Goal: Information Seeking & Learning: Find specific fact

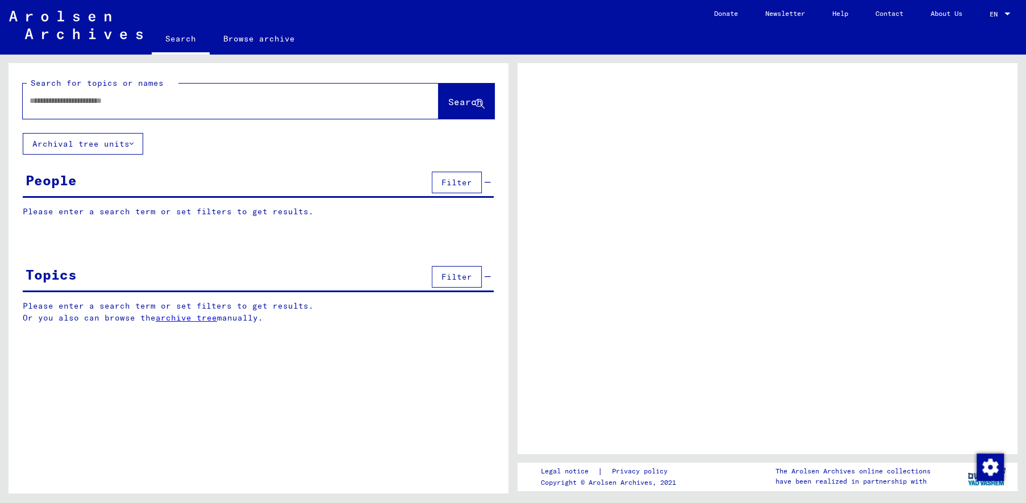
click at [136, 105] on input "text" at bounding box center [221, 101] width 382 height 12
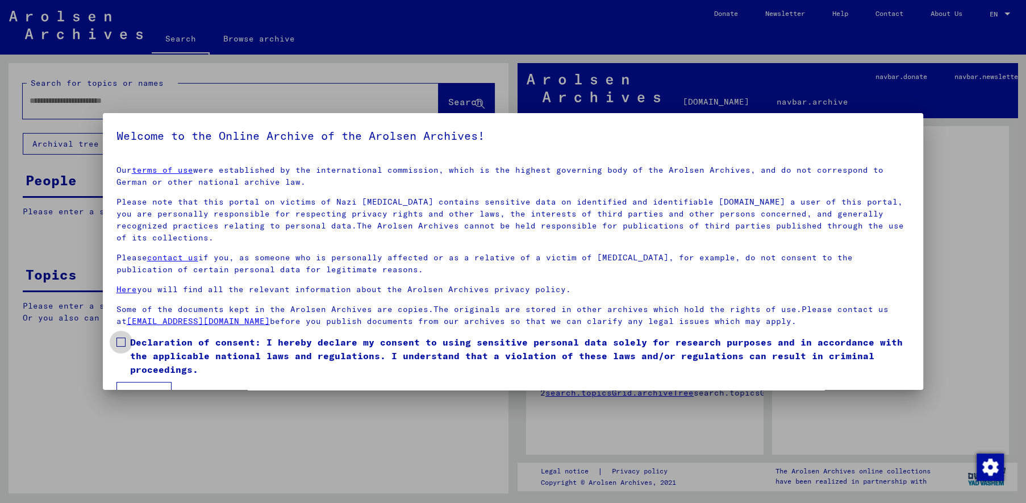
click at [125, 343] on span at bounding box center [120, 342] width 9 height 9
click at [136, 384] on button "I agree" at bounding box center [143, 393] width 55 height 22
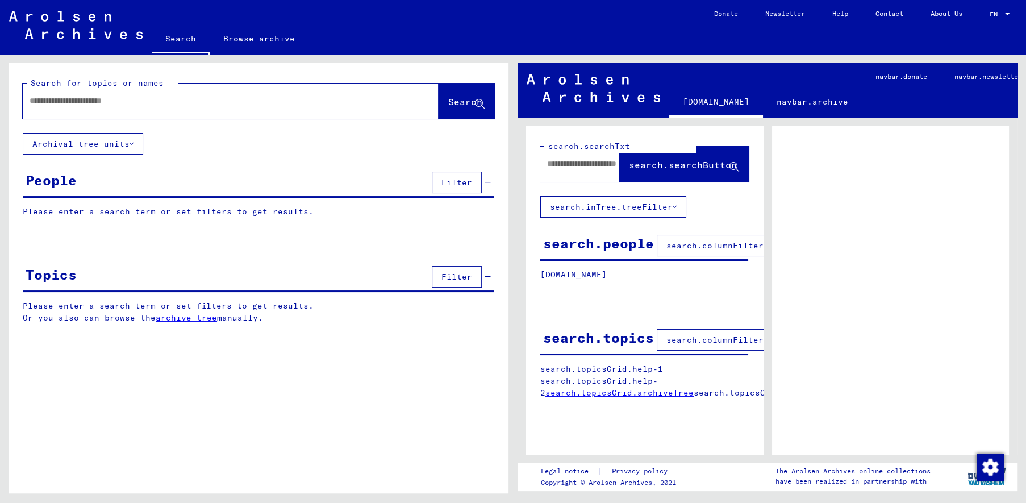
click at [124, 99] on input "text" at bounding box center [221, 101] width 382 height 12
paste input "**********"
type input "**********"
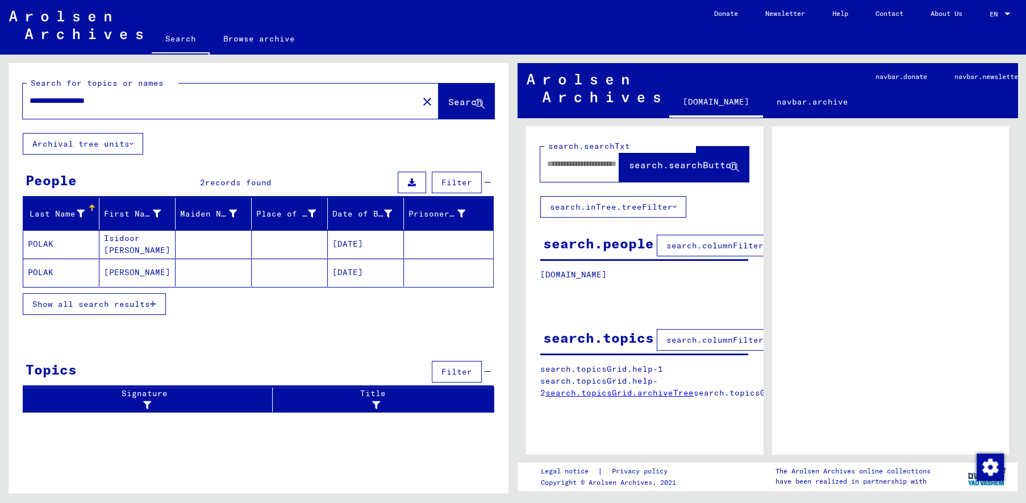
drag, startPoint x: 141, startPoint y: 304, endPoint x: 160, endPoint y: 283, distance: 28.2
click at [141, 304] on span "Show all search results" at bounding box center [91, 304] width 118 height 10
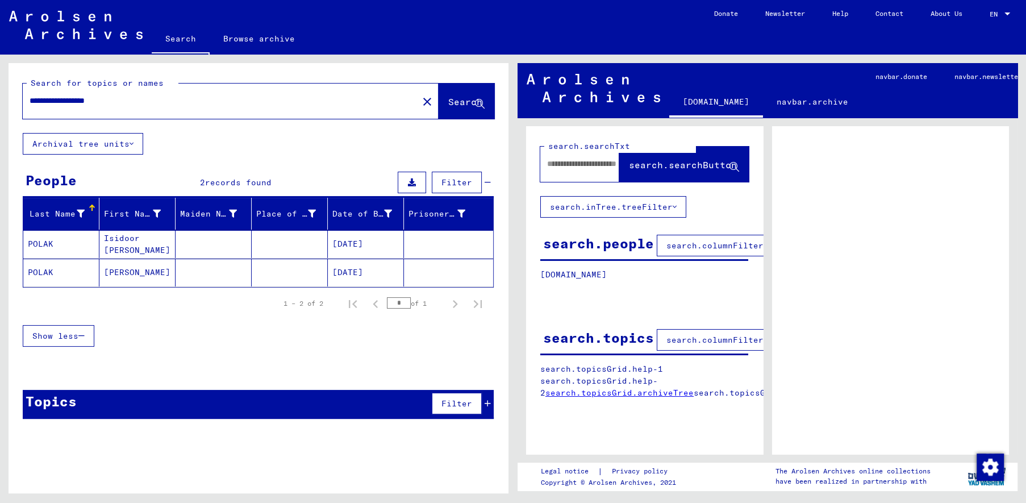
click at [163, 245] on mat-cell "Isidoor [PERSON_NAME]" at bounding box center [137, 244] width 76 height 28
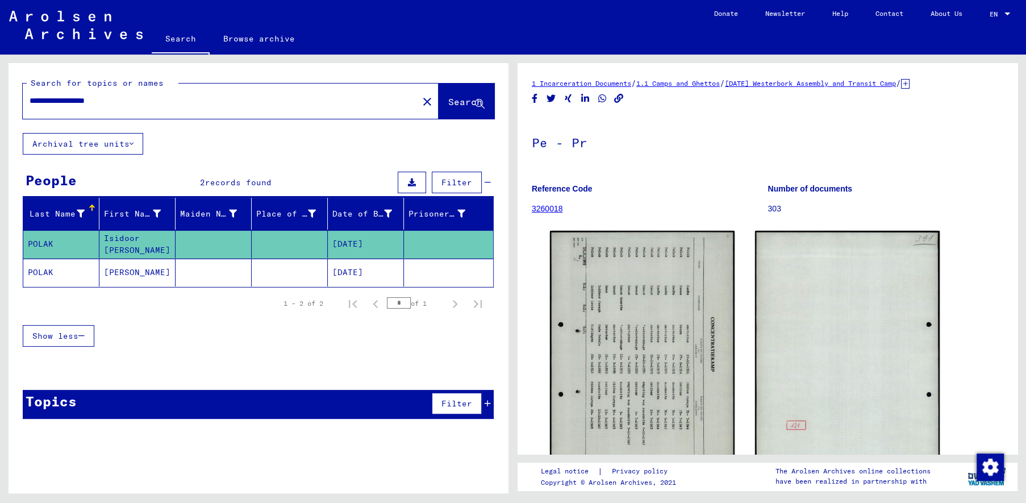
click at [149, 269] on mat-cell "[PERSON_NAME]" at bounding box center [137, 273] width 76 height 28
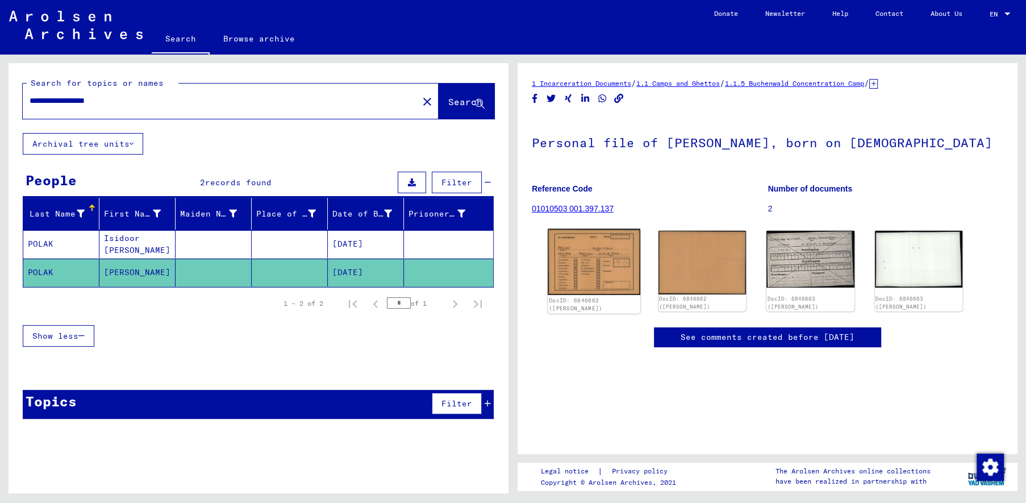
click at [614, 267] on img at bounding box center [594, 262] width 92 height 66
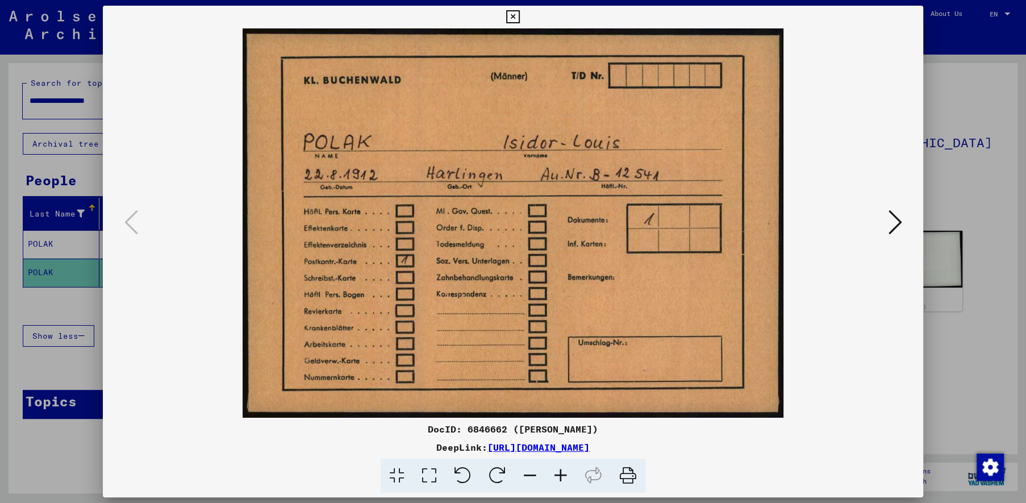
click at [899, 226] on icon at bounding box center [895, 222] width 14 height 27
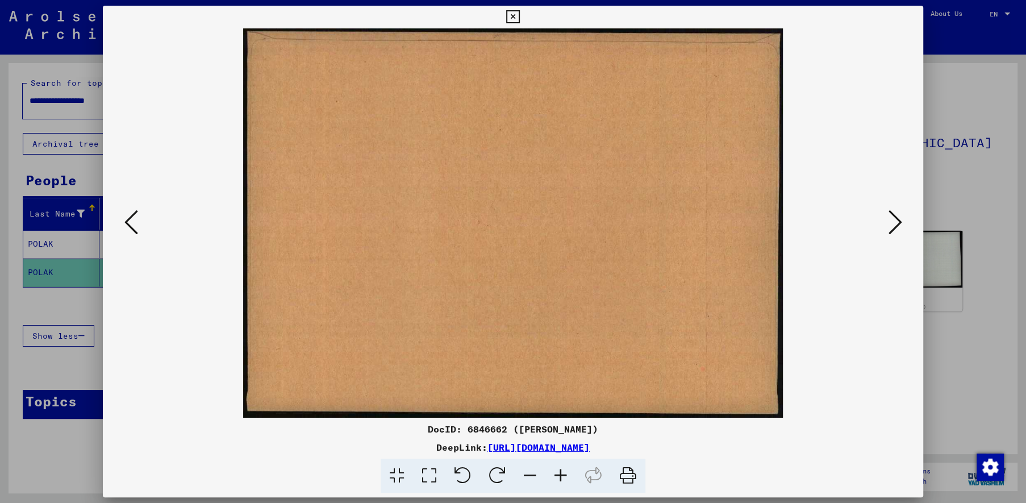
click at [899, 226] on icon at bounding box center [895, 222] width 14 height 27
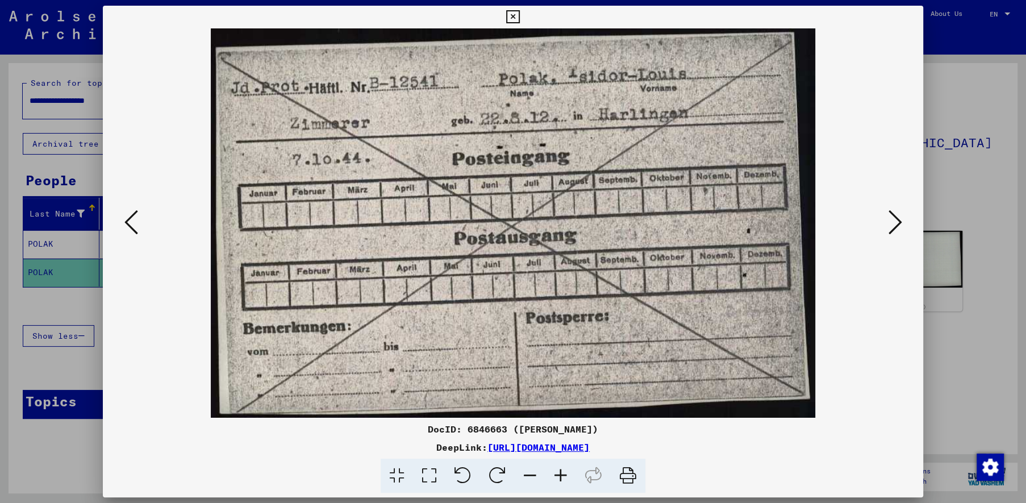
click at [129, 216] on icon at bounding box center [131, 222] width 14 height 27
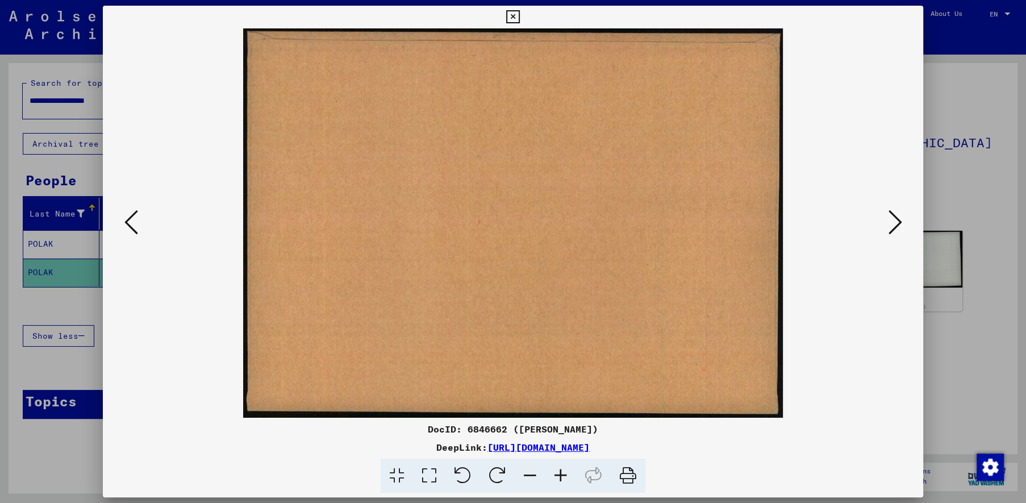
click at [129, 216] on icon at bounding box center [131, 222] width 14 height 27
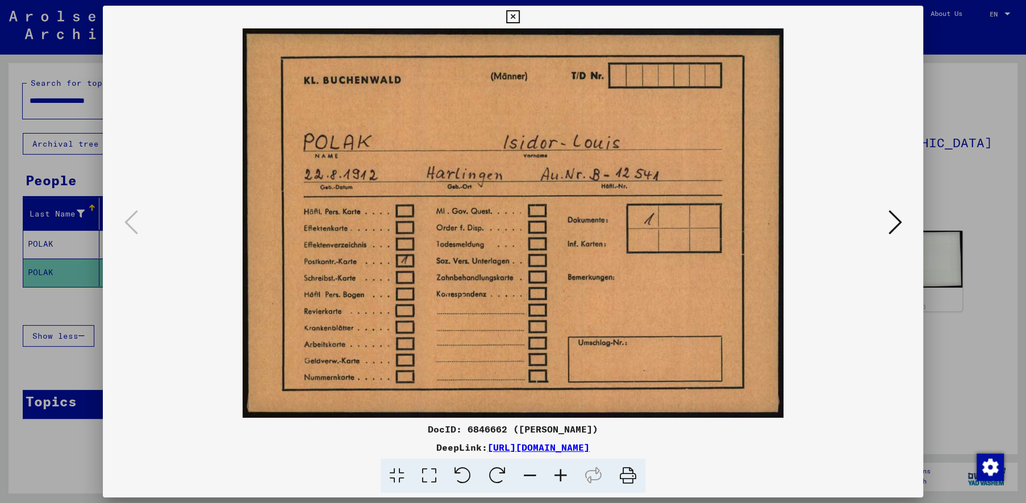
click at [898, 225] on icon at bounding box center [895, 222] width 14 height 27
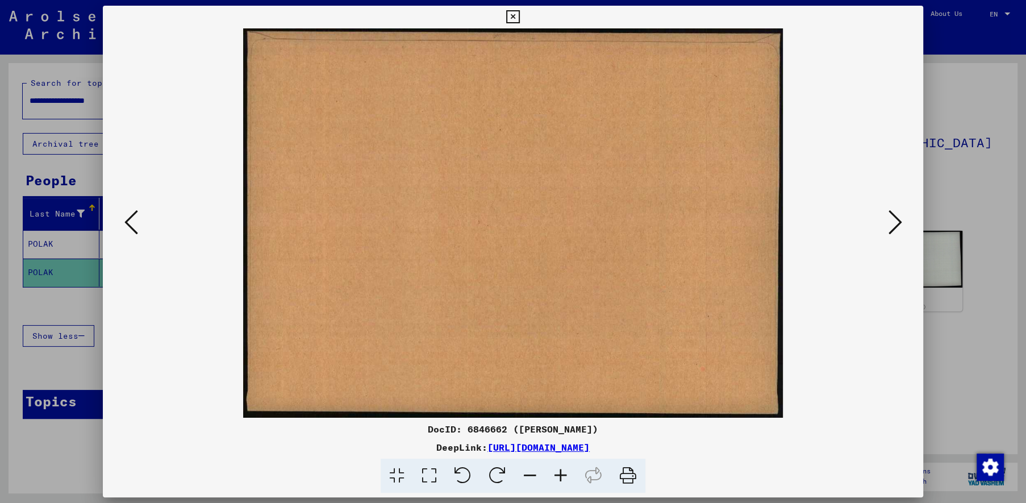
click at [898, 225] on icon at bounding box center [895, 222] width 14 height 27
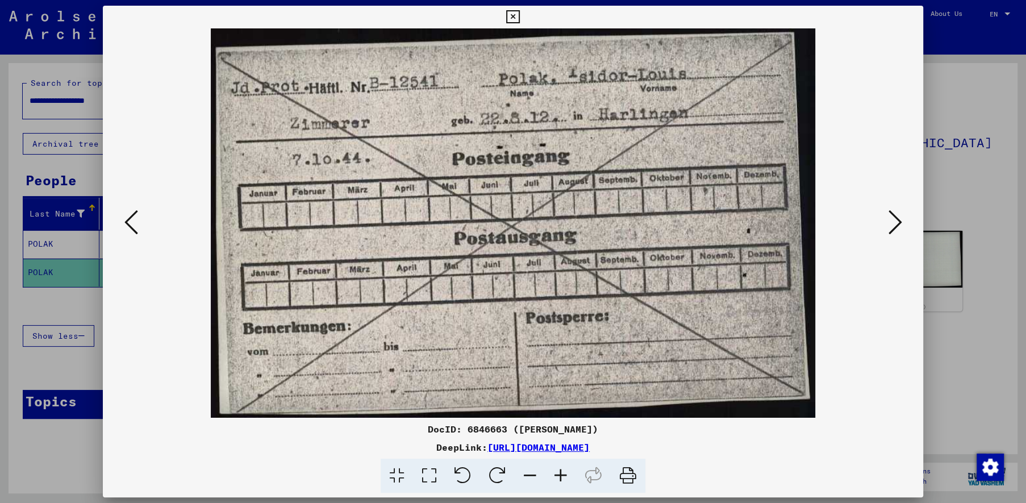
drag, startPoint x: 447, startPoint y: 73, endPoint x: 374, endPoint y: 77, distance: 72.3
click at [373, 76] on img at bounding box center [513, 222] width 744 height 389
click at [519, 18] on icon at bounding box center [512, 17] width 13 height 14
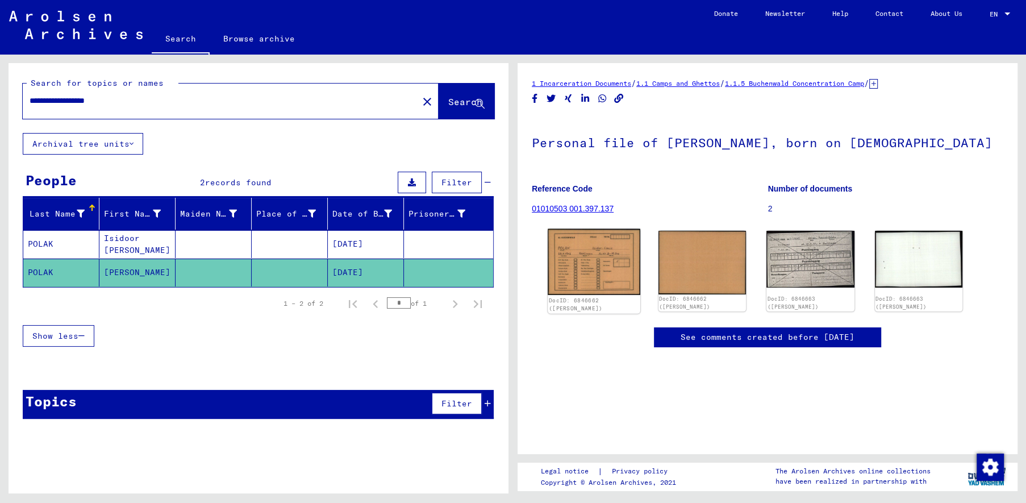
click at [607, 255] on img at bounding box center [594, 262] width 92 height 66
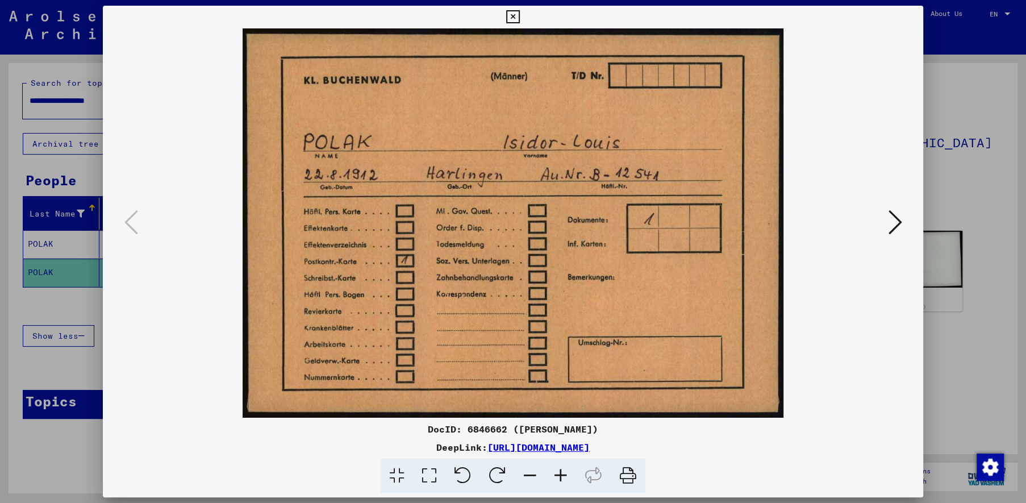
click at [892, 218] on icon at bounding box center [895, 222] width 14 height 27
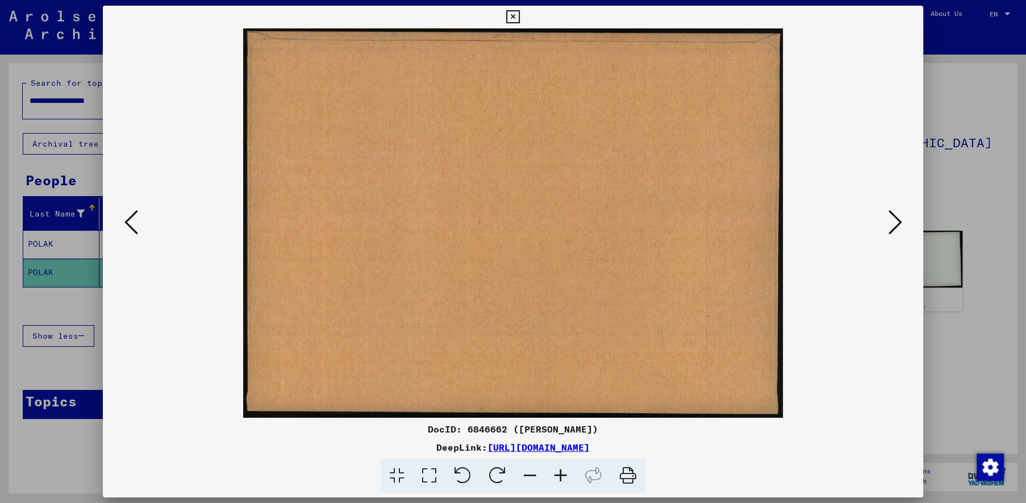
click at [892, 218] on icon at bounding box center [895, 222] width 14 height 27
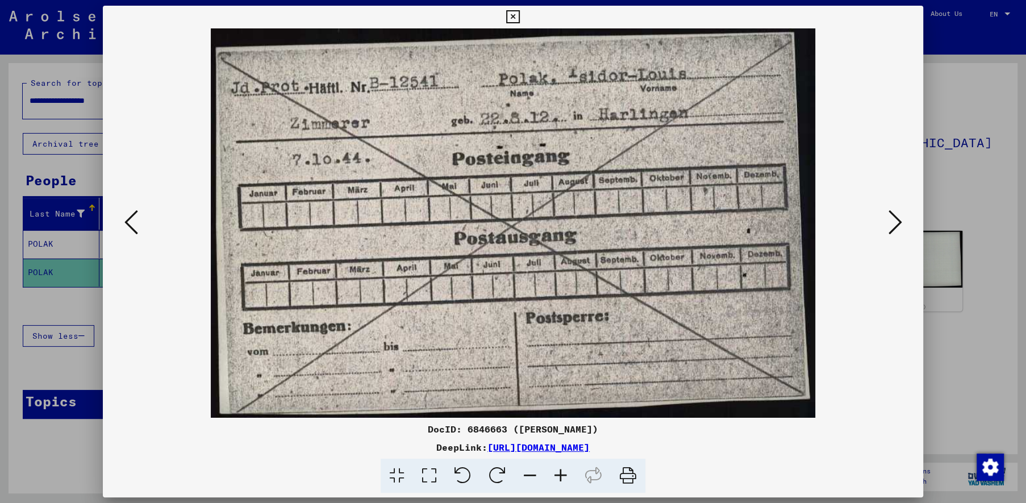
click at [890, 219] on icon at bounding box center [895, 222] width 14 height 27
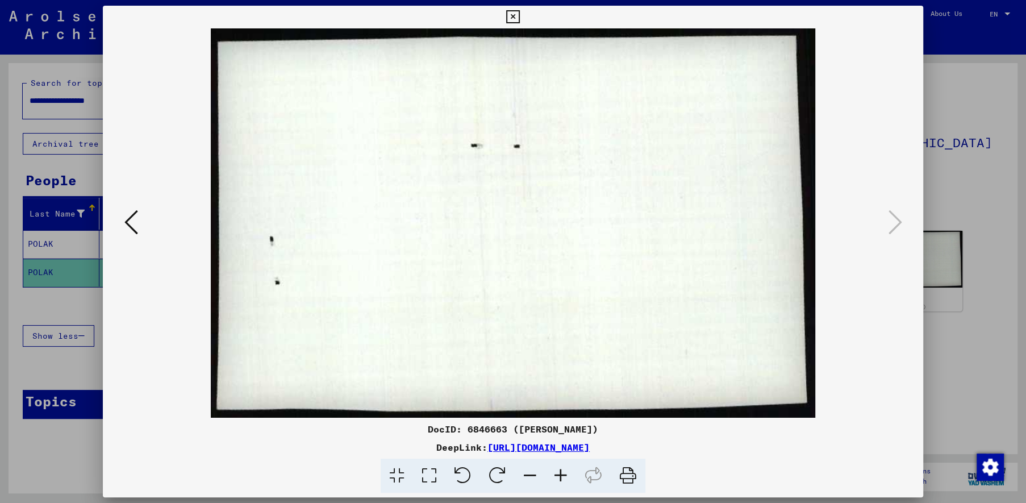
click at [123, 228] on button at bounding box center [131, 223] width 20 height 32
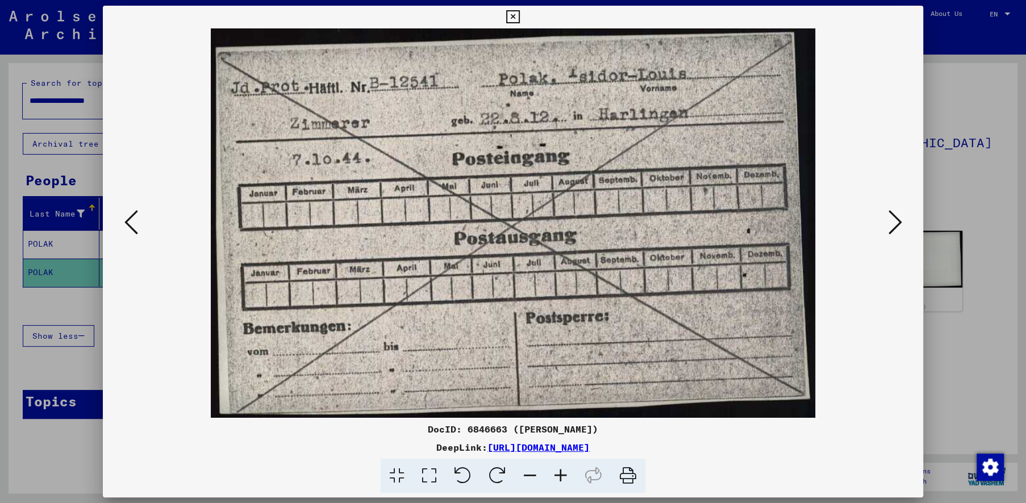
click at [141, 227] on img at bounding box center [513, 222] width 744 height 389
click at [130, 224] on icon at bounding box center [131, 222] width 14 height 27
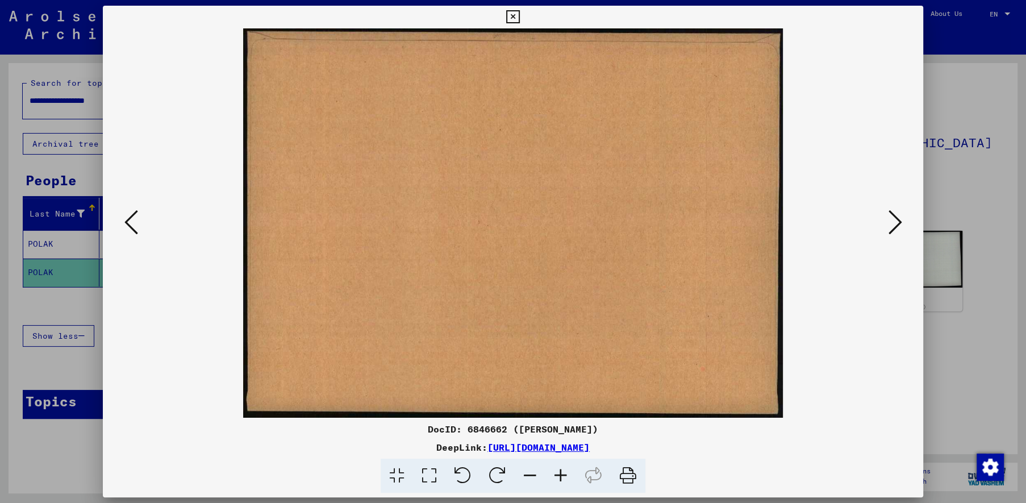
click at [130, 224] on icon at bounding box center [131, 222] width 14 height 27
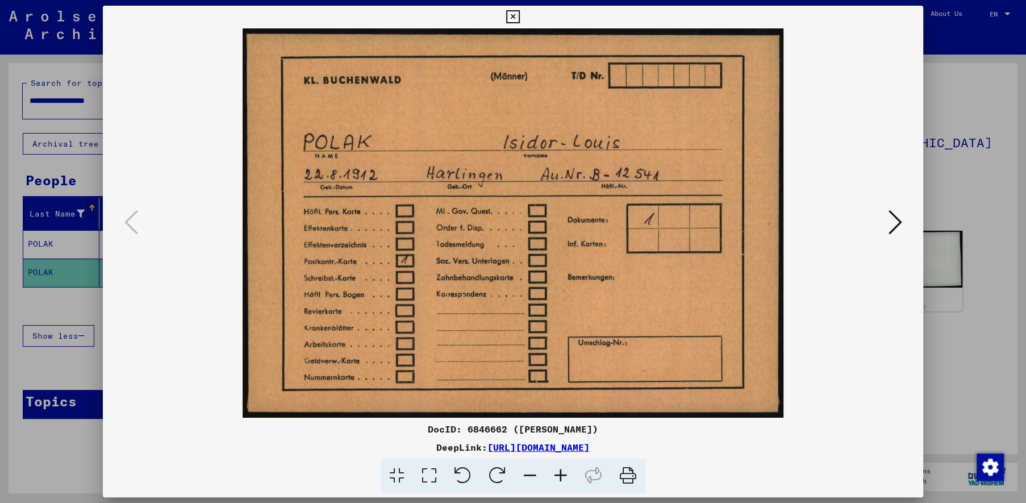
click at [896, 226] on icon at bounding box center [895, 222] width 14 height 27
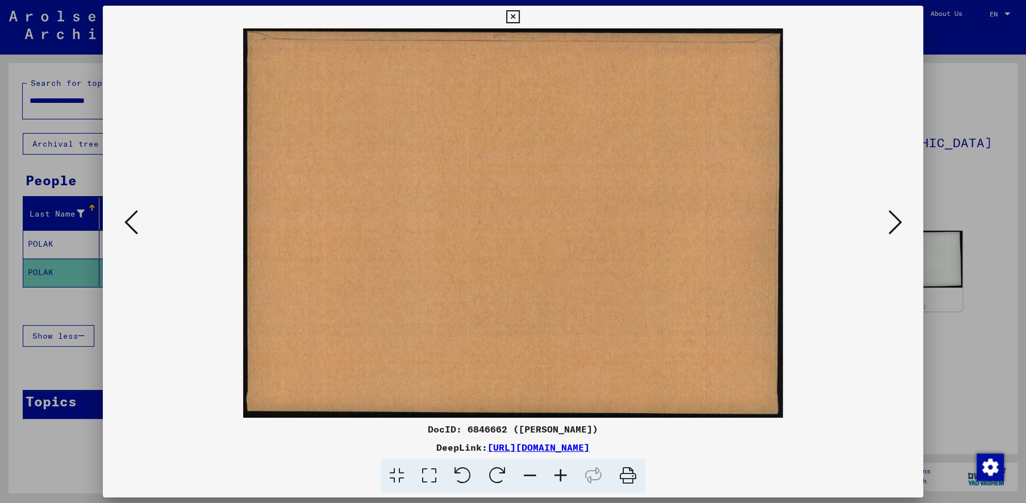
click at [896, 226] on icon at bounding box center [895, 222] width 14 height 27
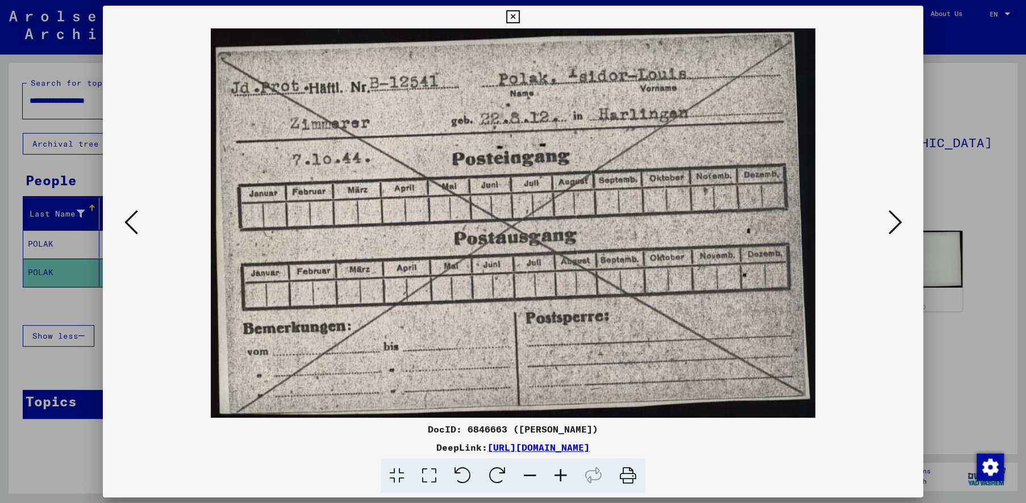
click at [70, 170] on div at bounding box center [513, 251] width 1026 height 503
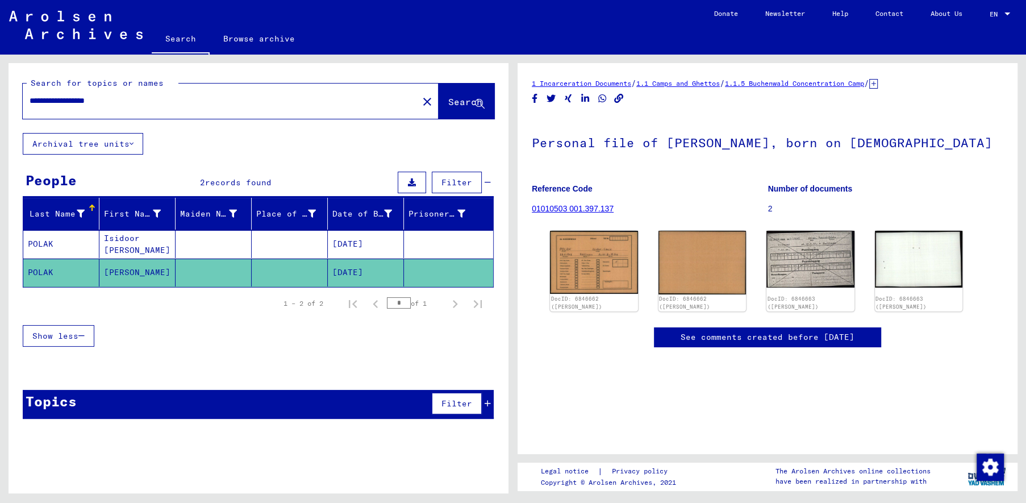
click at [170, 240] on mat-cell "Isidoor [PERSON_NAME]" at bounding box center [137, 244] width 76 height 28
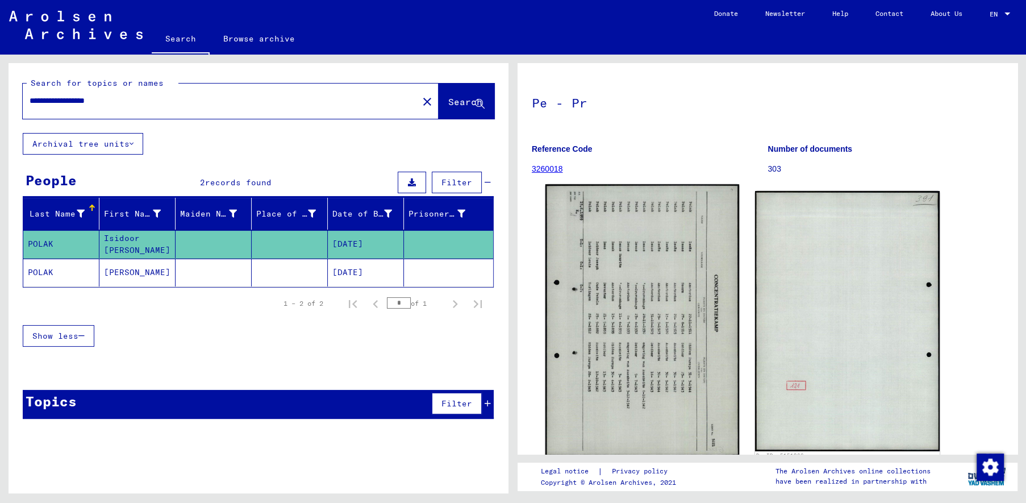
scroll to position [59, 0]
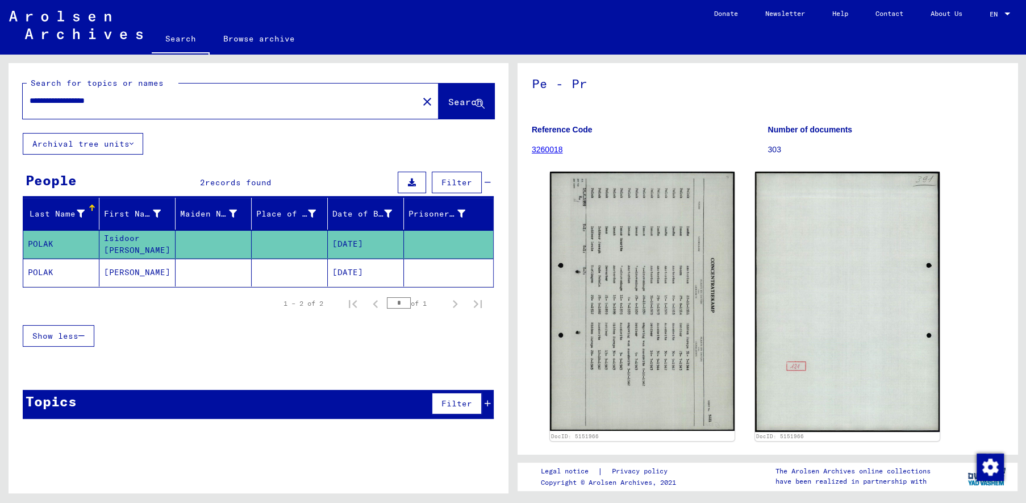
click at [557, 149] on link "3260018" at bounding box center [547, 149] width 31 height 9
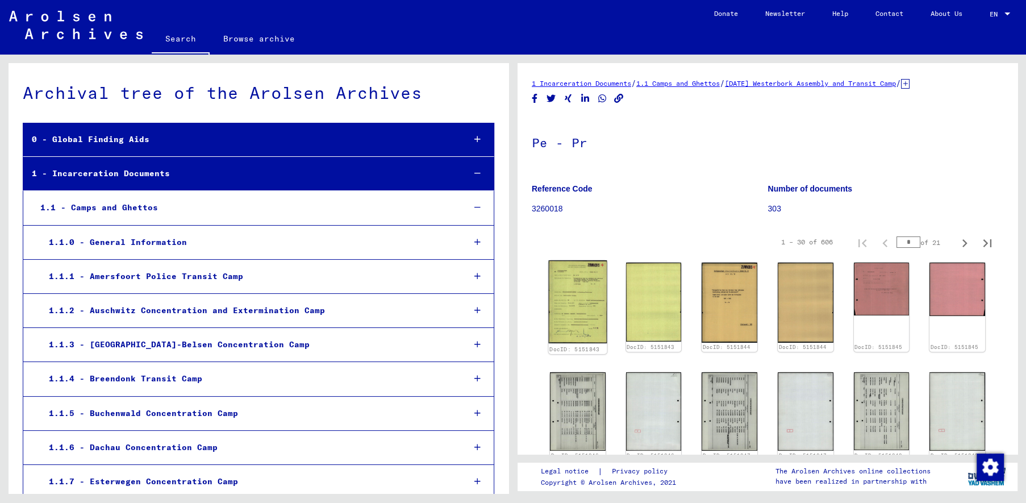
click at [584, 293] on img at bounding box center [578, 301] width 59 height 83
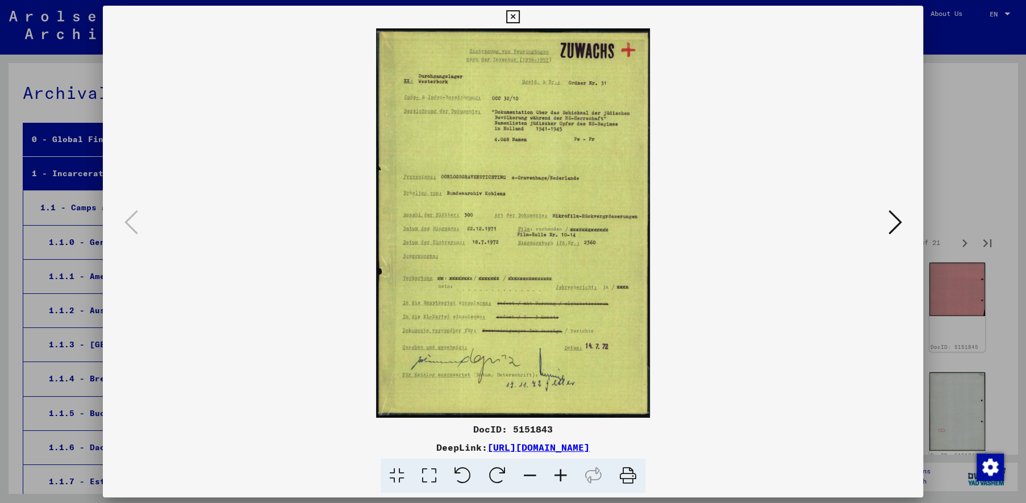
click at [885, 222] on img at bounding box center [513, 222] width 744 height 389
click at [899, 221] on icon at bounding box center [895, 222] width 14 height 27
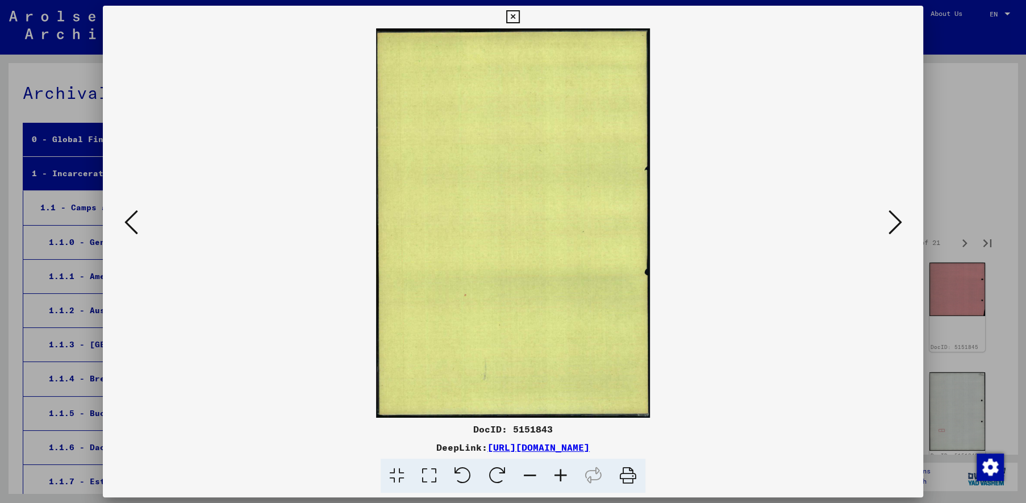
click at [899, 221] on icon at bounding box center [895, 222] width 14 height 27
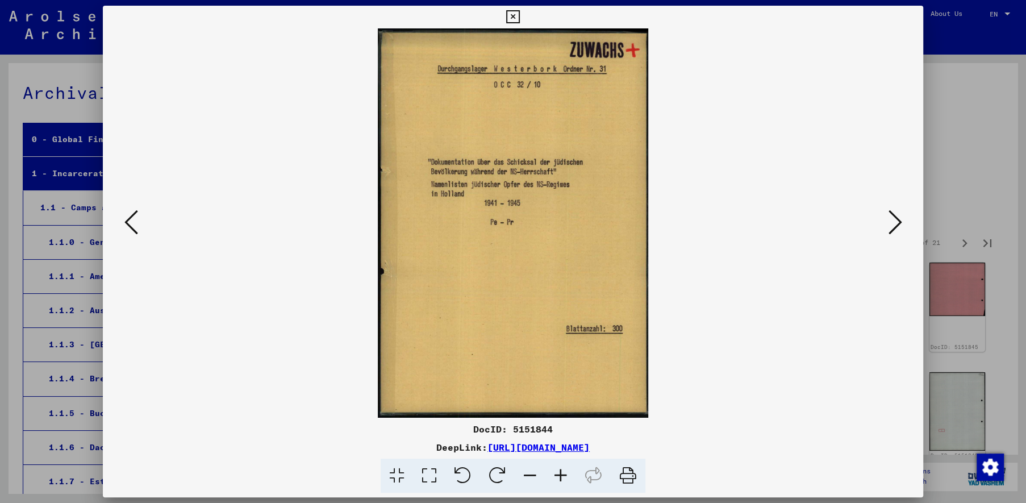
click at [899, 221] on icon at bounding box center [895, 222] width 14 height 27
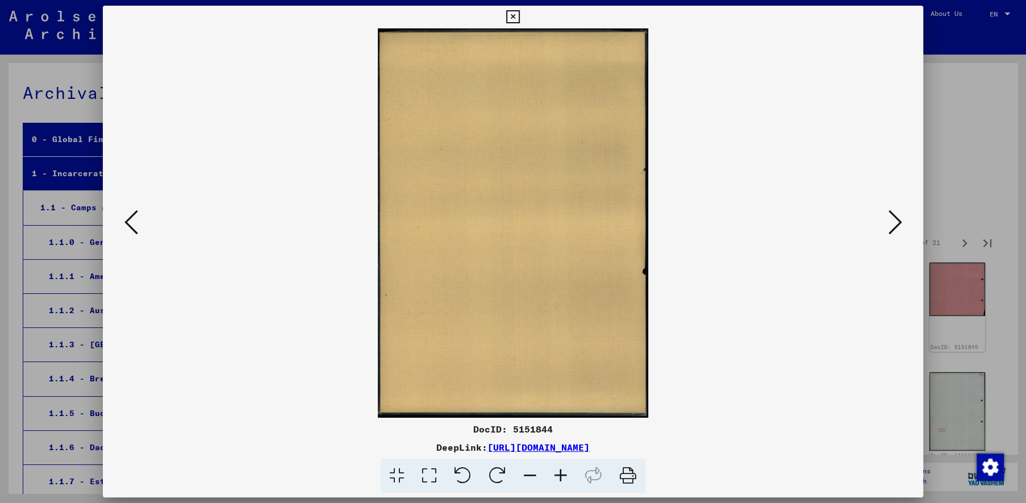
click at [899, 221] on icon at bounding box center [895, 222] width 14 height 27
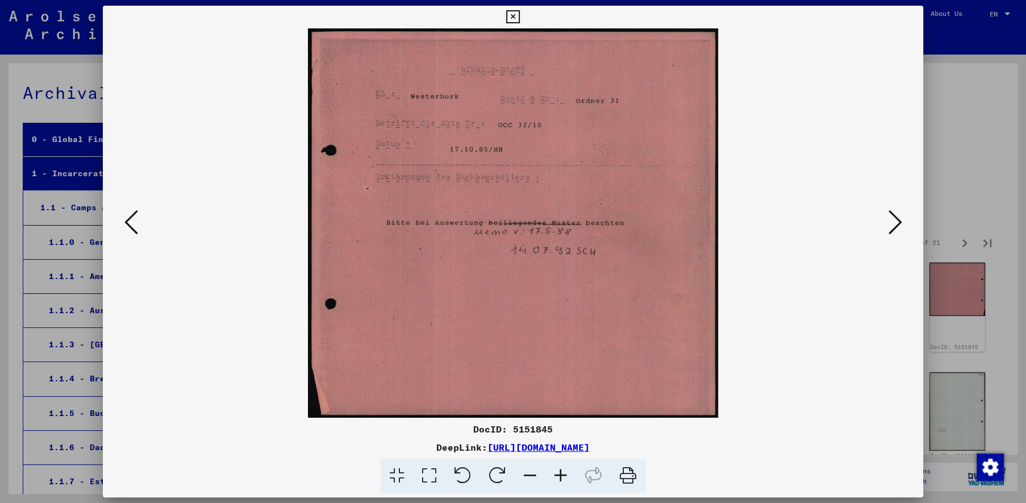
click at [899, 221] on icon at bounding box center [895, 222] width 14 height 27
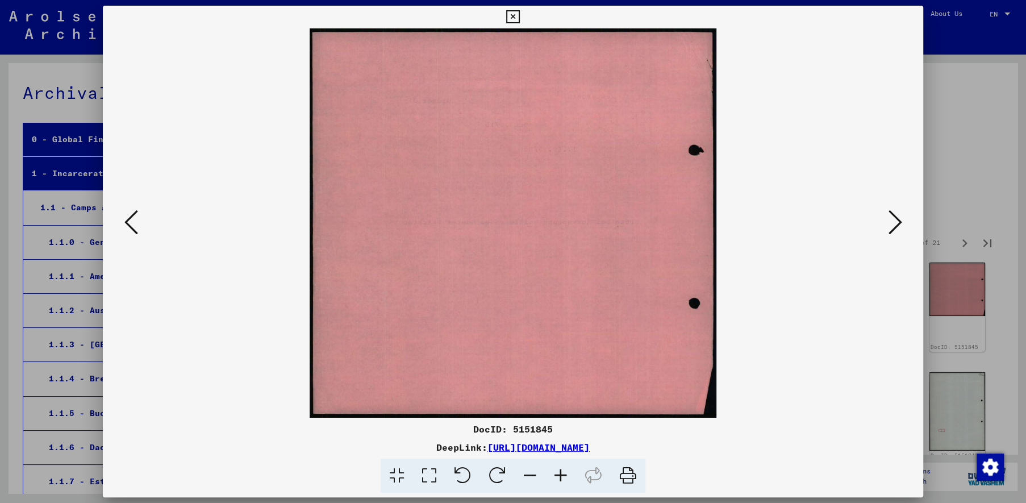
click at [899, 221] on icon at bounding box center [895, 222] width 14 height 27
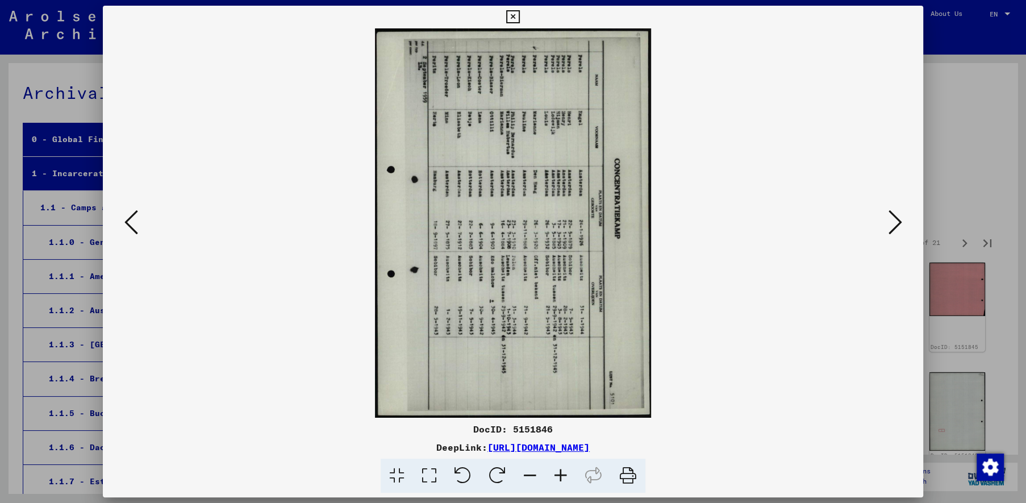
click at [899, 221] on icon at bounding box center [895, 222] width 14 height 27
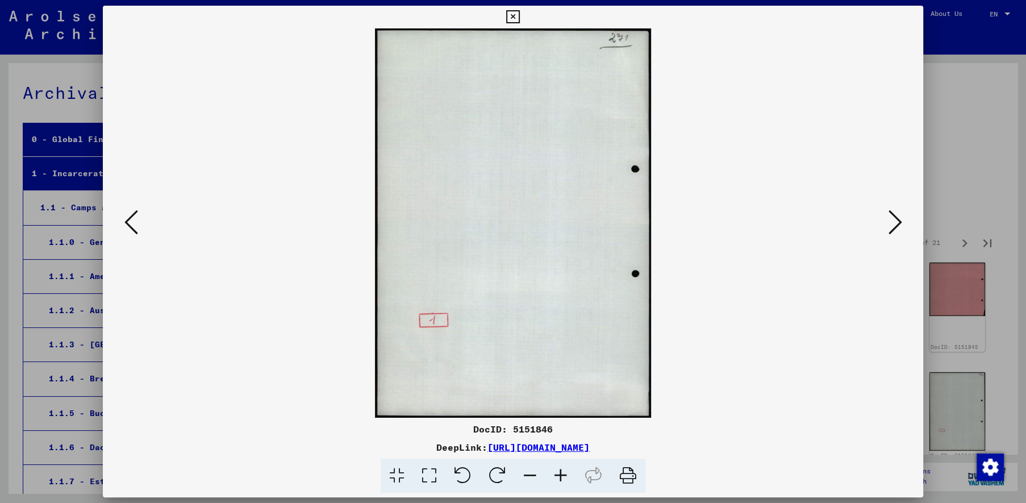
click at [899, 221] on icon at bounding box center [895, 222] width 14 height 27
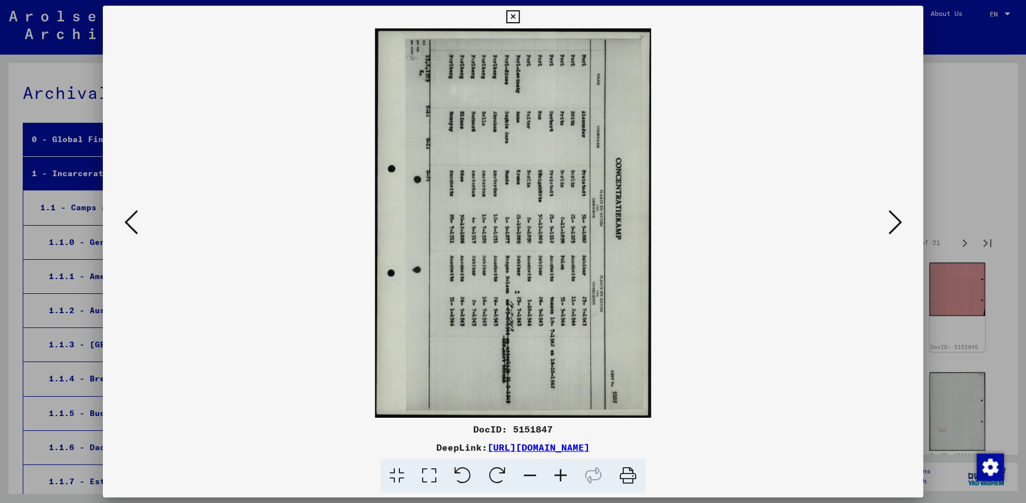
click at [899, 221] on icon at bounding box center [895, 222] width 14 height 27
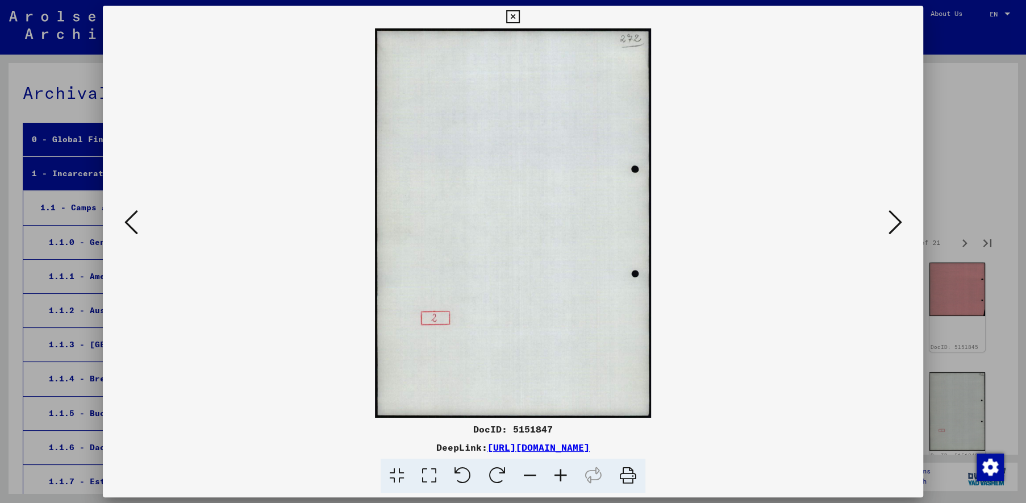
click at [899, 221] on icon at bounding box center [895, 222] width 14 height 27
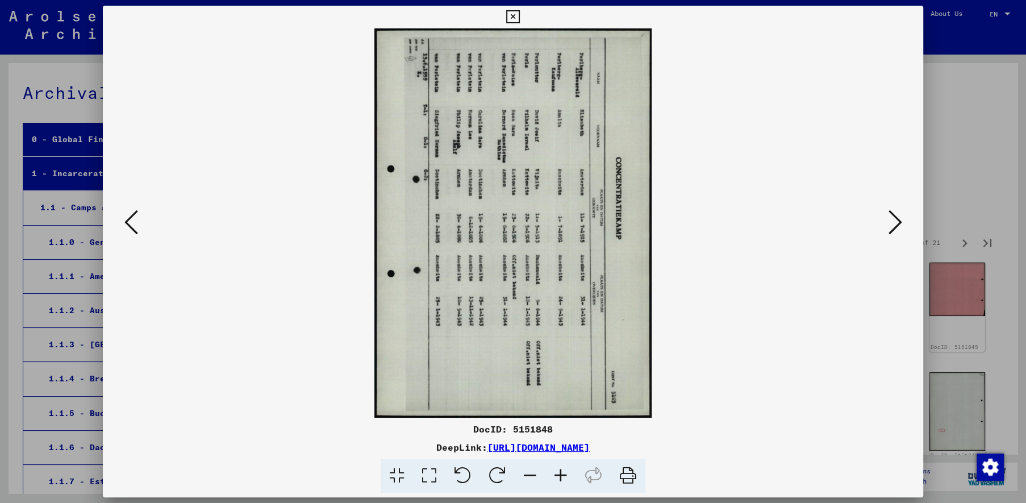
click at [899, 221] on icon at bounding box center [895, 222] width 14 height 27
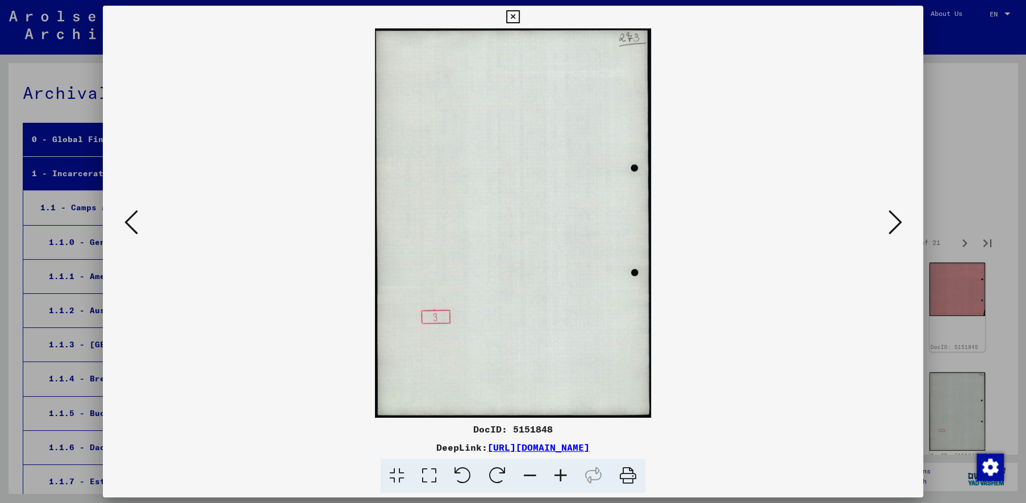
click at [899, 221] on icon at bounding box center [895, 222] width 14 height 27
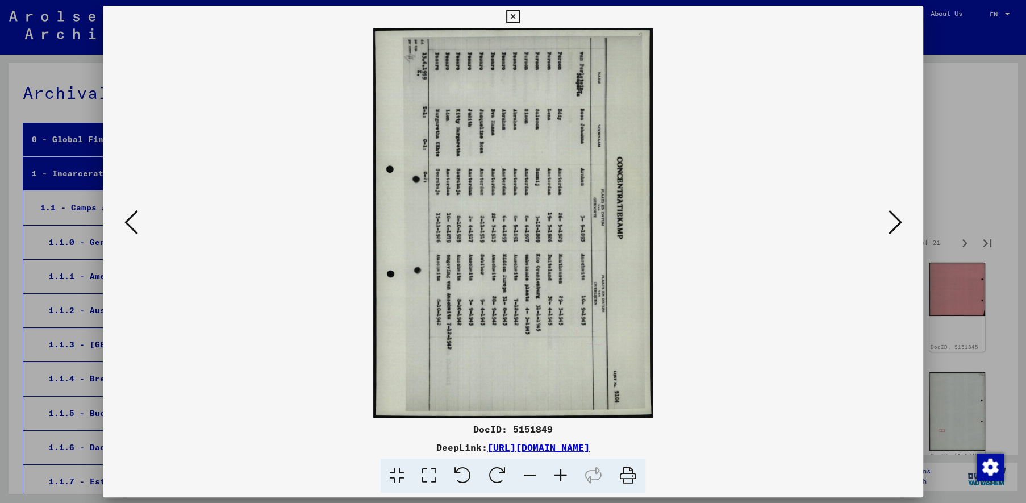
click at [899, 221] on icon at bounding box center [895, 222] width 14 height 27
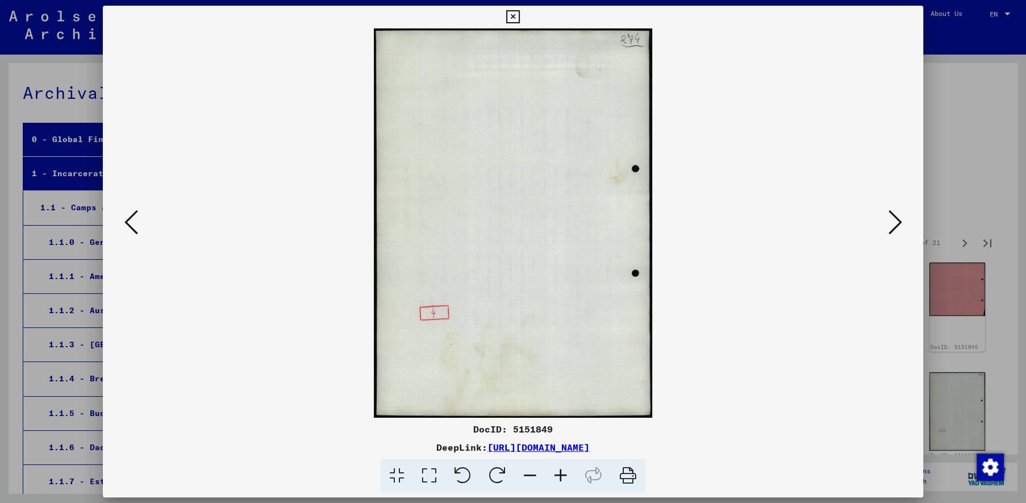
click at [899, 221] on icon at bounding box center [895, 222] width 14 height 27
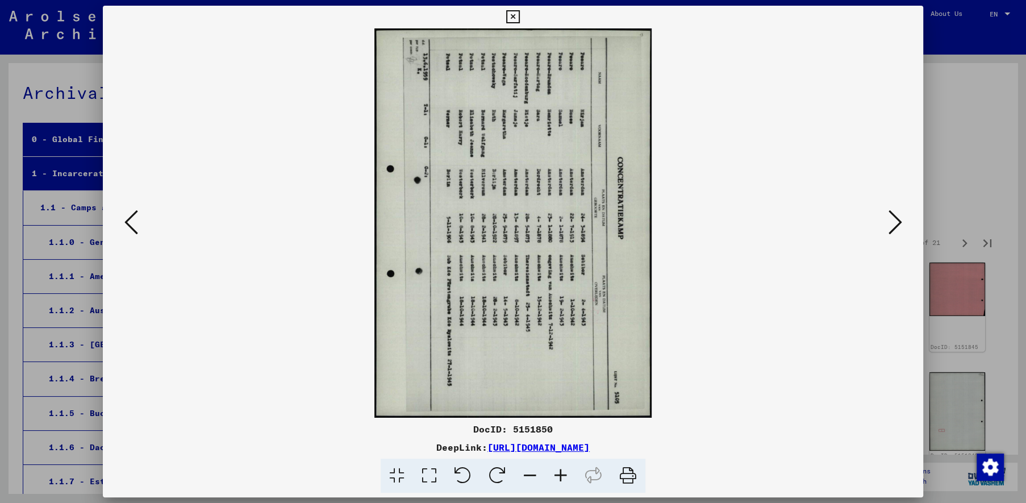
click at [899, 221] on icon at bounding box center [895, 222] width 14 height 27
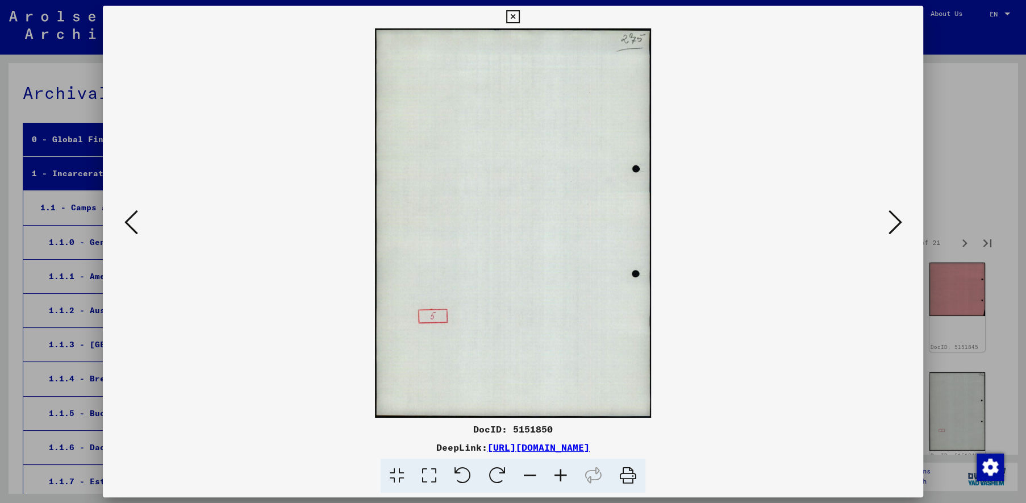
click at [899, 221] on icon at bounding box center [895, 222] width 14 height 27
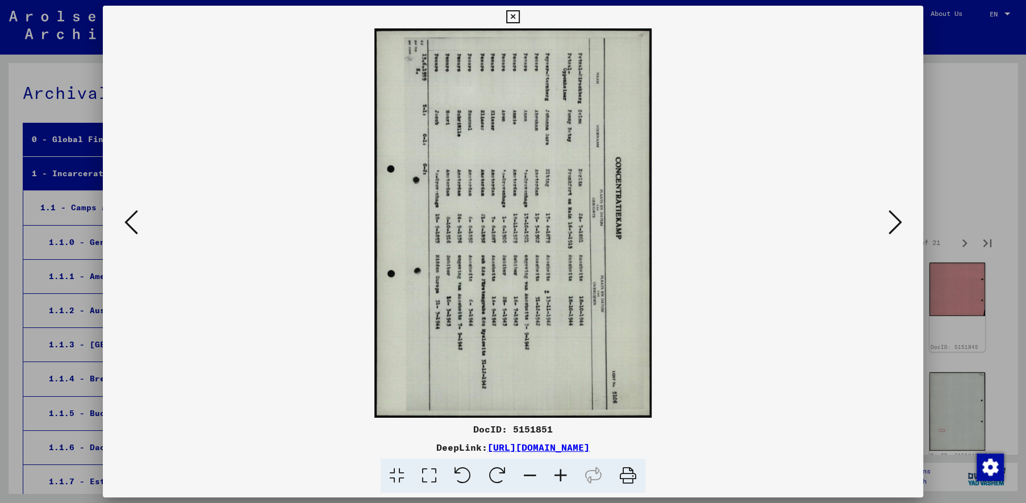
click at [899, 221] on icon at bounding box center [895, 222] width 14 height 27
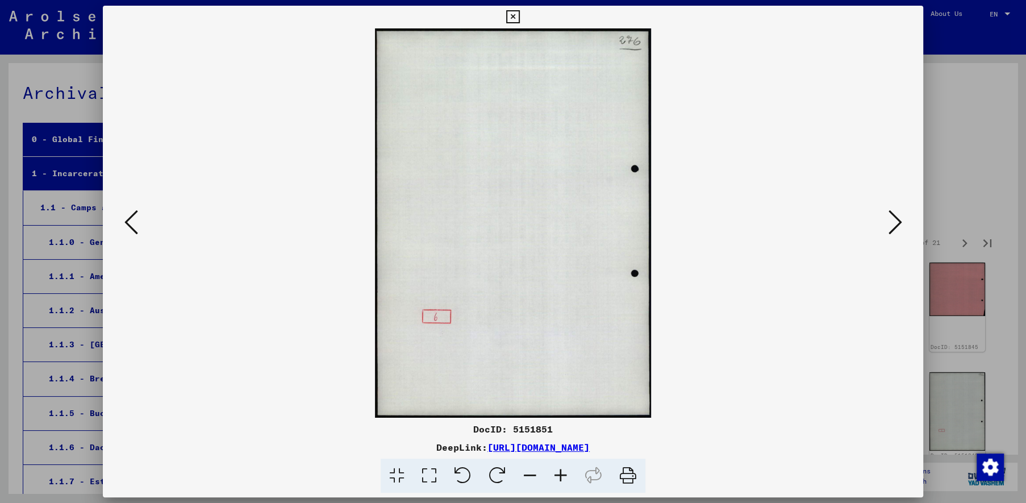
click at [899, 221] on icon at bounding box center [895, 222] width 14 height 27
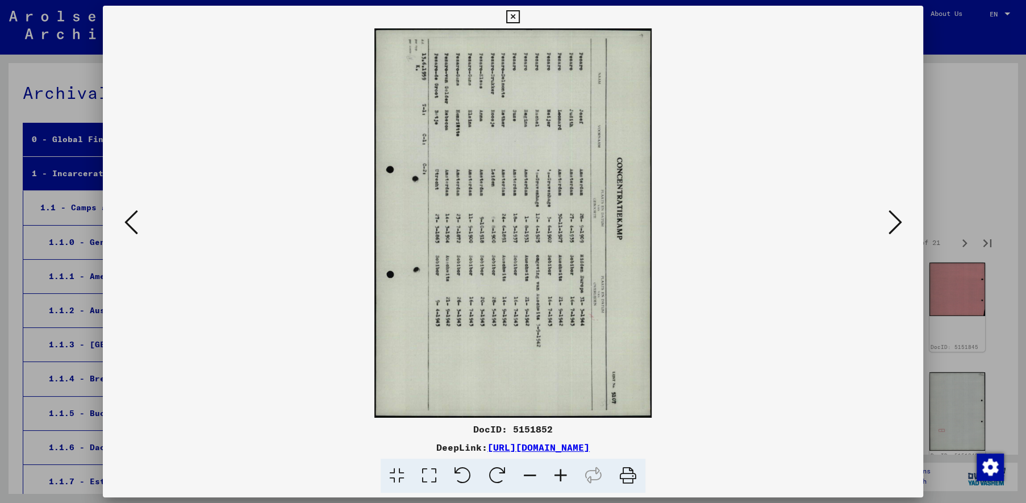
click at [899, 221] on icon at bounding box center [895, 222] width 14 height 27
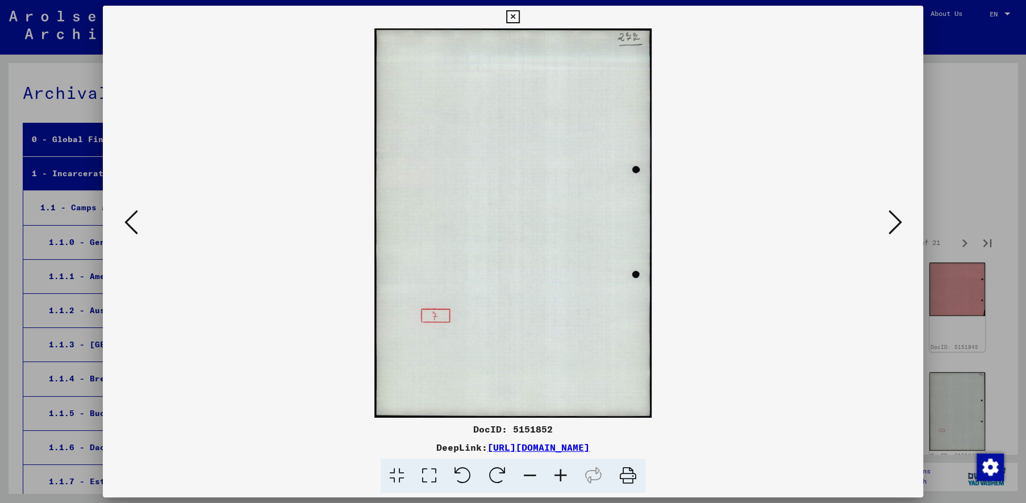
click at [899, 221] on icon at bounding box center [895, 222] width 14 height 27
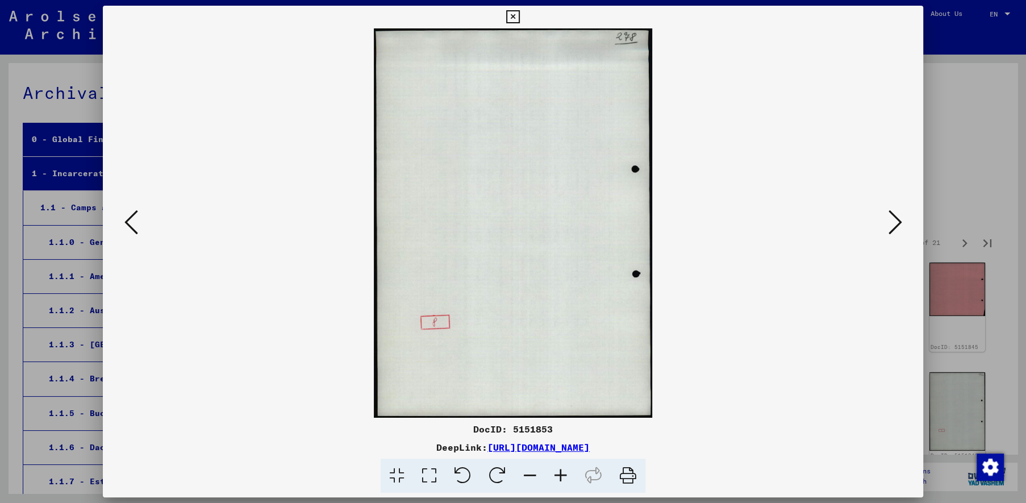
click at [899, 221] on icon at bounding box center [895, 222] width 14 height 27
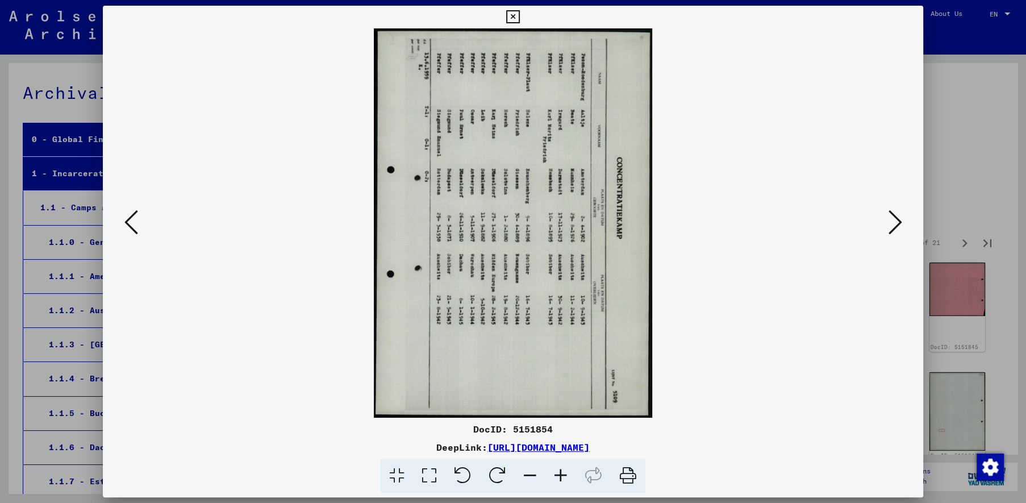
click at [899, 221] on icon at bounding box center [895, 222] width 14 height 27
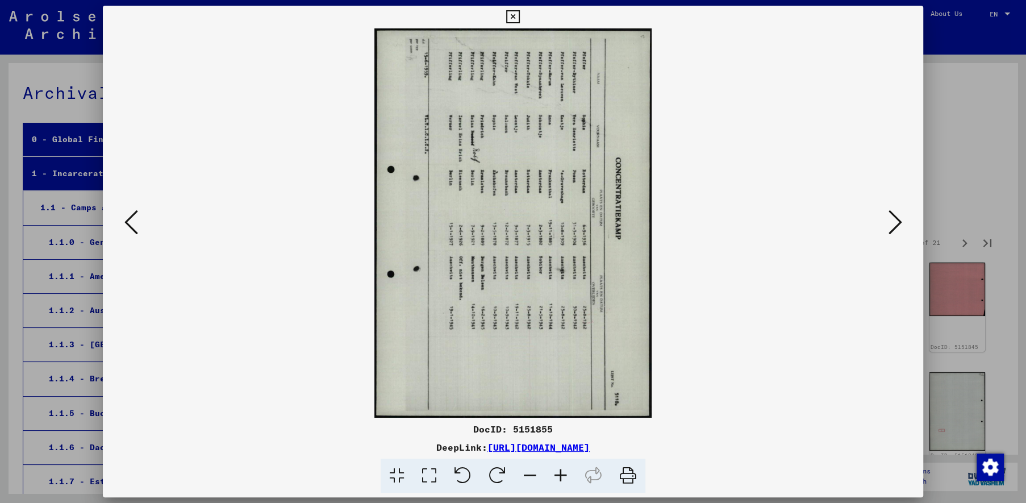
click at [899, 221] on icon at bounding box center [895, 222] width 14 height 27
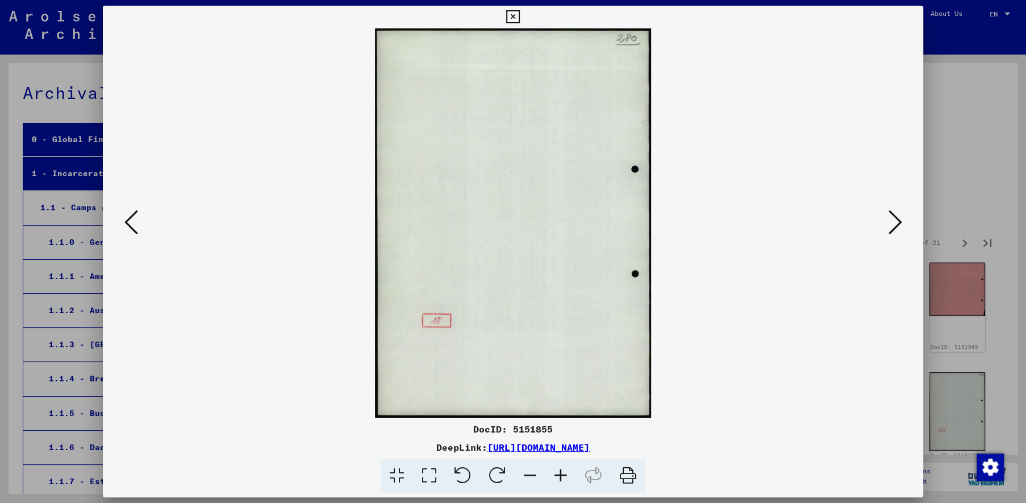
click at [899, 221] on icon at bounding box center [895, 222] width 14 height 27
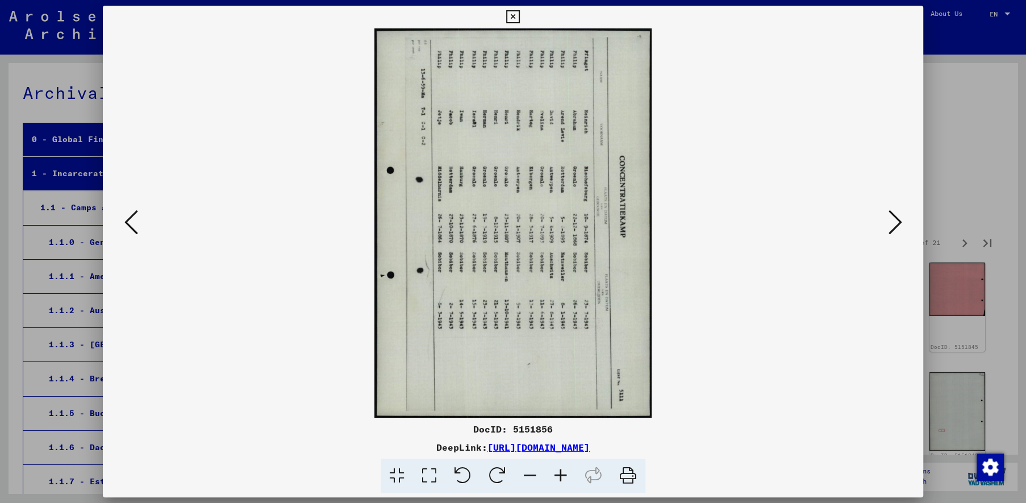
click at [523, 10] on button at bounding box center [513, 17] width 20 height 23
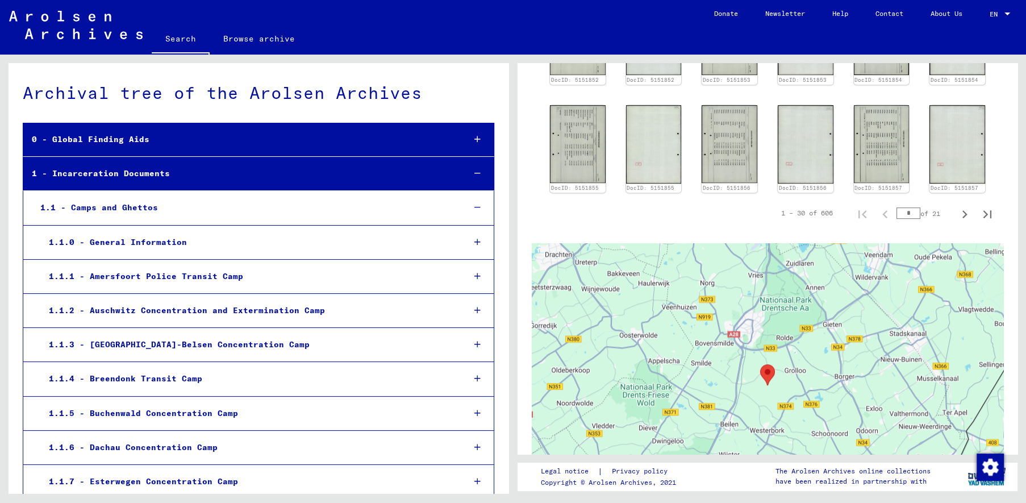
scroll to position [711, 0]
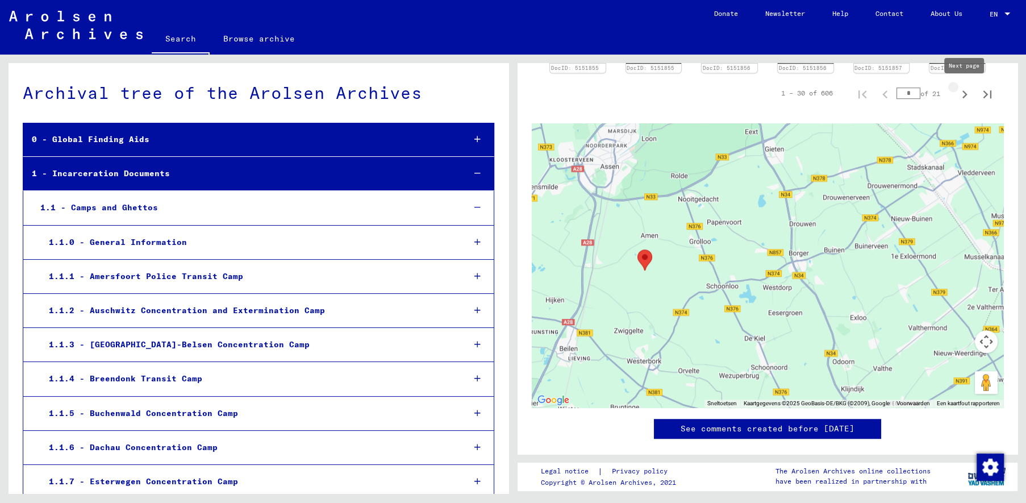
click at [962, 94] on icon "Next page" at bounding box center [965, 94] width 16 height 16
type input "*"
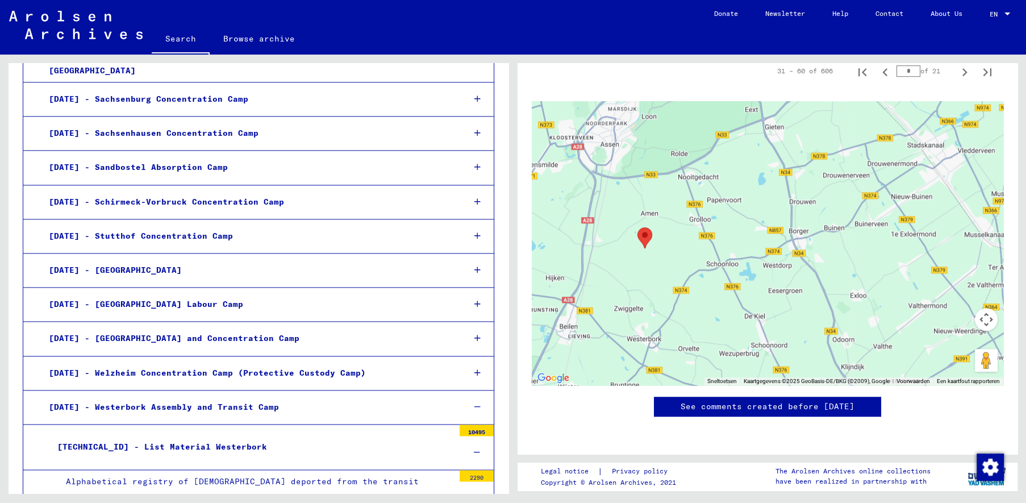
scroll to position [1542, 0]
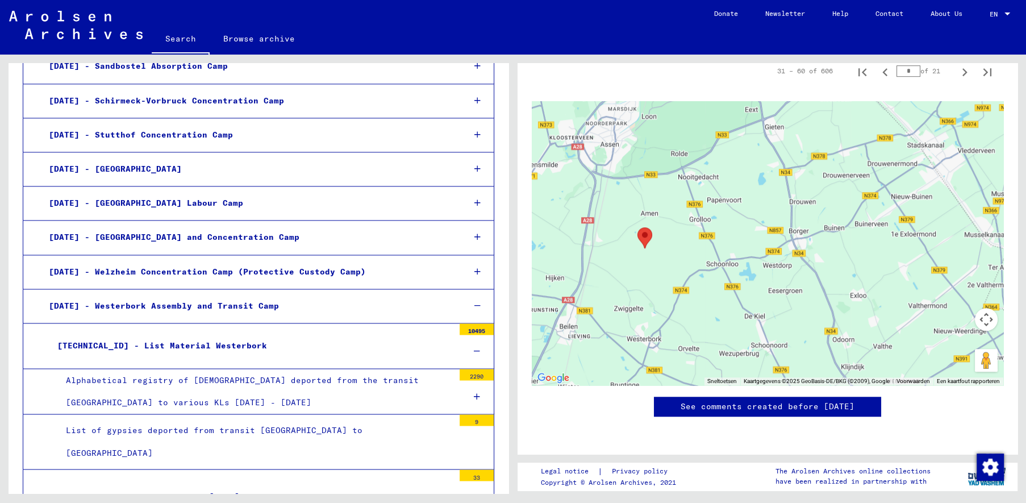
click at [243, 164] on div "[DATE] - [GEOGRAPHIC_DATA]" at bounding box center [247, 169] width 415 height 22
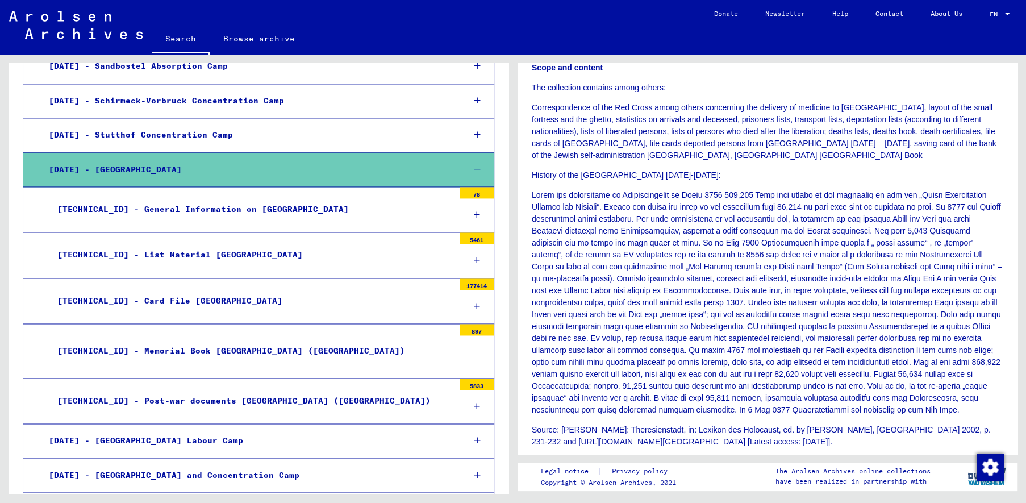
scroll to position [118, 0]
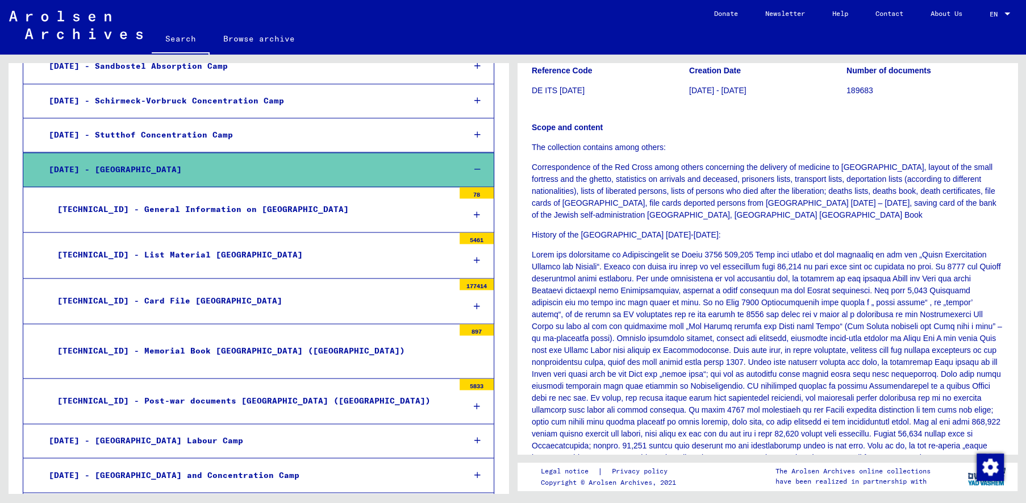
click at [482, 187] on div "78" at bounding box center [477, 192] width 34 height 11
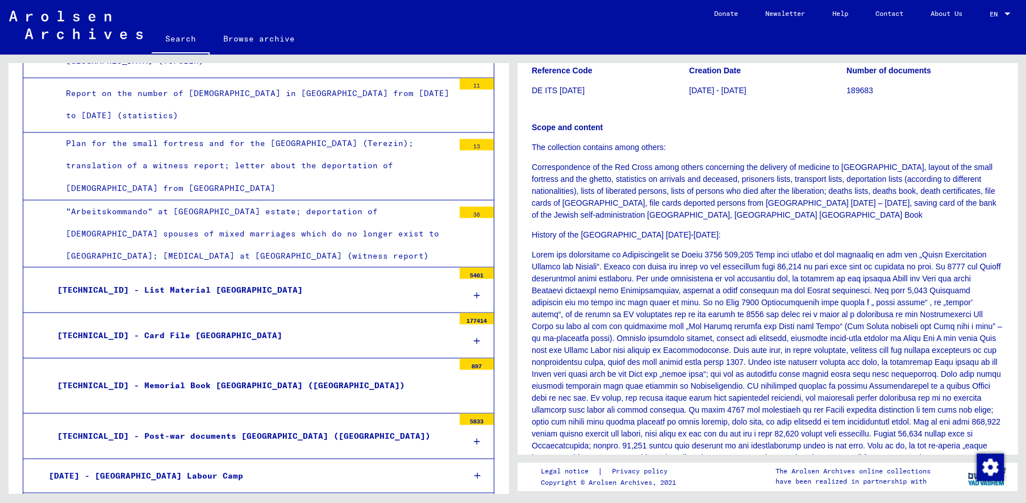
scroll to position [1839, 0]
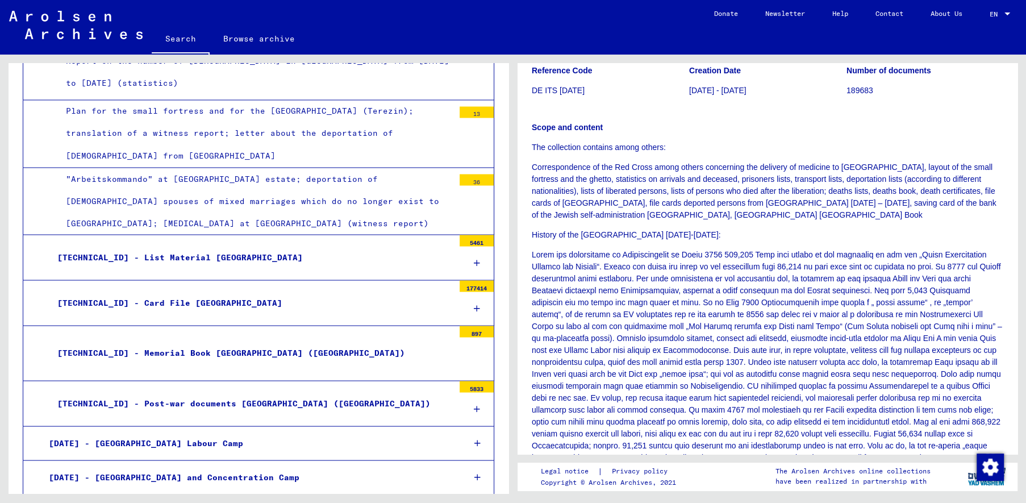
click at [218, 292] on div "[TECHNICAL_ID] - Card File [GEOGRAPHIC_DATA]" at bounding box center [251, 303] width 405 height 22
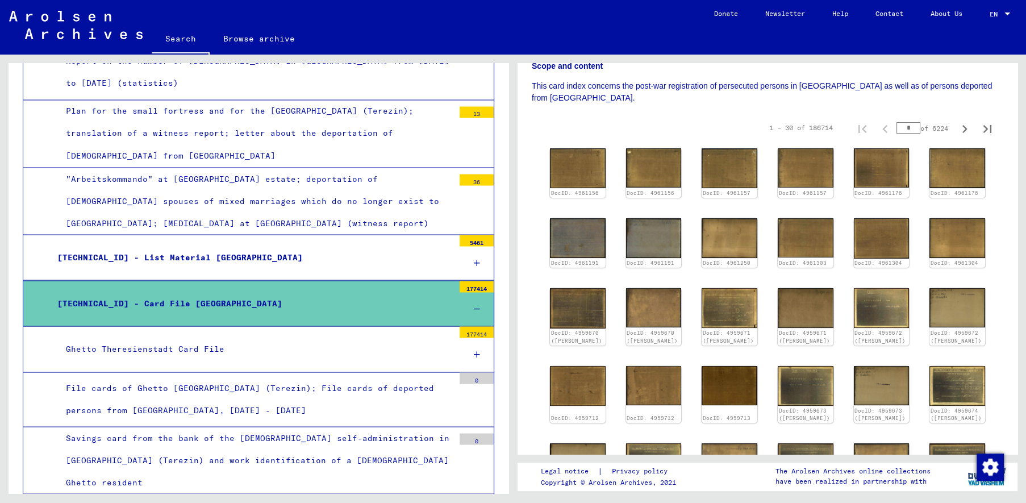
scroll to position [297, 0]
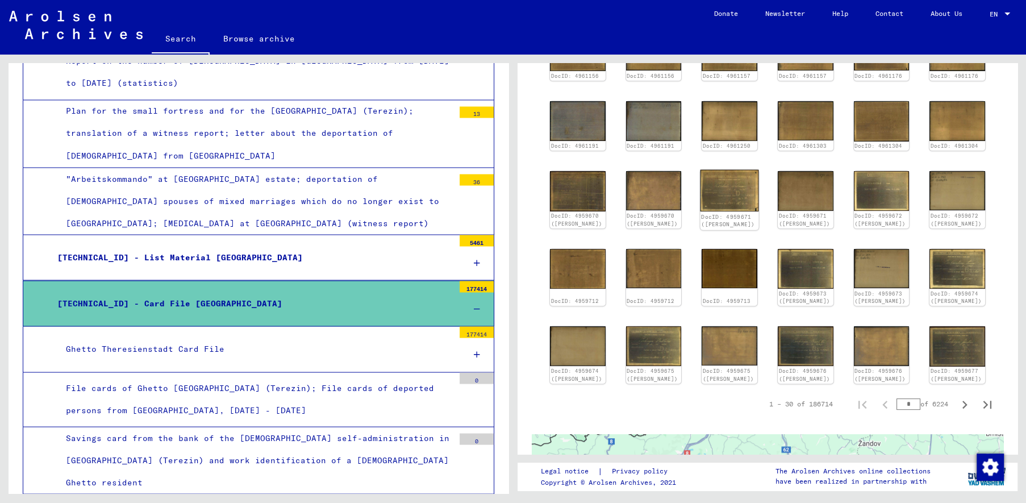
click at [743, 205] on img at bounding box center [730, 190] width 59 height 41
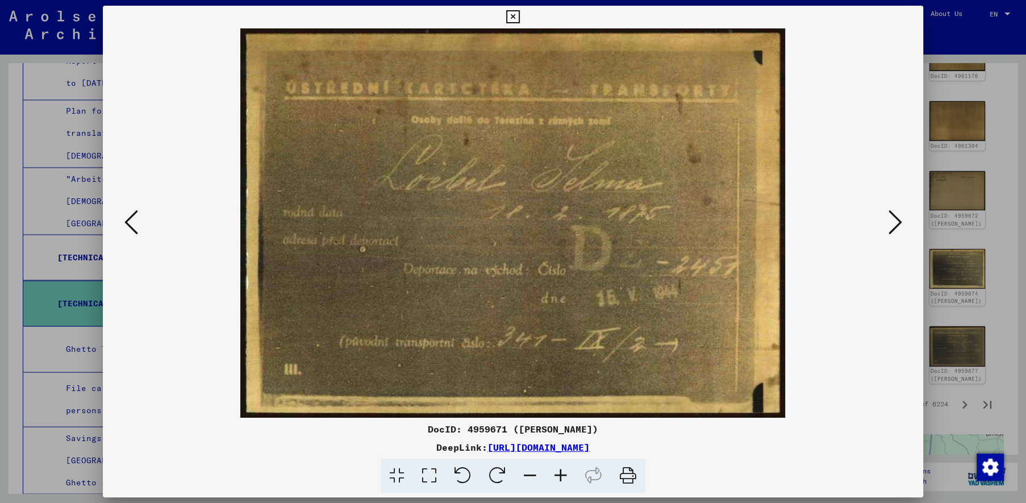
click at [519, 19] on icon at bounding box center [512, 17] width 13 height 14
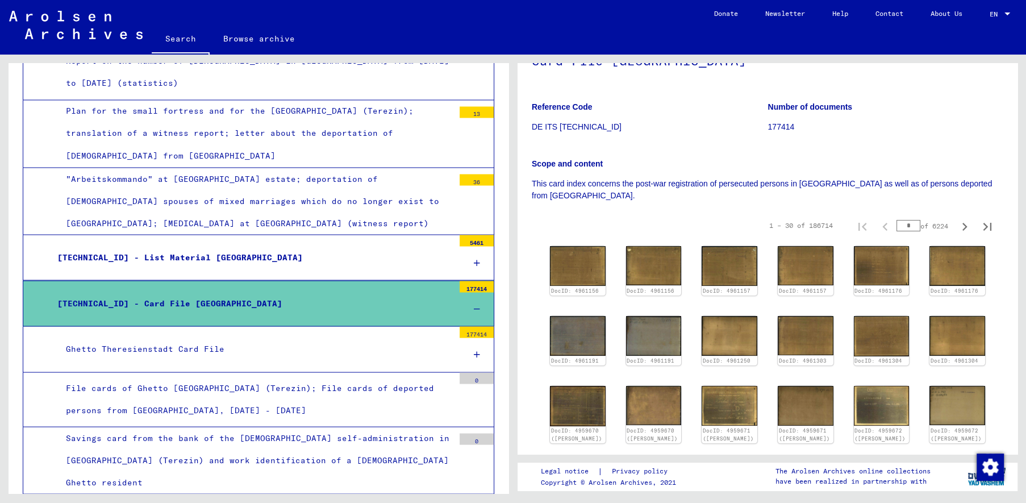
scroll to position [118, 0]
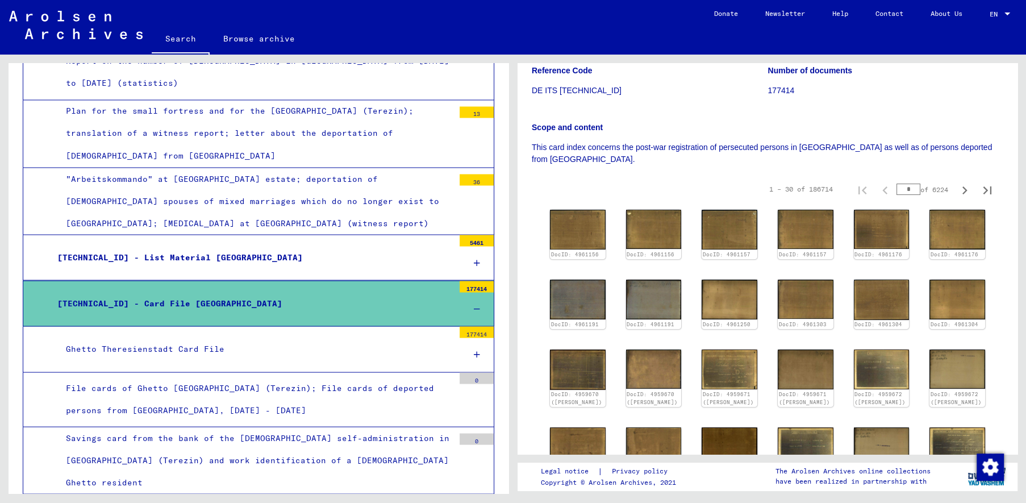
click at [209, 338] on div "Ghetto Theresienstadt Card File" at bounding box center [255, 349] width 397 height 22
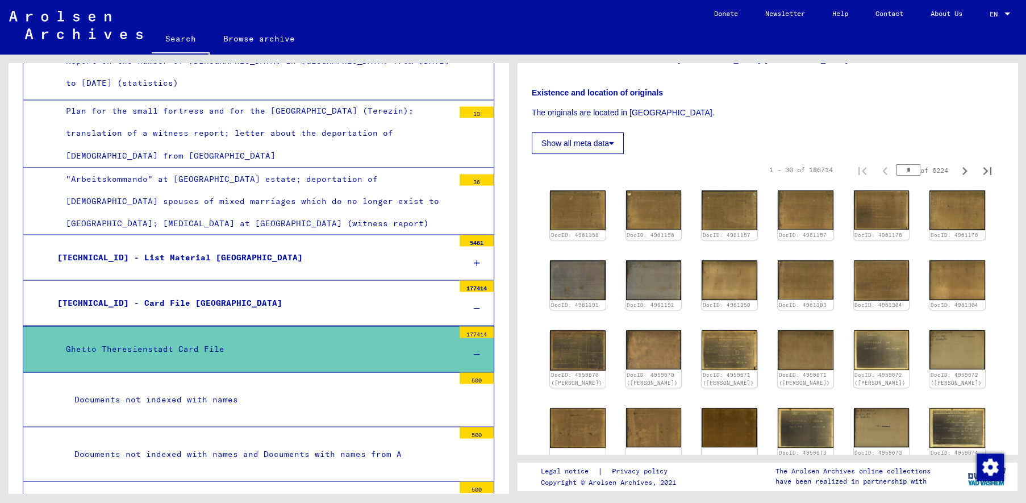
scroll to position [356, 0]
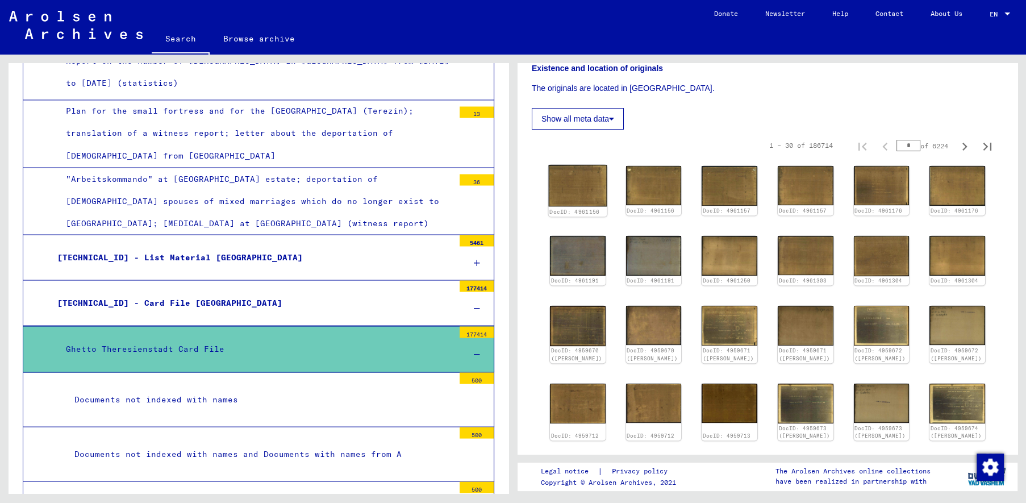
click at [600, 186] on img at bounding box center [578, 185] width 59 height 41
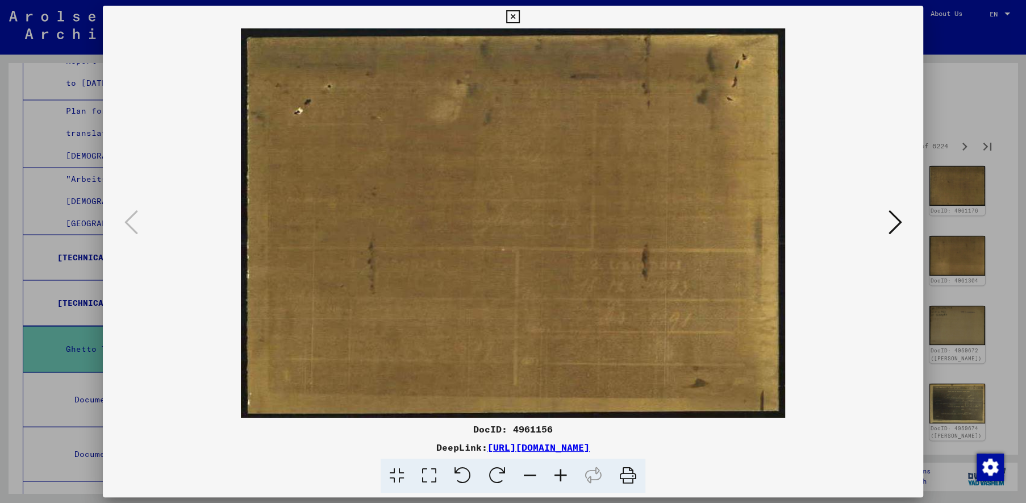
click at [894, 226] on icon at bounding box center [895, 222] width 14 height 27
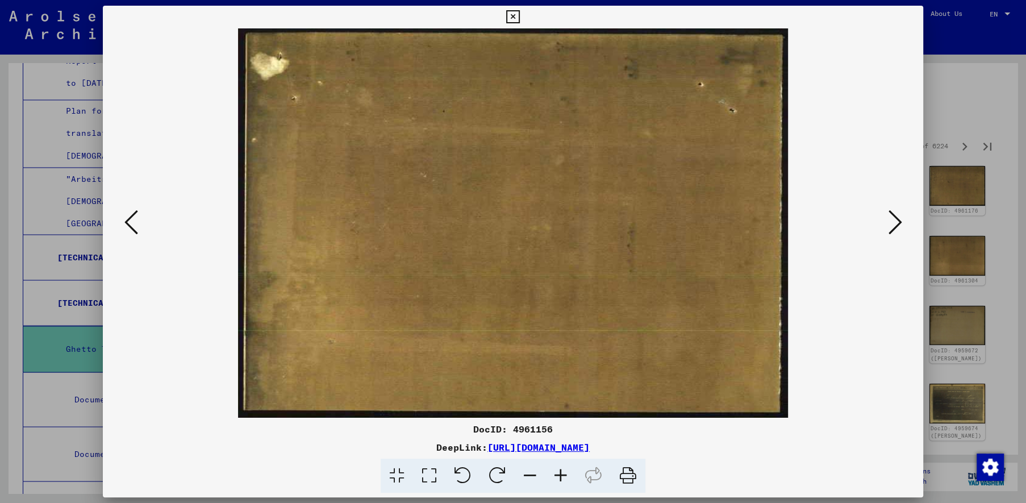
click at [894, 226] on icon at bounding box center [895, 222] width 14 height 27
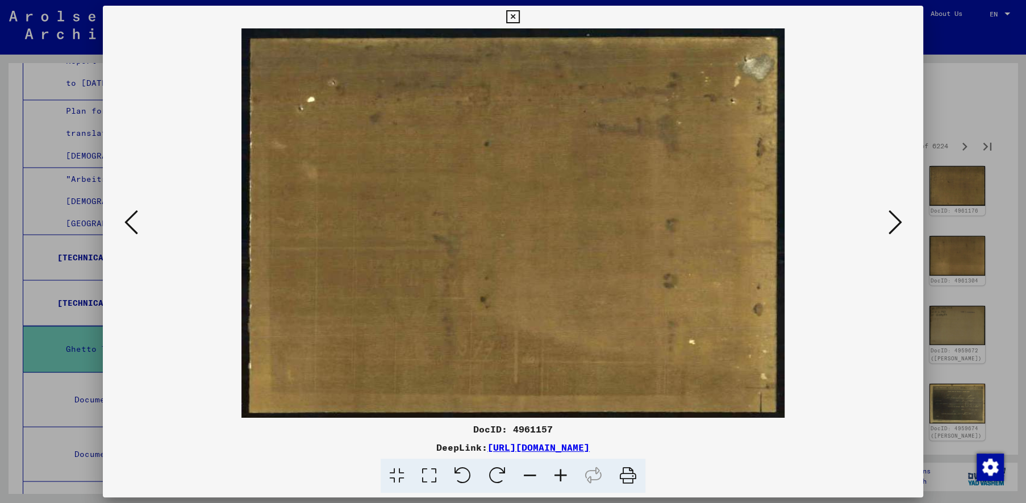
click at [894, 226] on icon at bounding box center [895, 222] width 14 height 27
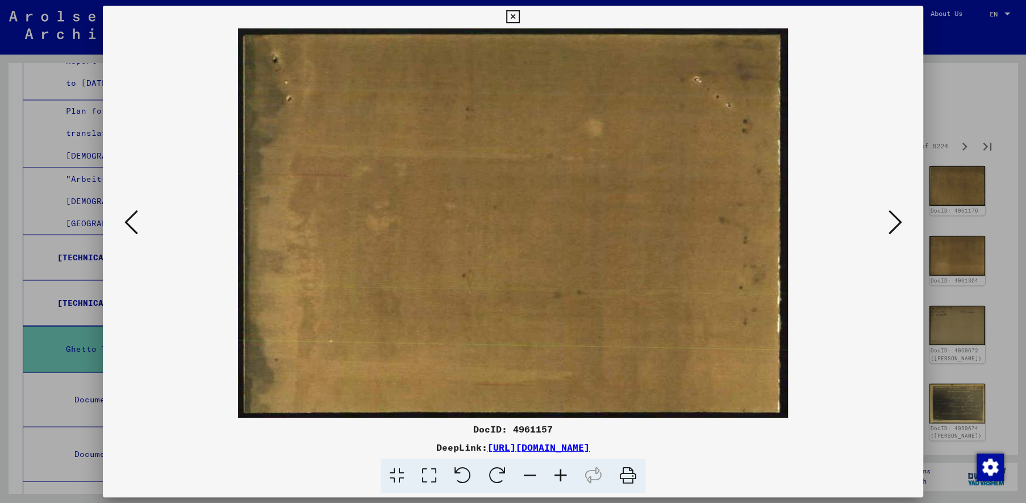
click at [894, 226] on icon at bounding box center [895, 222] width 14 height 27
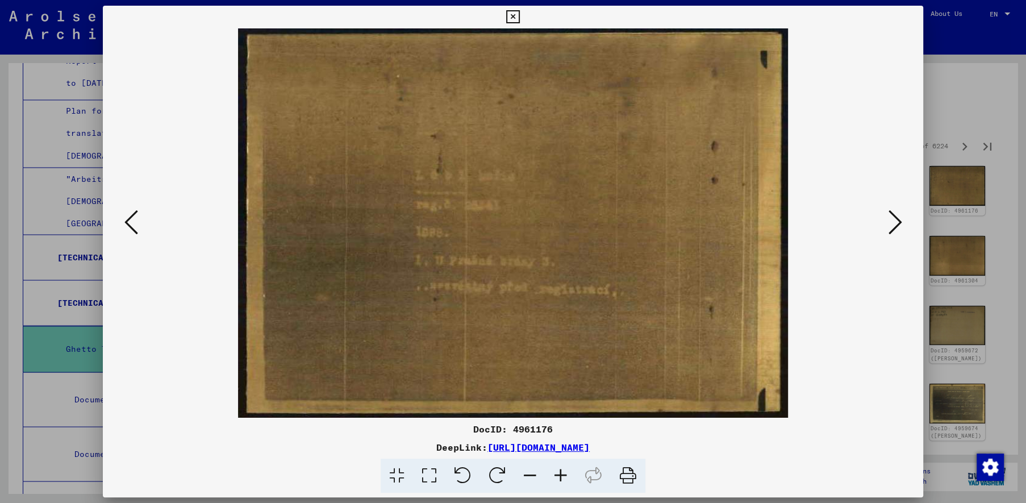
click at [894, 226] on icon at bounding box center [895, 222] width 14 height 27
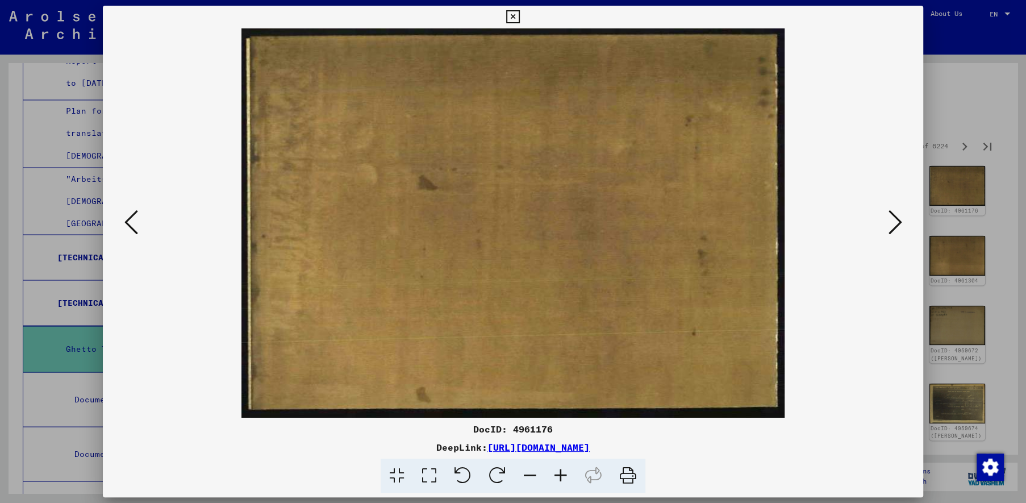
click at [894, 226] on icon at bounding box center [895, 222] width 14 height 27
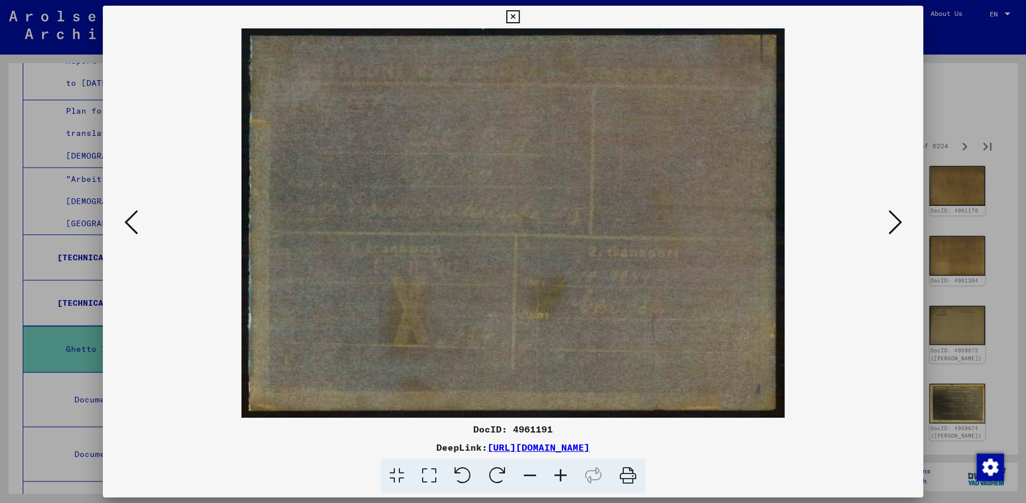
click at [894, 226] on icon at bounding box center [895, 222] width 14 height 27
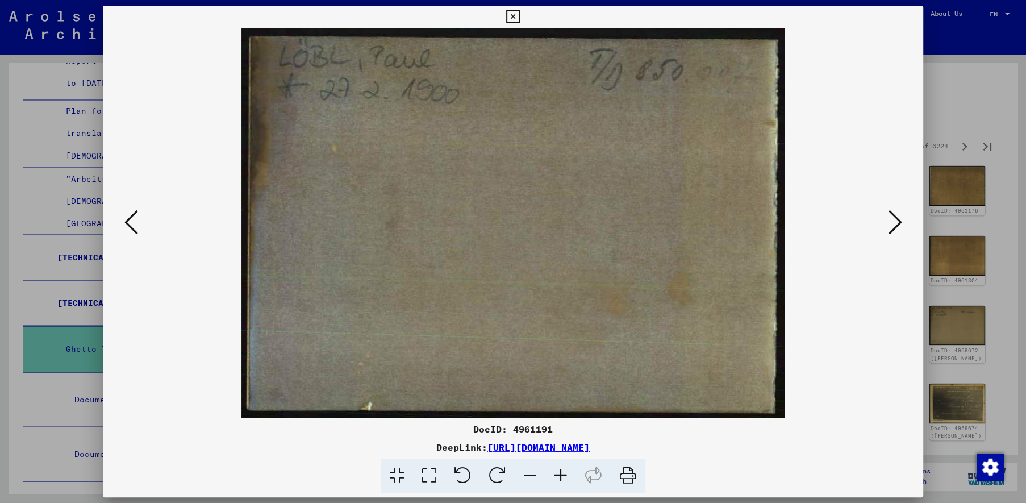
click at [894, 226] on icon at bounding box center [895, 222] width 14 height 27
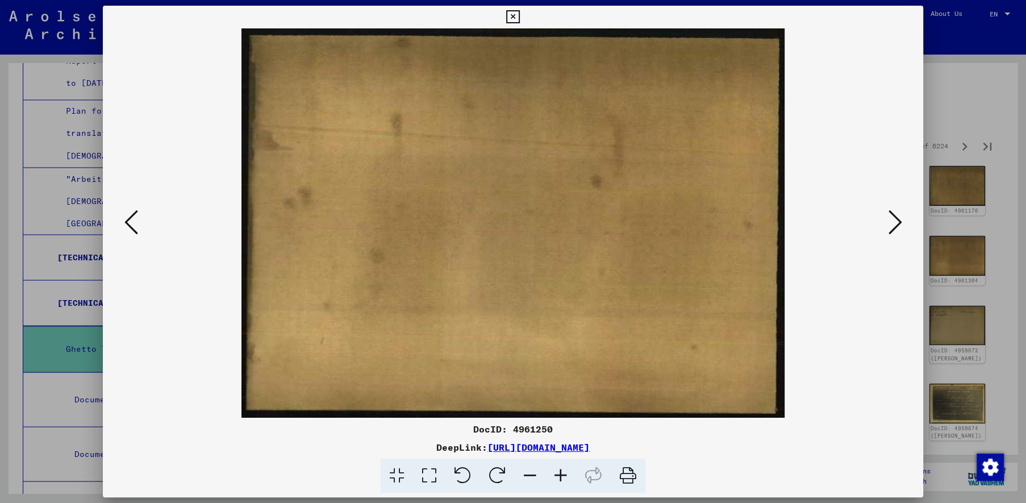
click at [894, 226] on icon at bounding box center [895, 222] width 14 height 27
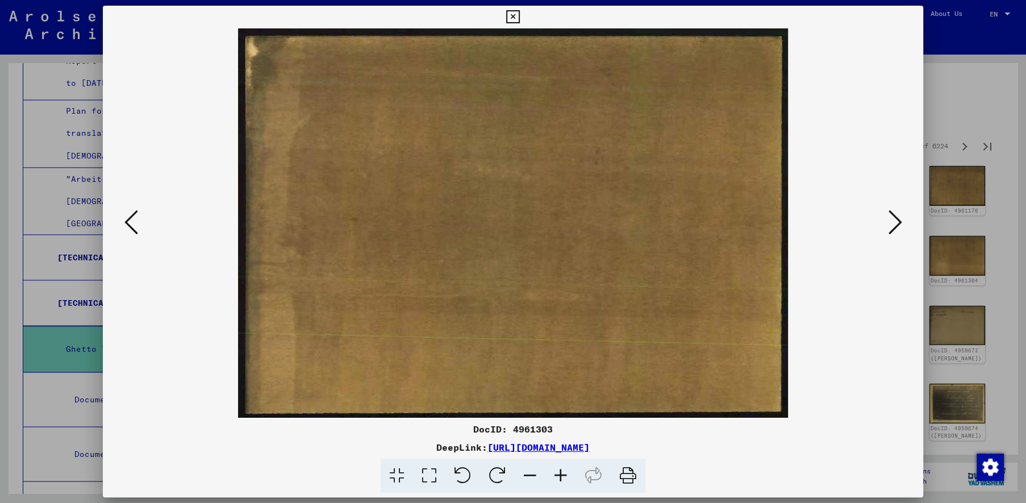
click at [894, 226] on icon at bounding box center [895, 222] width 14 height 27
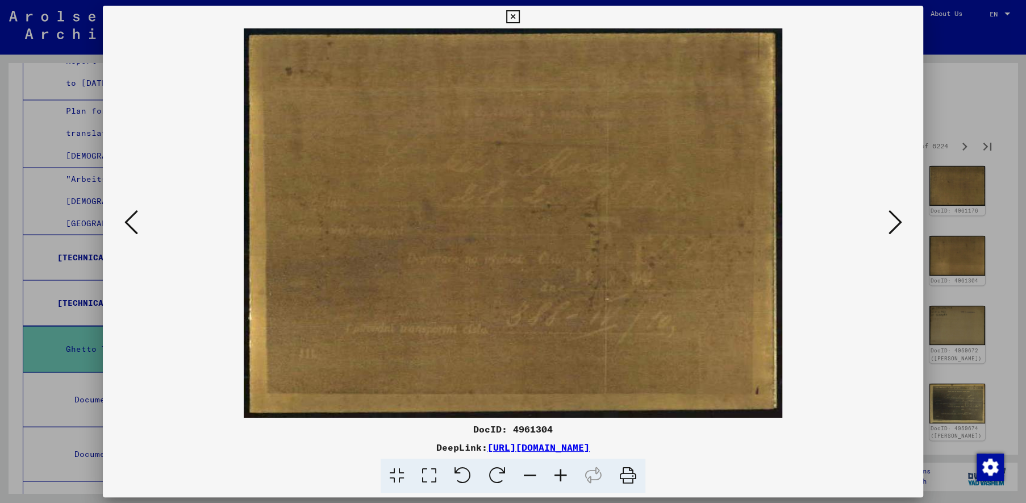
click at [894, 226] on icon at bounding box center [895, 222] width 14 height 27
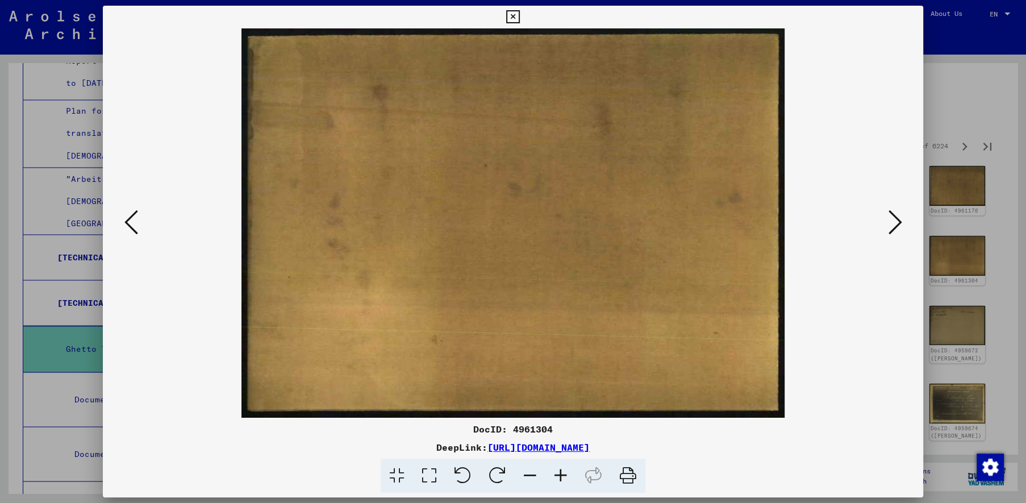
click at [894, 226] on icon at bounding box center [895, 222] width 14 height 27
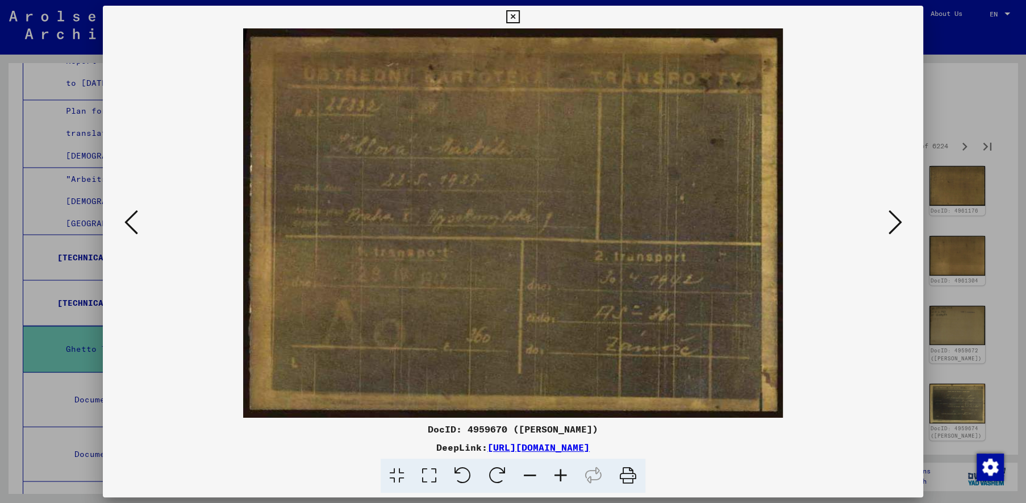
click at [894, 226] on icon at bounding box center [895, 222] width 14 height 27
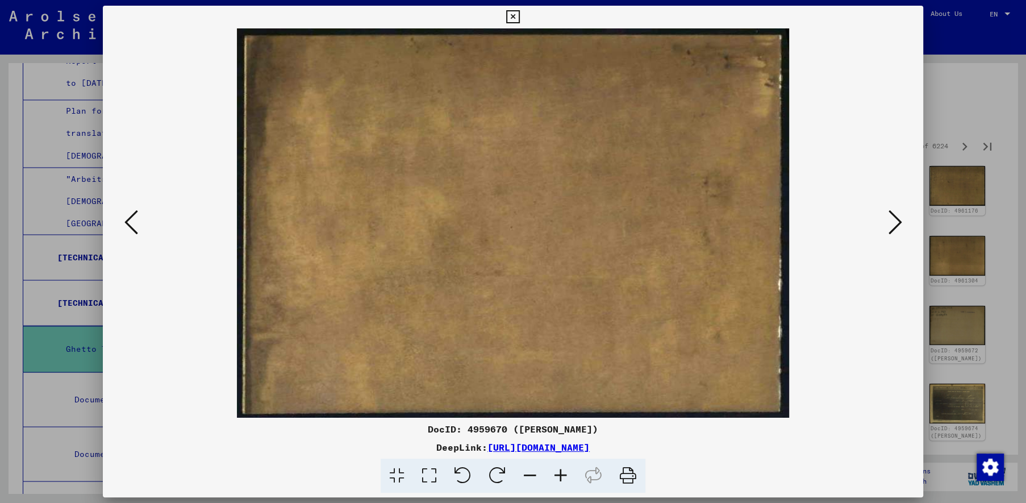
click at [894, 226] on icon at bounding box center [895, 222] width 14 height 27
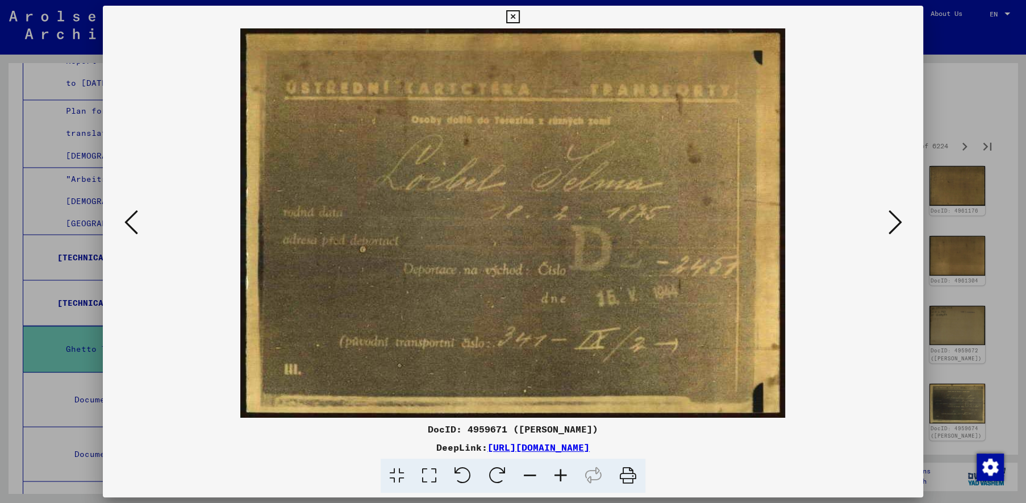
click at [894, 226] on icon at bounding box center [895, 222] width 14 height 27
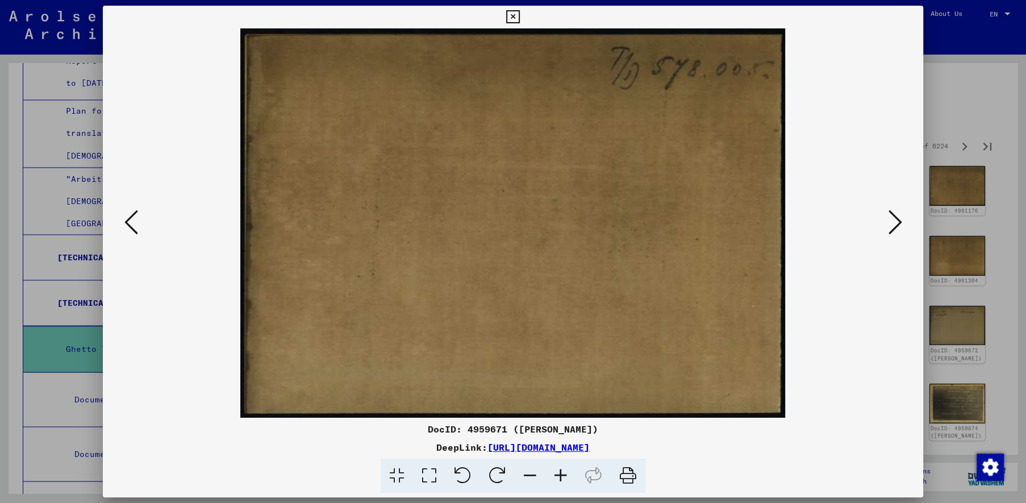
click at [894, 226] on icon at bounding box center [895, 222] width 14 height 27
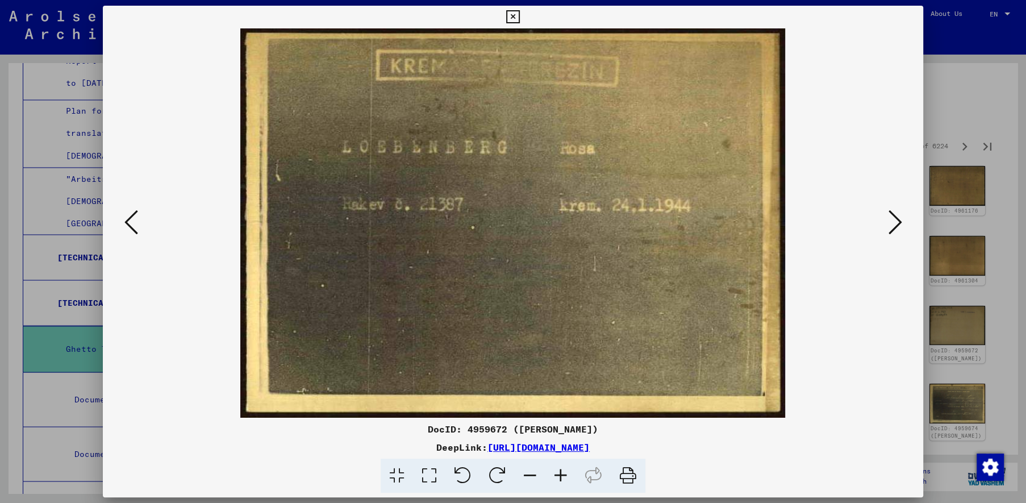
click at [894, 226] on icon at bounding box center [895, 222] width 14 height 27
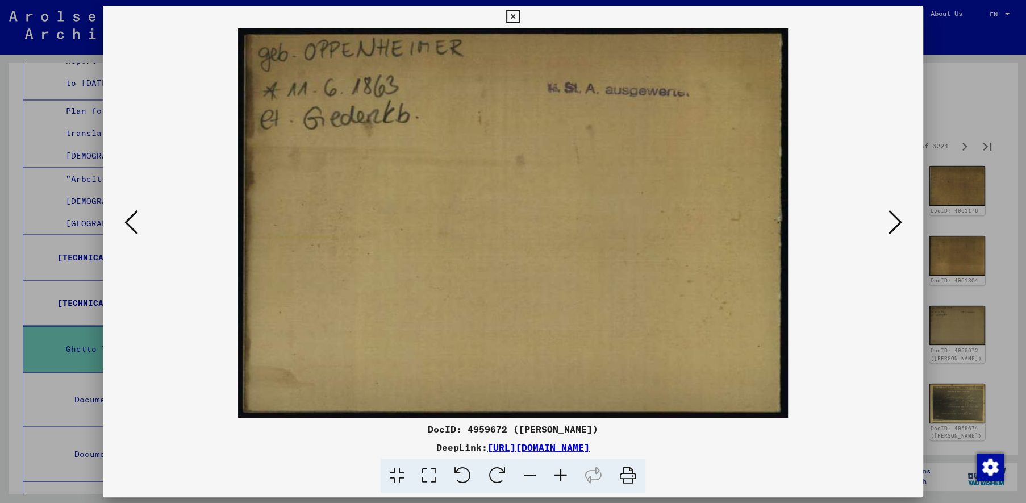
click at [894, 226] on icon at bounding box center [895, 222] width 14 height 27
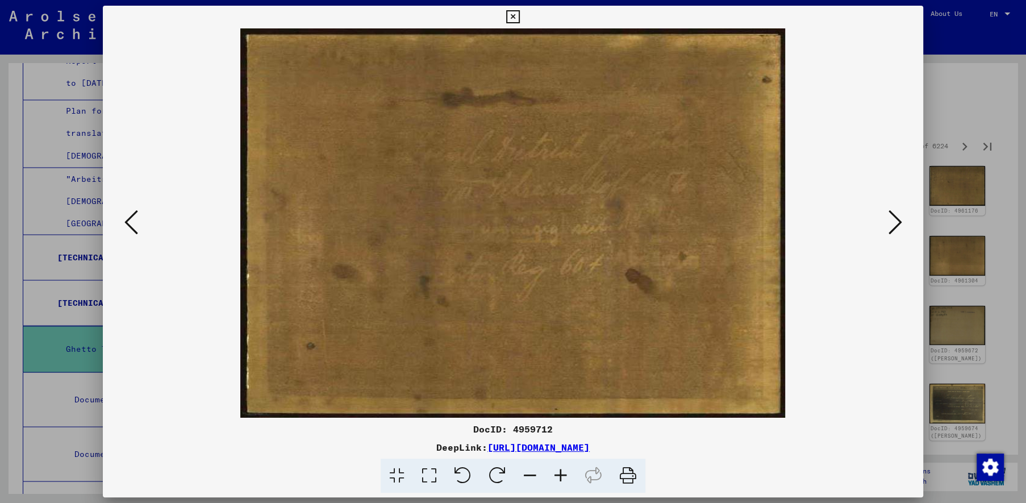
click at [894, 226] on icon at bounding box center [895, 222] width 14 height 27
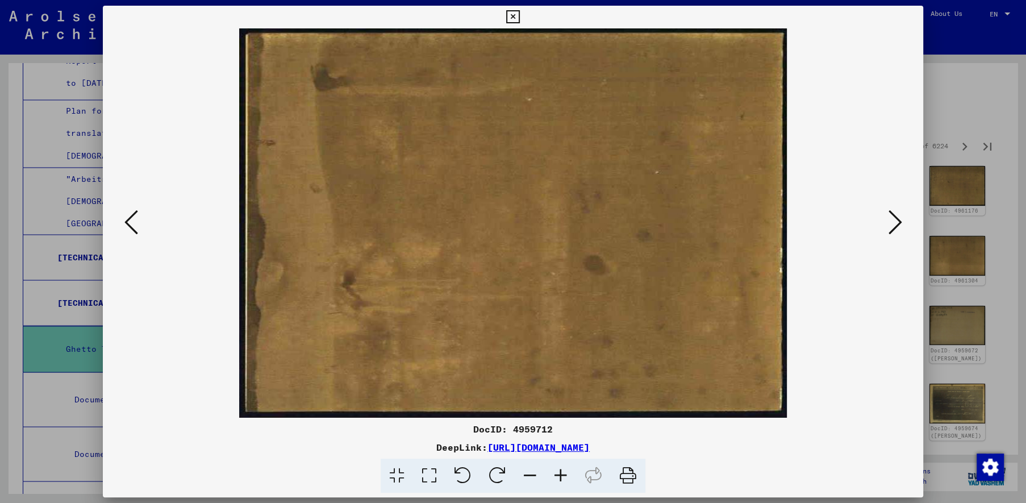
click at [894, 226] on icon at bounding box center [895, 222] width 14 height 27
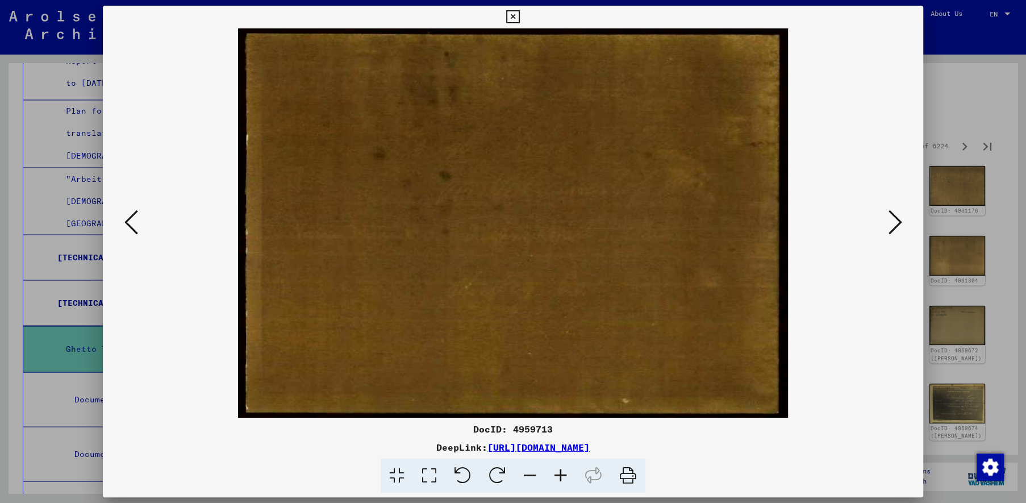
click at [894, 226] on icon at bounding box center [895, 222] width 14 height 27
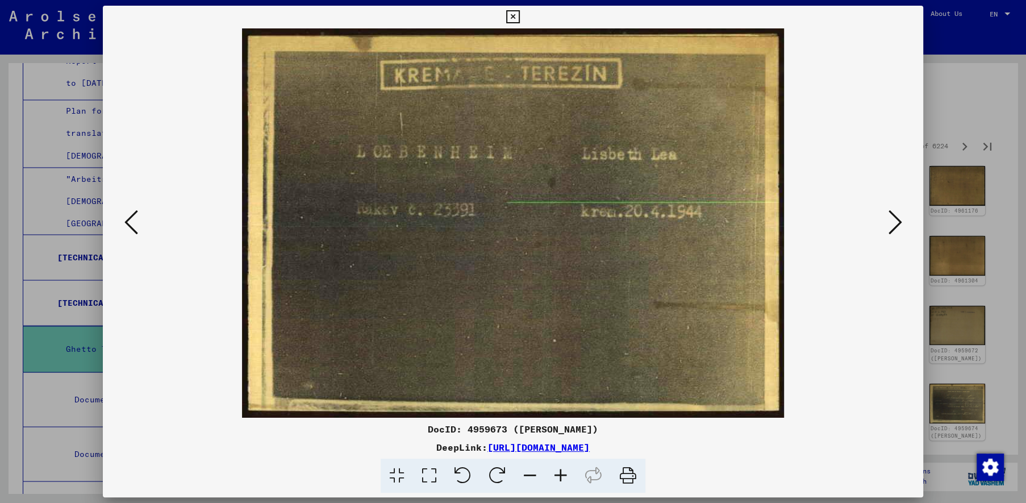
click at [894, 226] on icon at bounding box center [895, 222] width 14 height 27
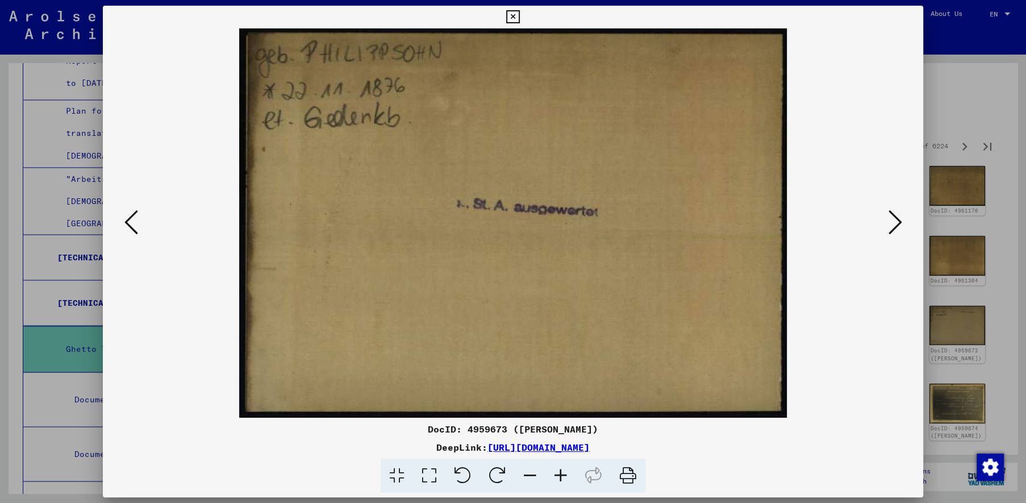
click at [894, 226] on icon at bounding box center [895, 222] width 14 height 27
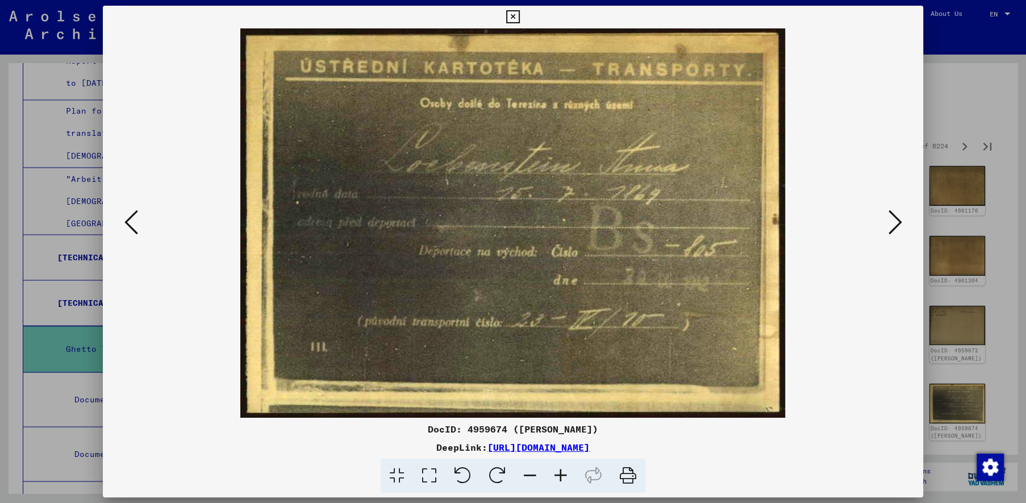
click at [894, 226] on icon at bounding box center [895, 222] width 14 height 27
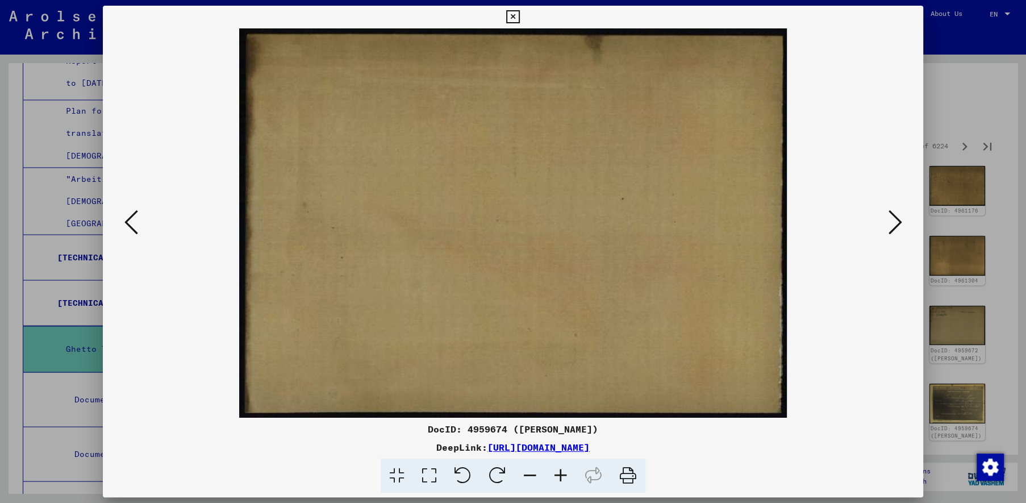
click at [894, 226] on icon at bounding box center [895, 222] width 14 height 27
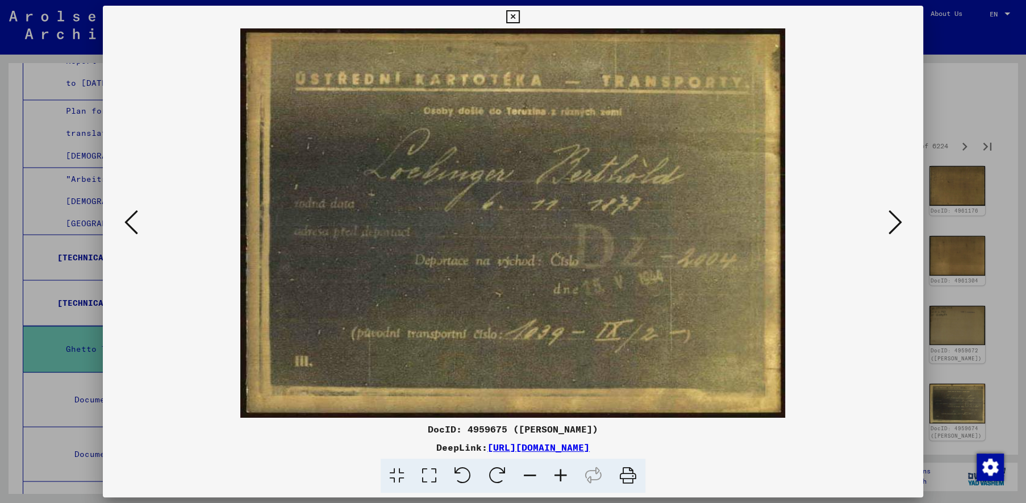
click at [894, 226] on icon at bounding box center [895, 222] width 14 height 27
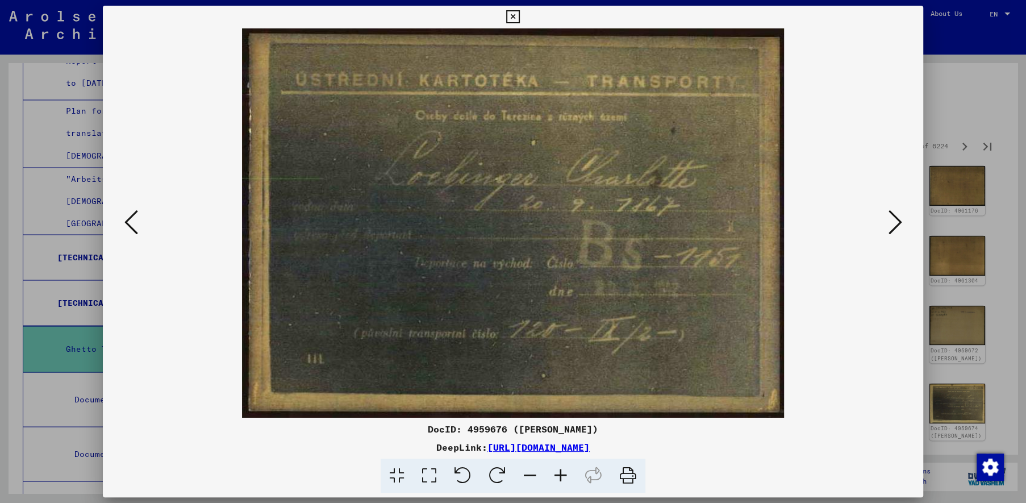
click at [894, 226] on icon at bounding box center [895, 222] width 14 height 27
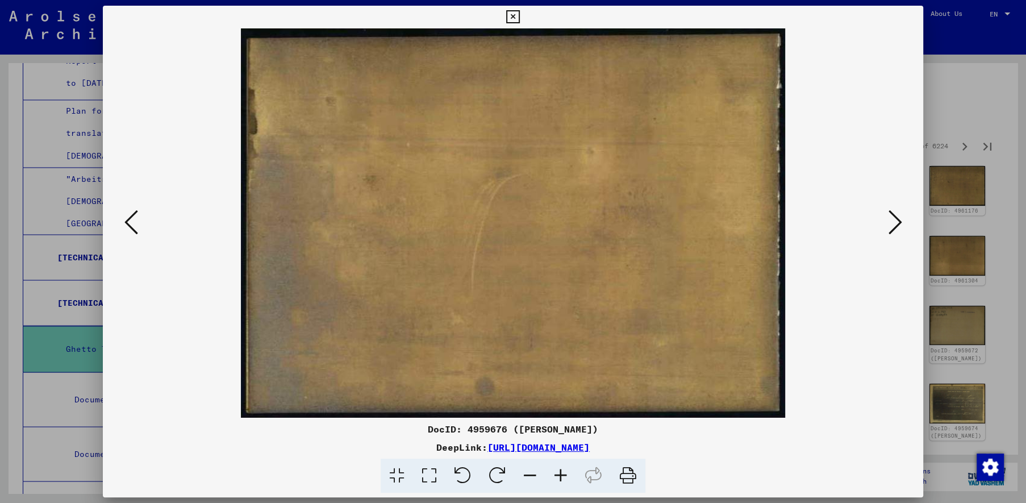
click at [894, 224] on icon at bounding box center [895, 222] width 14 height 27
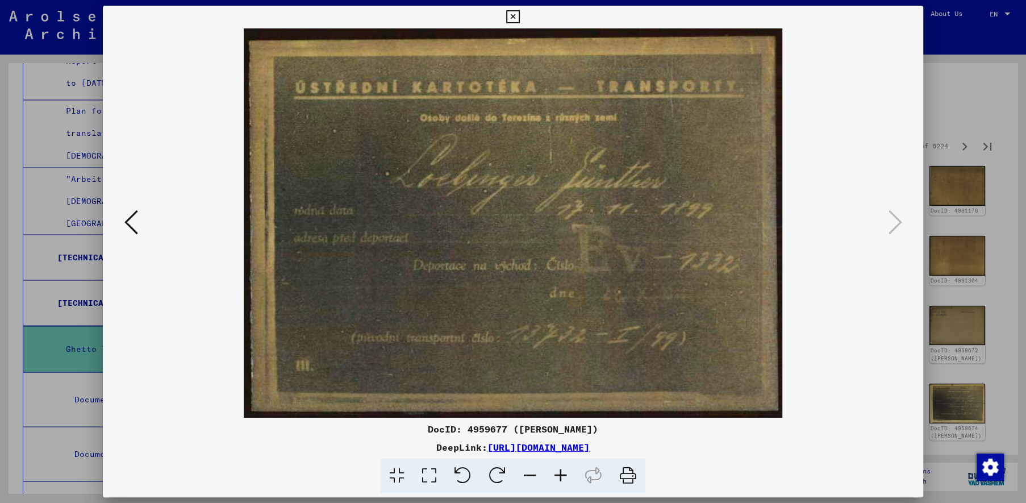
click at [519, 22] on icon at bounding box center [512, 17] width 13 height 14
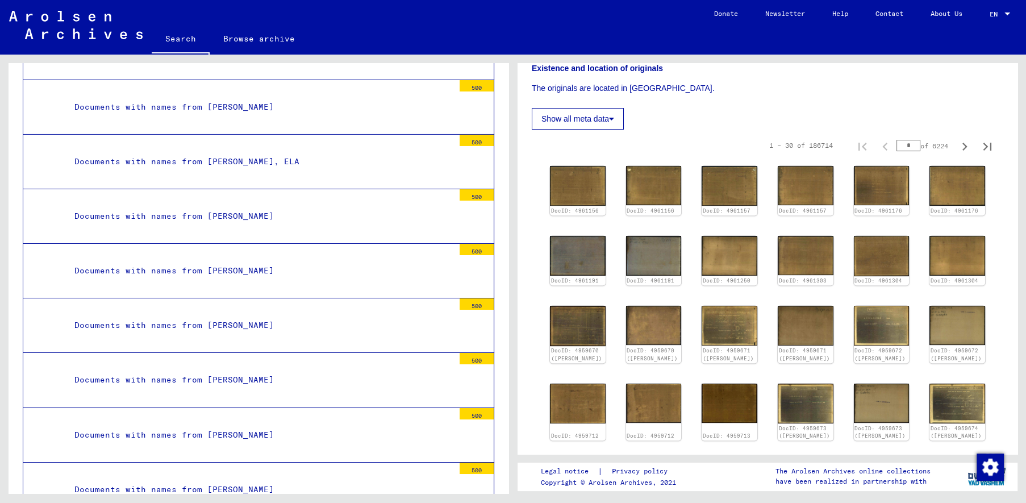
scroll to position [3559, 0]
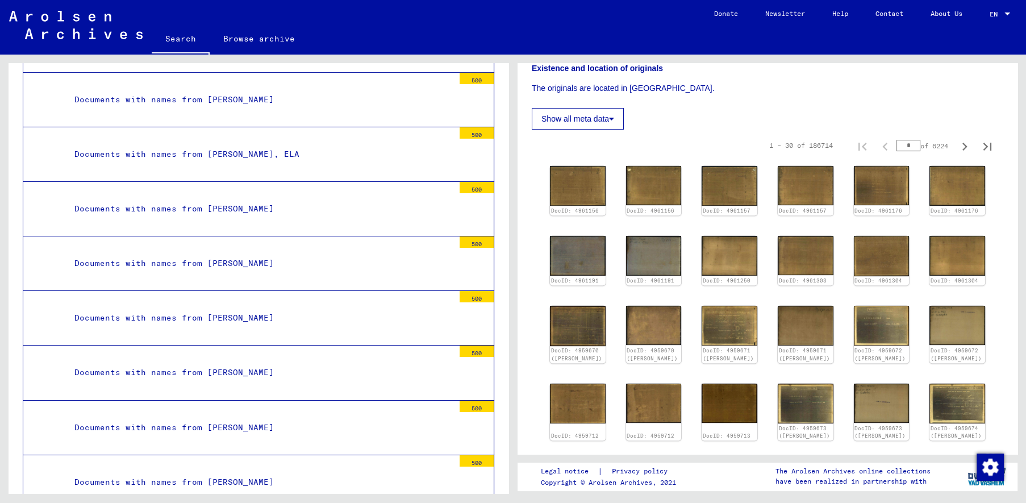
click at [334, 252] on div "Documents with names from [PERSON_NAME]" at bounding box center [260, 263] width 388 height 22
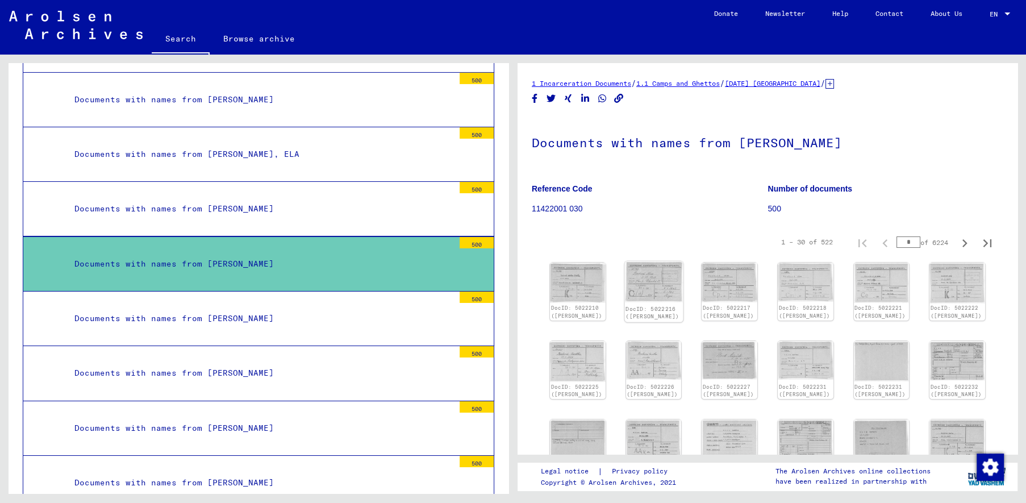
click at [649, 277] on img at bounding box center [653, 281] width 59 height 41
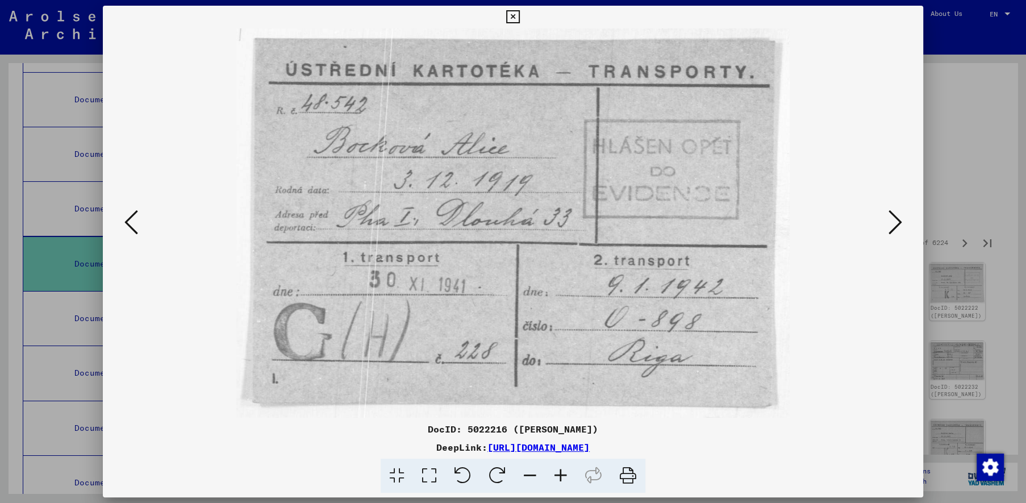
click at [519, 19] on icon at bounding box center [512, 17] width 13 height 14
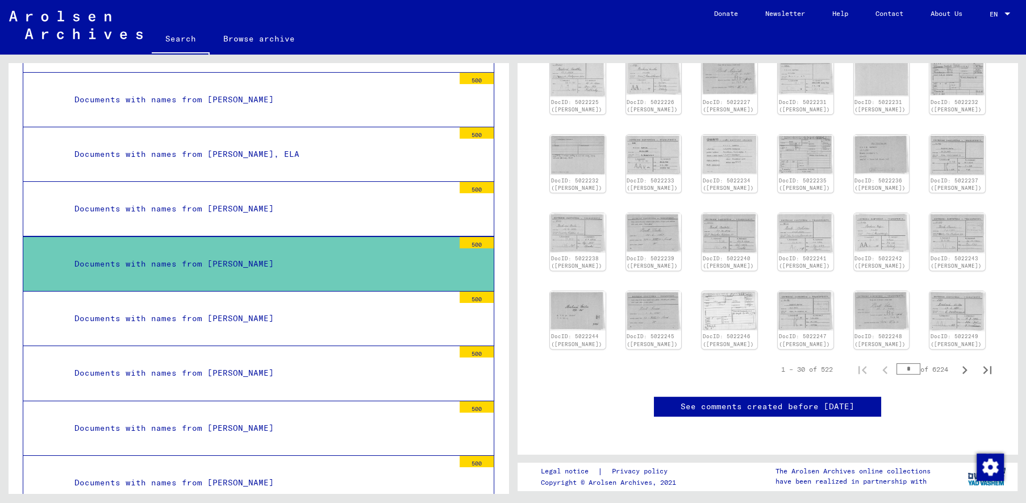
scroll to position [415, 0]
click at [967, 290] on img at bounding box center [957, 311] width 59 height 43
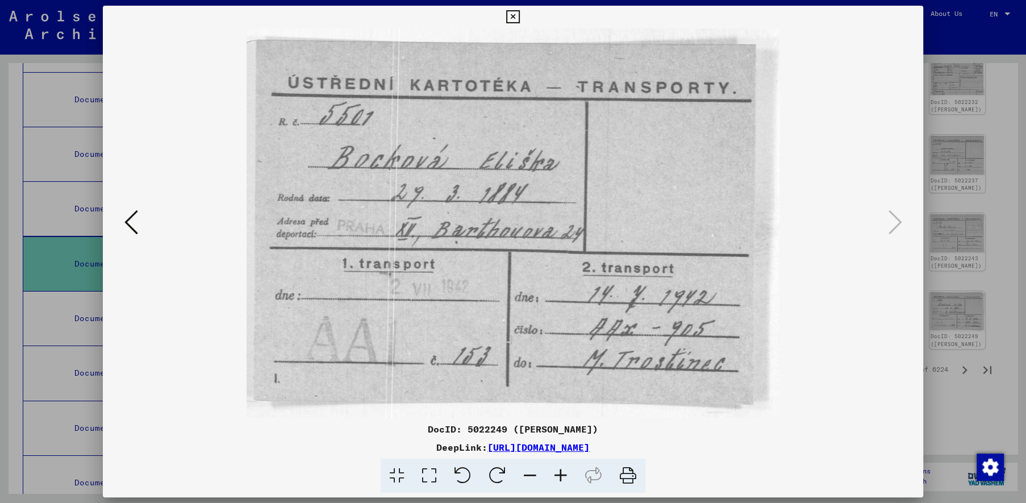
click at [519, 19] on icon at bounding box center [512, 17] width 13 height 14
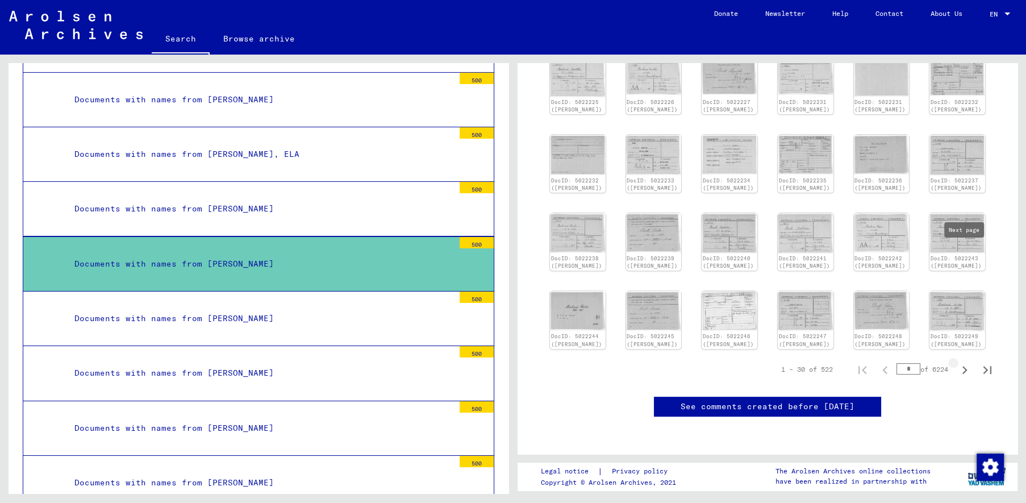
click at [961, 362] on icon "Next page" at bounding box center [965, 370] width 16 height 16
type input "*"
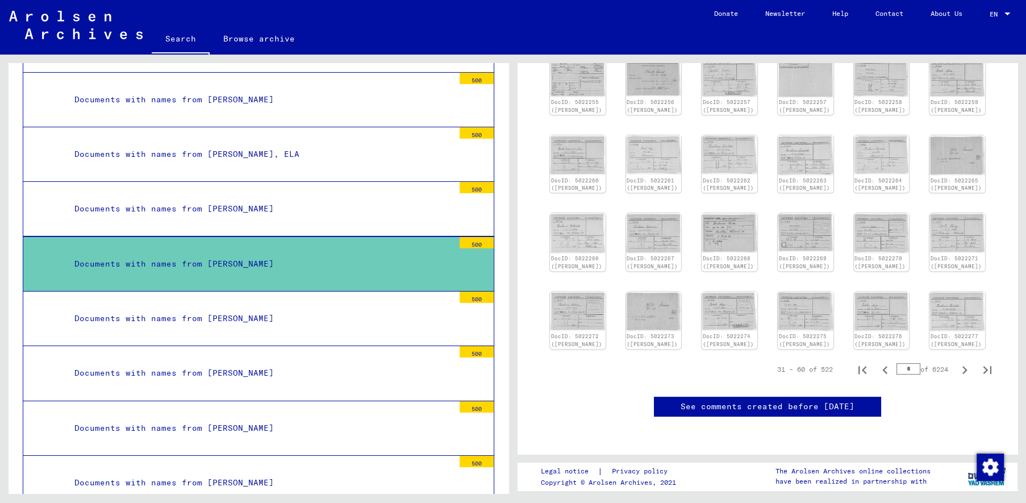
scroll to position [122, 0]
click at [961, 362] on icon "Next page" at bounding box center [965, 370] width 16 height 16
type input "*"
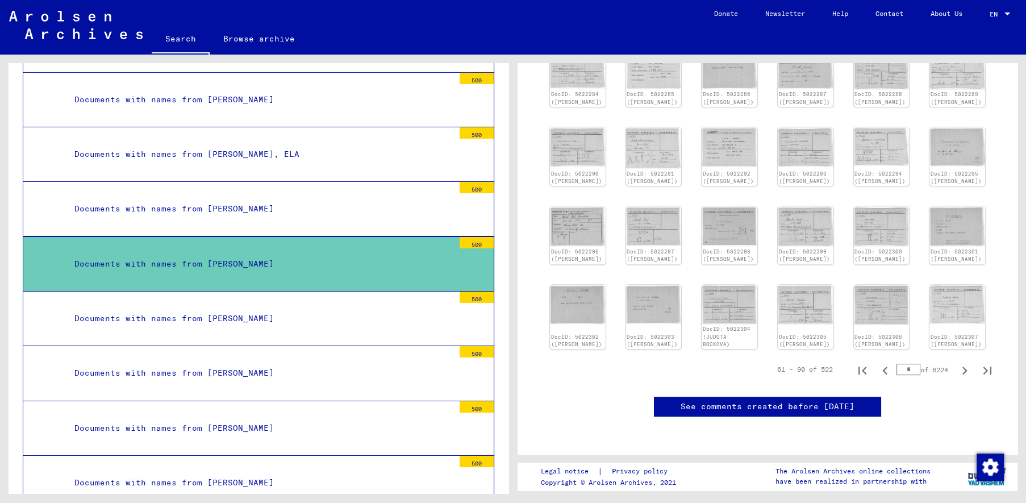
scroll to position [376, 0]
click at [973, 283] on img at bounding box center [957, 303] width 59 height 41
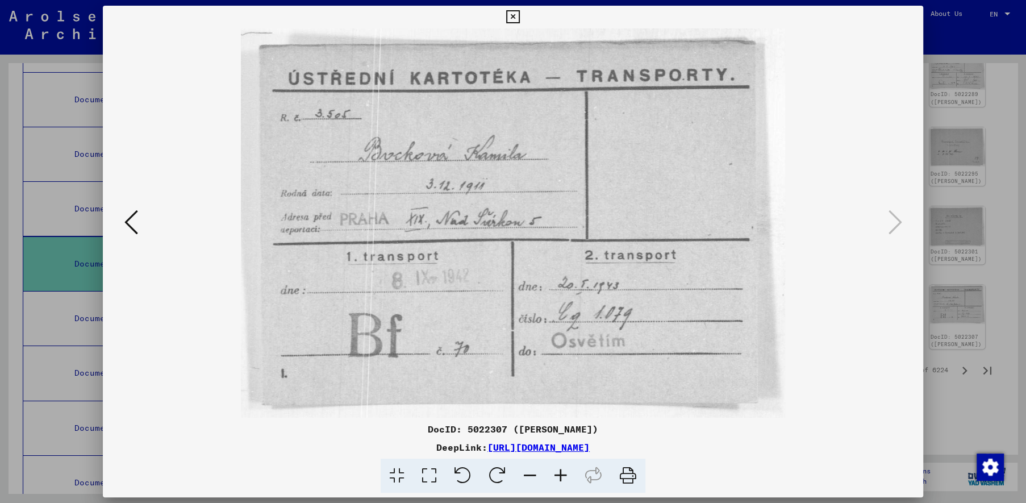
click at [519, 23] on icon at bounding box center [512, 17] width 13 height 14
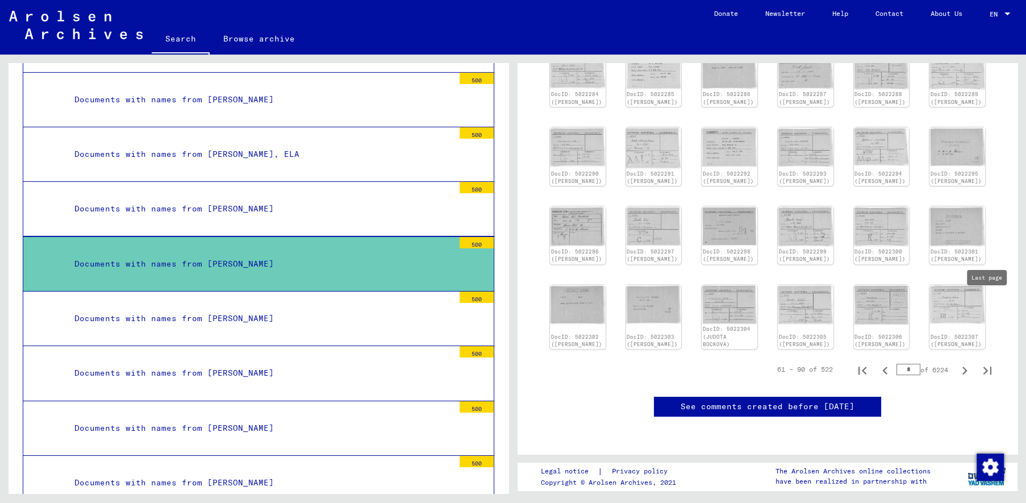
click at [985, 367] on icon "Last page" at bounding box center [988, 371] width 8 height 8
type input "**"
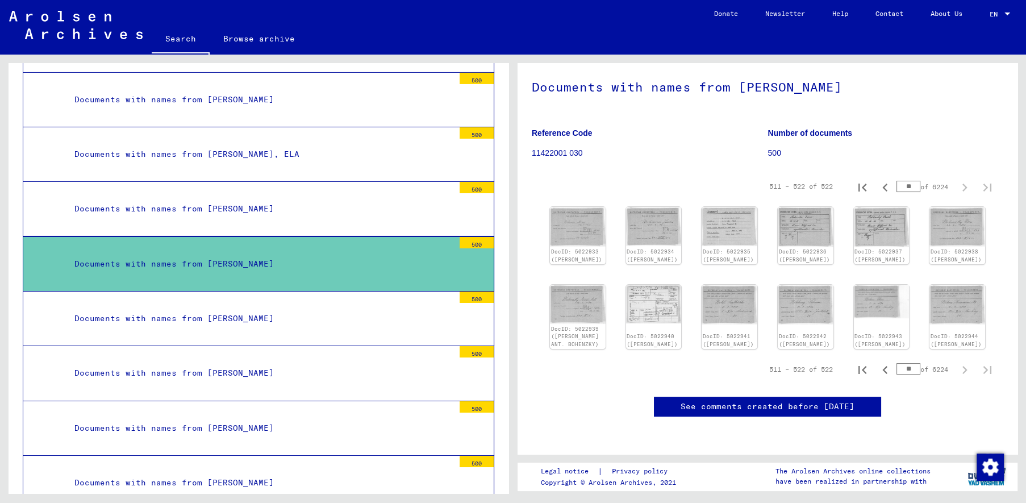
scroll to position [0, 0]
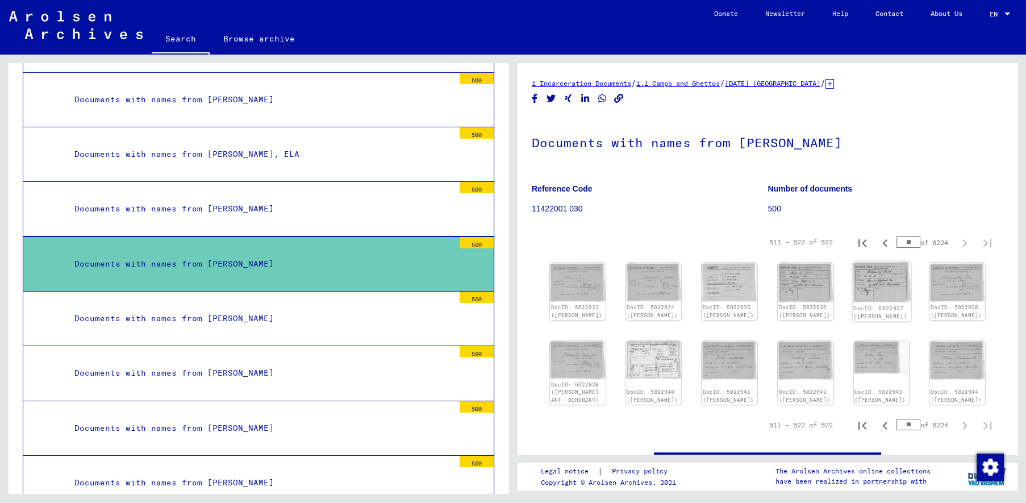
click at [876, 278] on img at bounding box center [881, 282] width 59 height 42
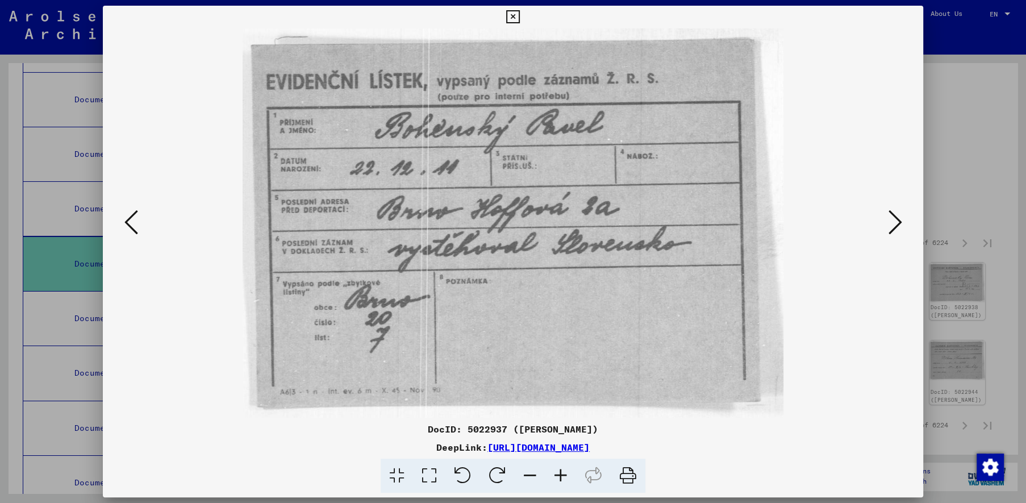
click at [135, 222] on icon at bounding box center [131, 222] width 14 height 27
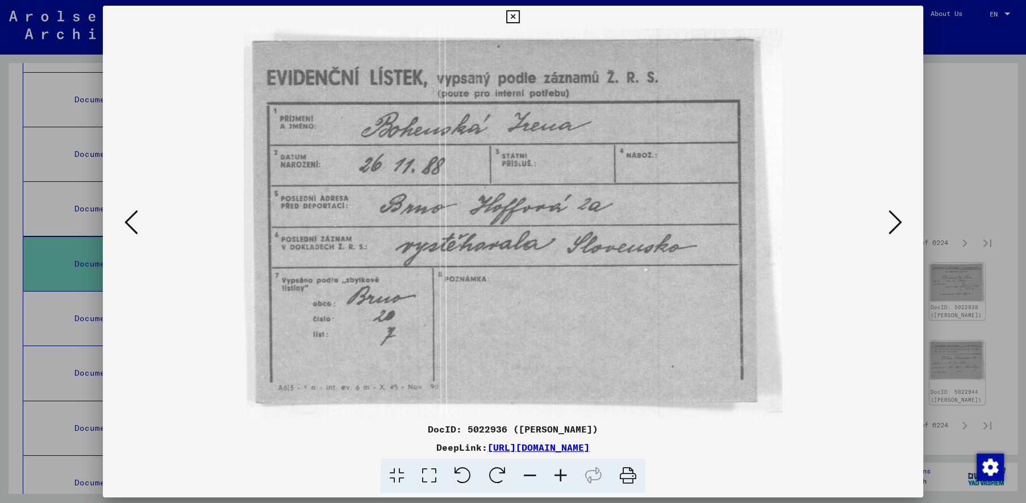
click at [135, 222] on icon at bounding box center [131, 222] width 14 height 27
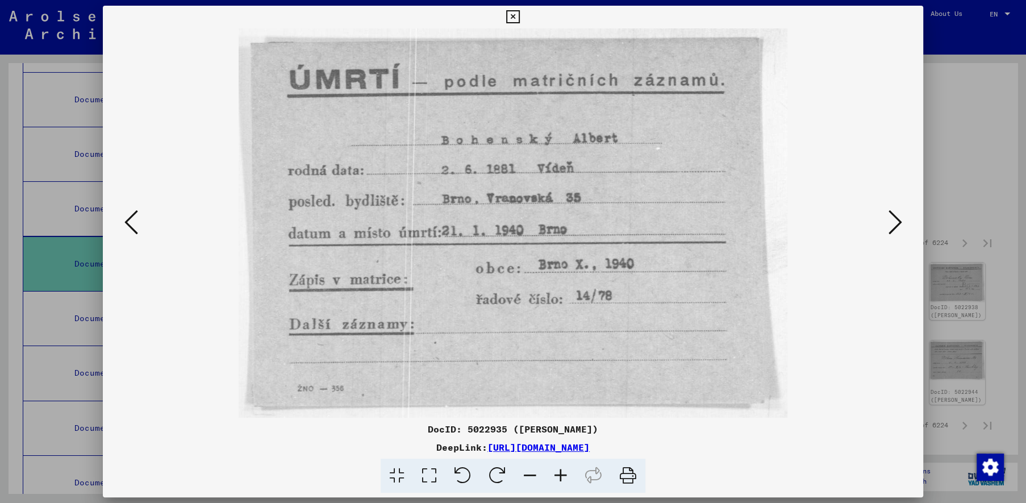
click at [135, 222] on icon at bounding box center [131, 222] width 14 height 27
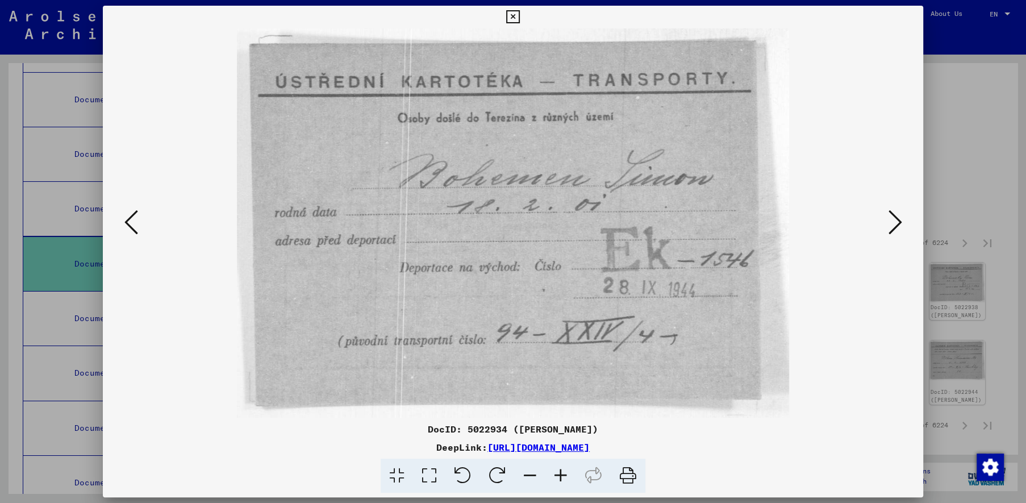
click at [135, 222] on icon at bounding box center [131, 222] width 14 height 27
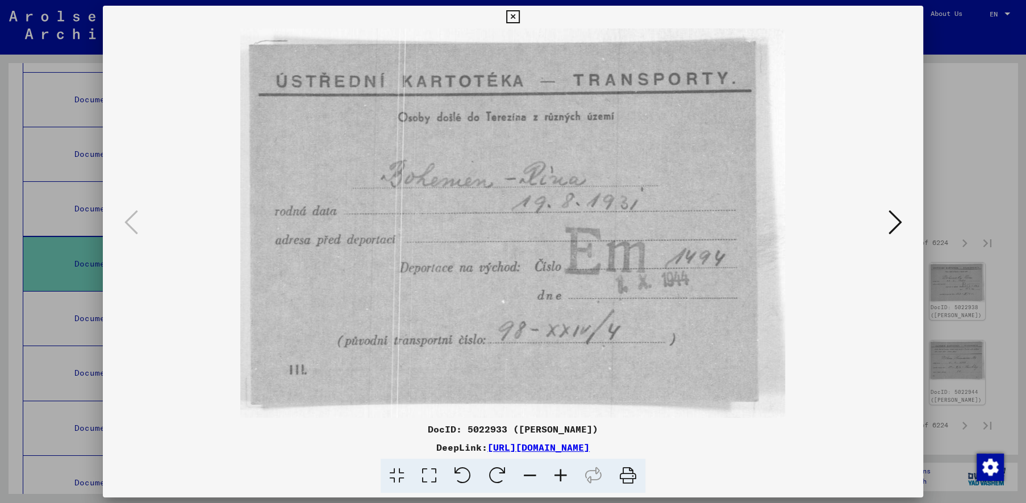
click at [903, 217] on button at bounding box center [895, 223] width 20 height 32
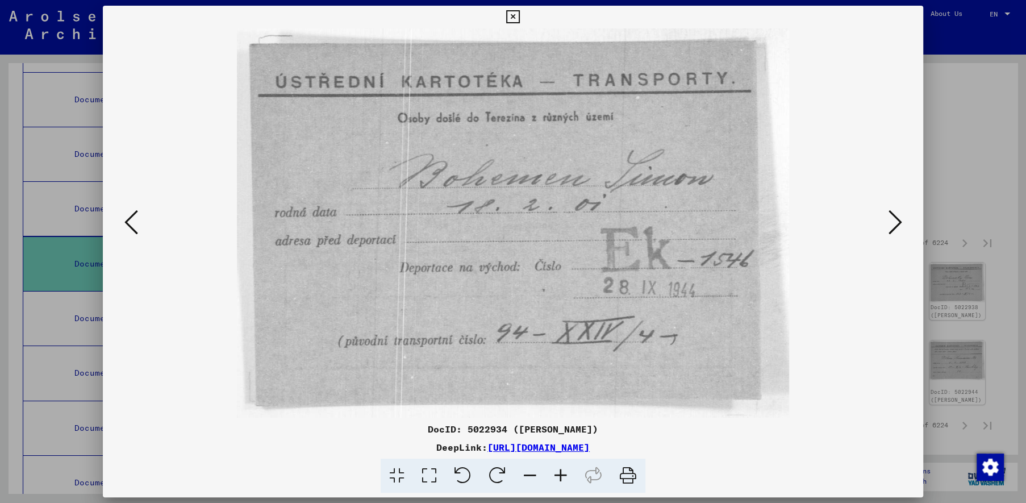
click at [903, 217] on button at bounding box center [895, 223] width 20 height 32
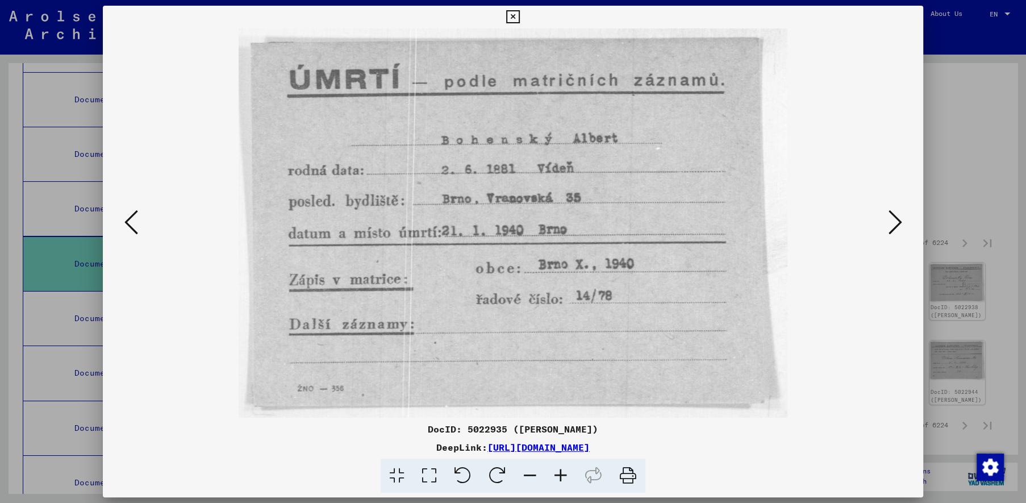
click at [130, 220] on icon at bounding box center [131, 222] width 14 height 27
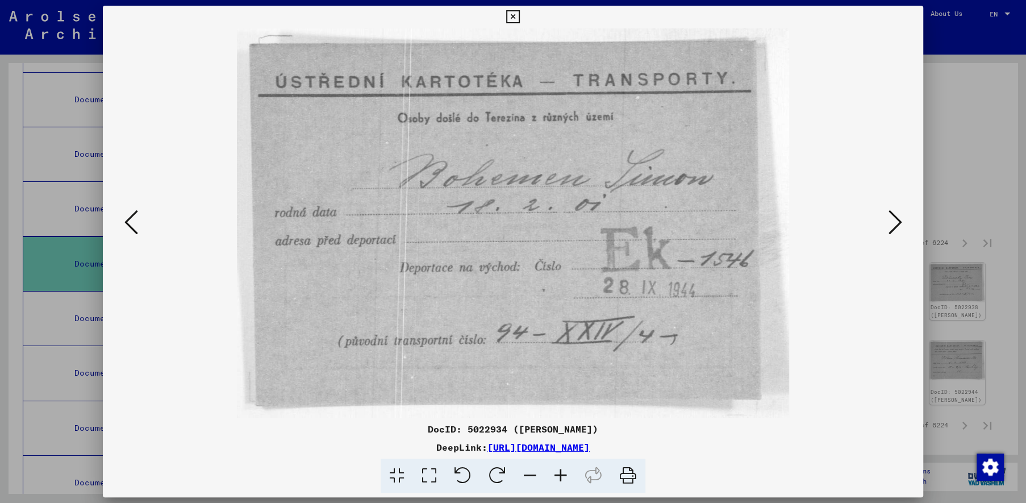
click at [130, 220] on icon at bounding box center [131, 222] width 14 height 27
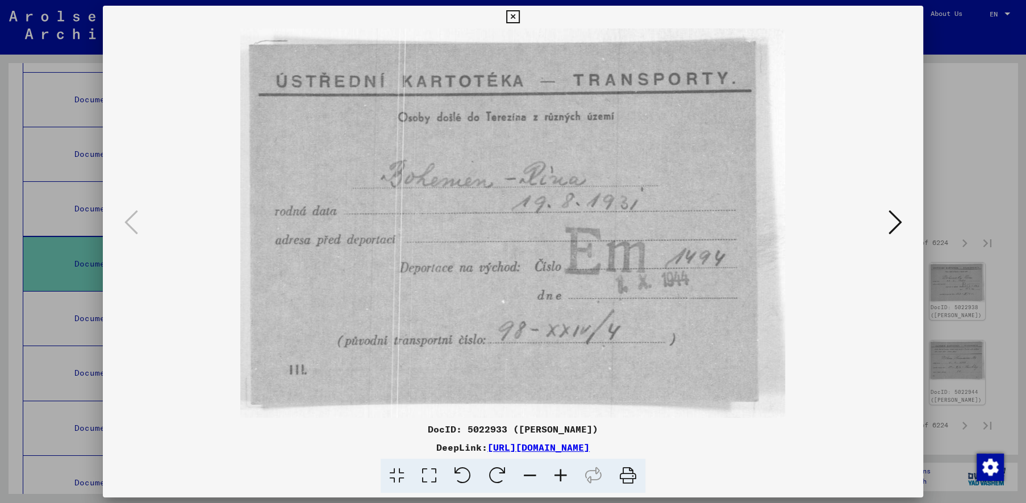
click at [519, 14] on icon at bounding box center [512, 17] width 13 height 14
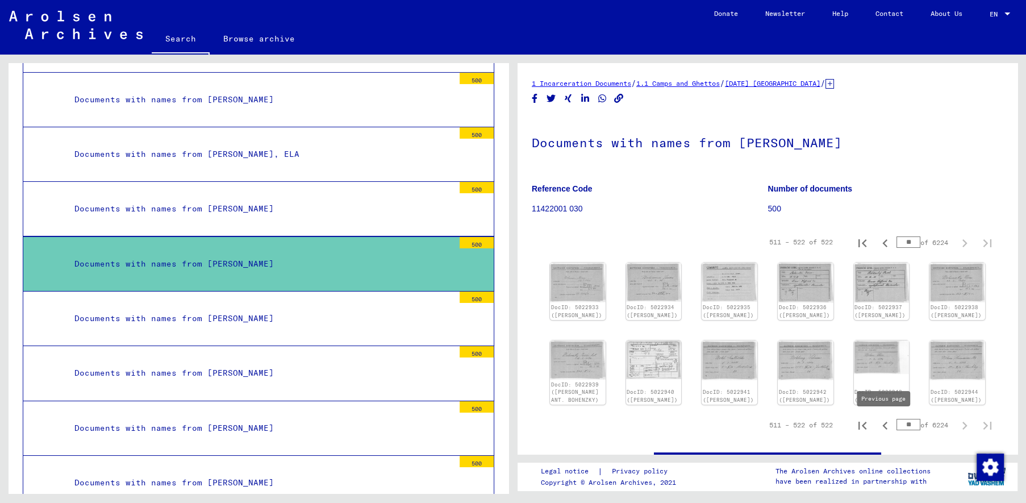
click at [888, 426] on icon "Previous page" at bounding box center [885, 426] width 16 height 16
type input "**"
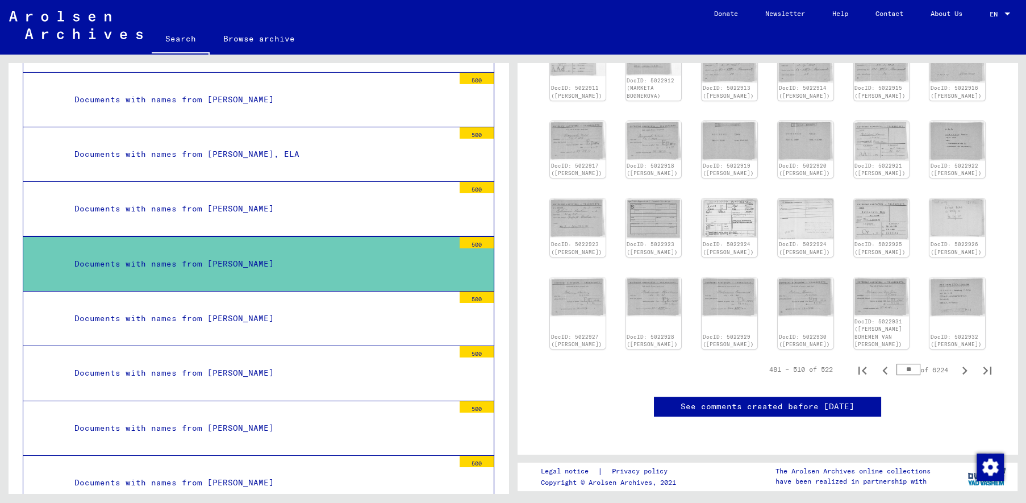
scroll to position [237, 0]
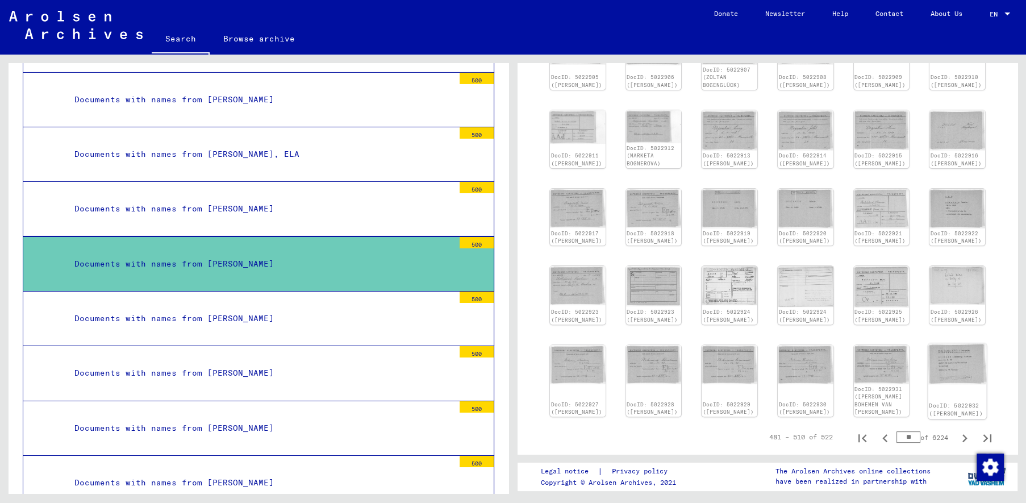
click at [948, 343] on img at bounding box center [957, 363] width 59 height 41
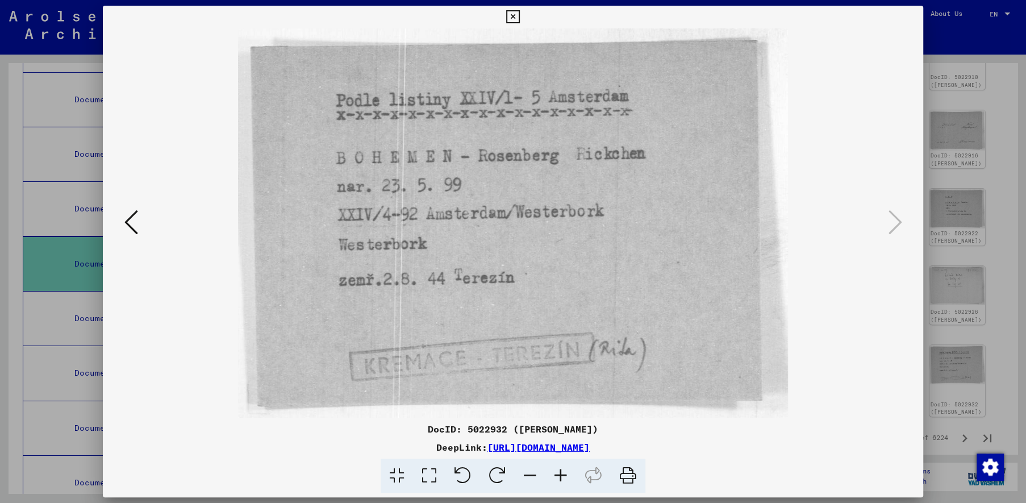
click at [131, 222] on icon at bounding box center [131, 222] width 14 height 27
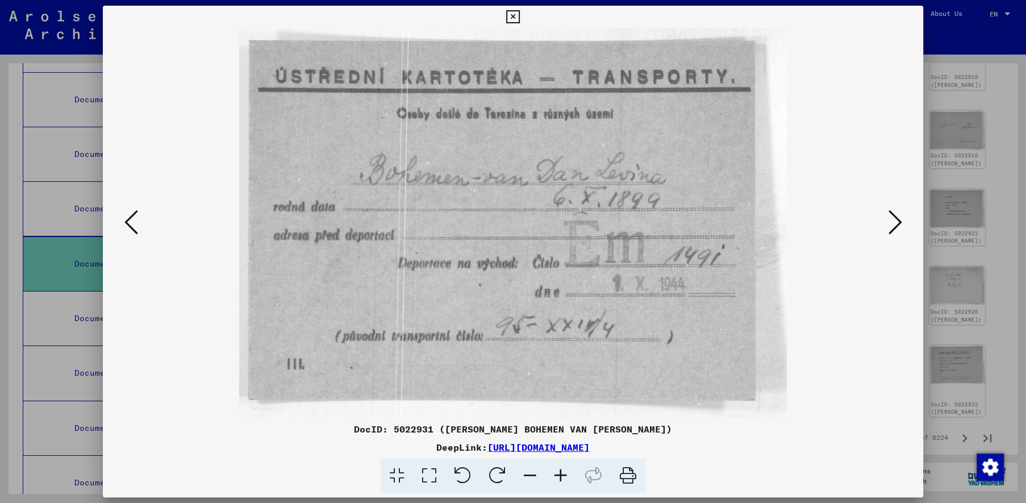
click at [131, 222] on icon at bounding box center [131, 222] width 14 height 27
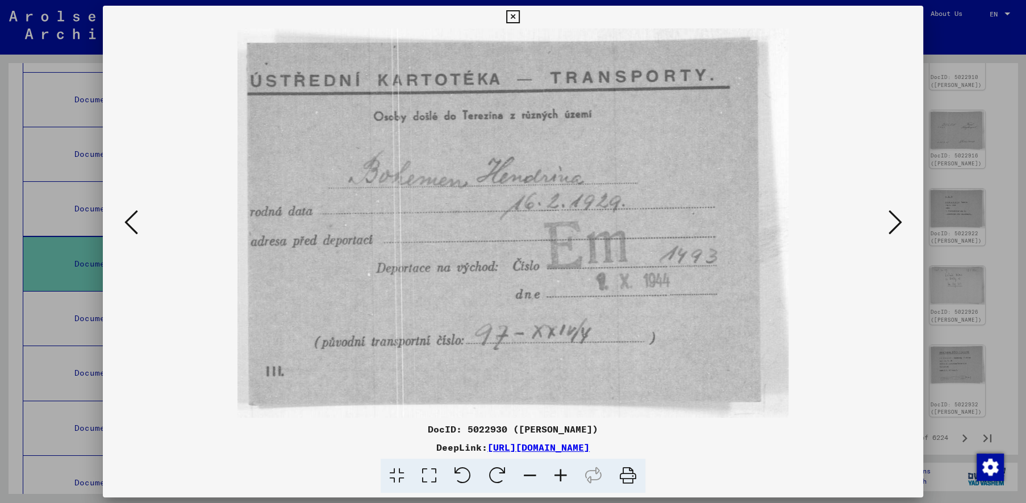
click at [131, 222] on icon at bounding box center [131, 222] width 14 height 27
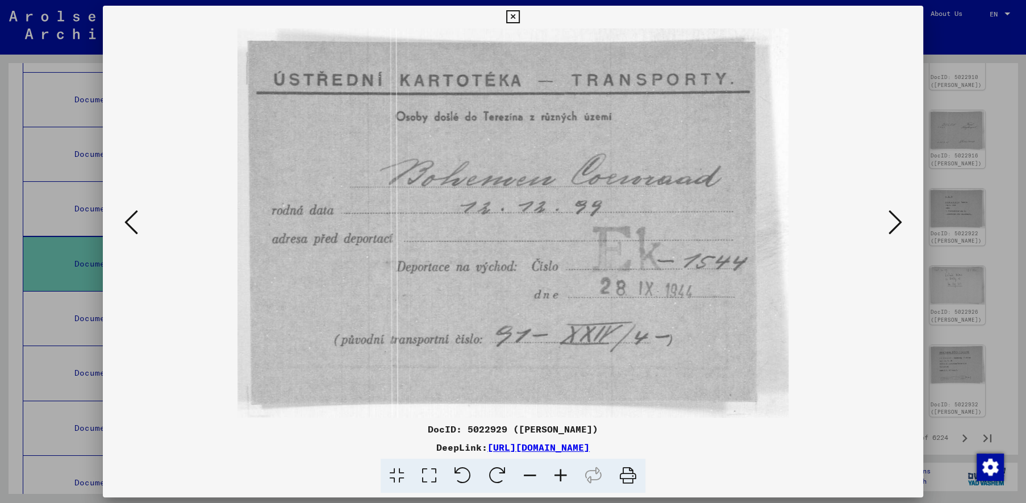
click at [131, 222] on icon at bounding box center [131, 222] width 14 height 27
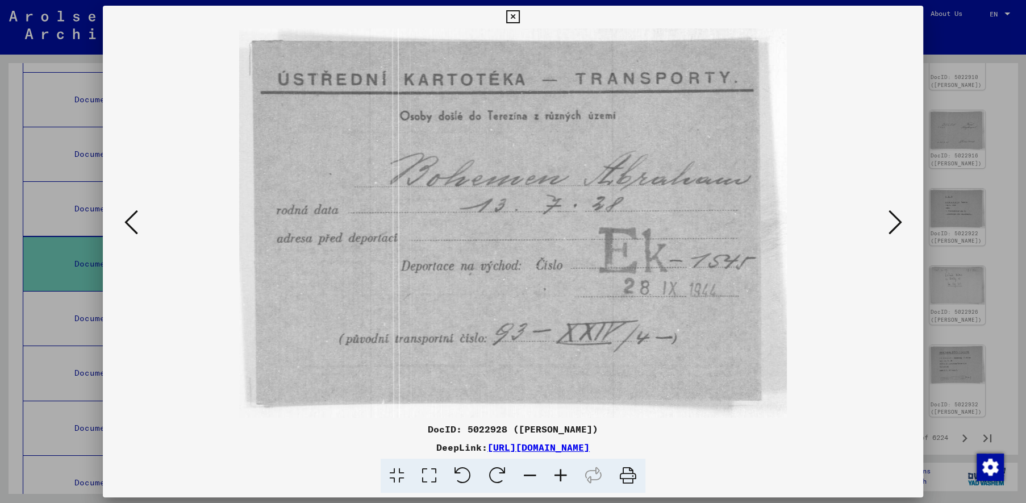
click at [131, 222] on icon at bounding box center [131, 222] width 14 height 27
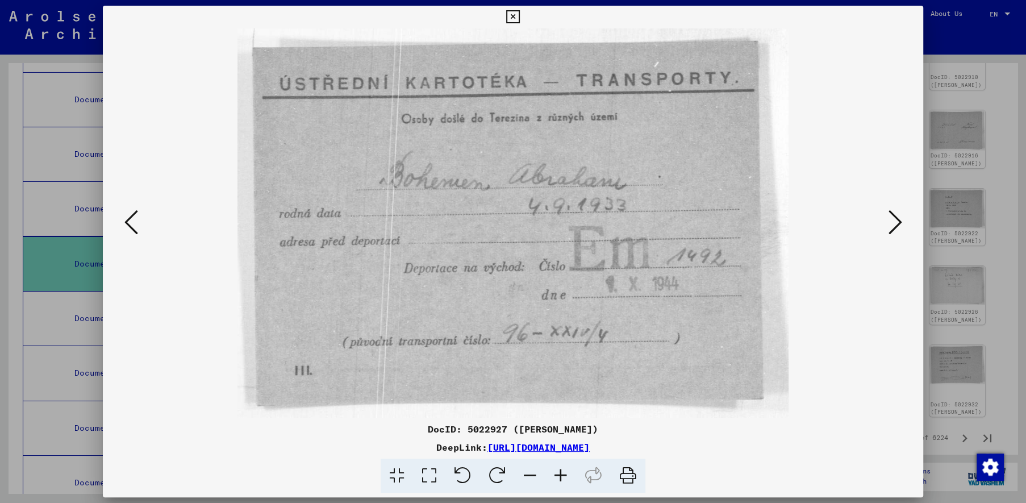
click at [131, 222] on icon at bounding box center [131, 222] width 14 height 27
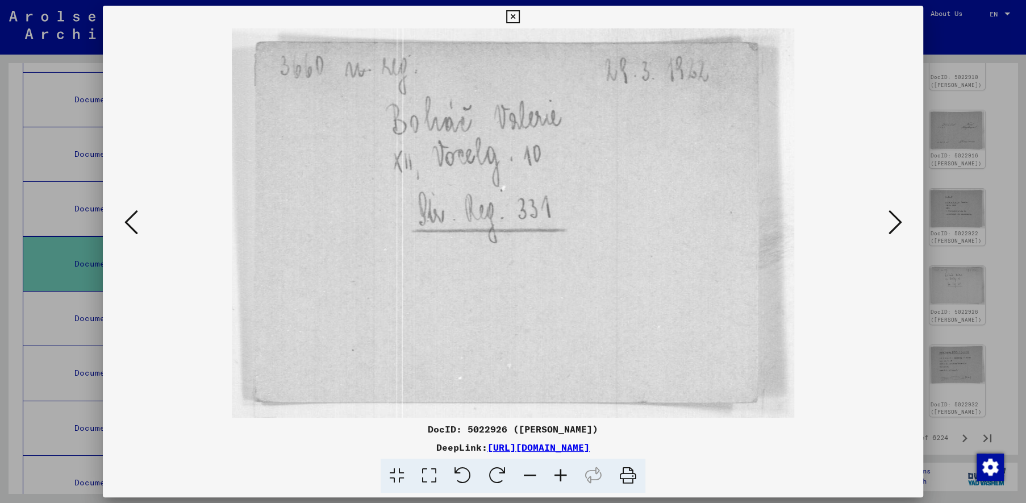
click at [131, 222] on icon at bounding box center [131, 222] width 14 height 27
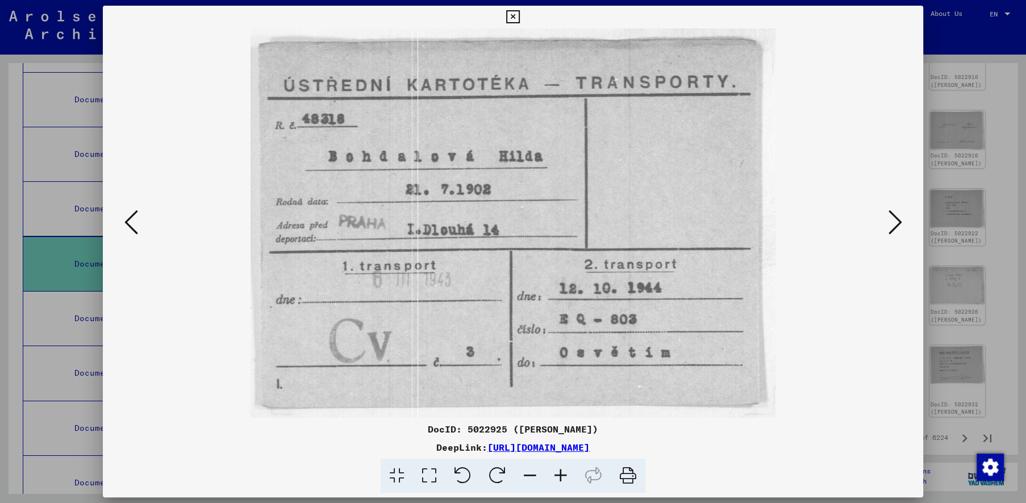
click at [893, 227] on icon at bounding box center [895, 222] width 14 height 27
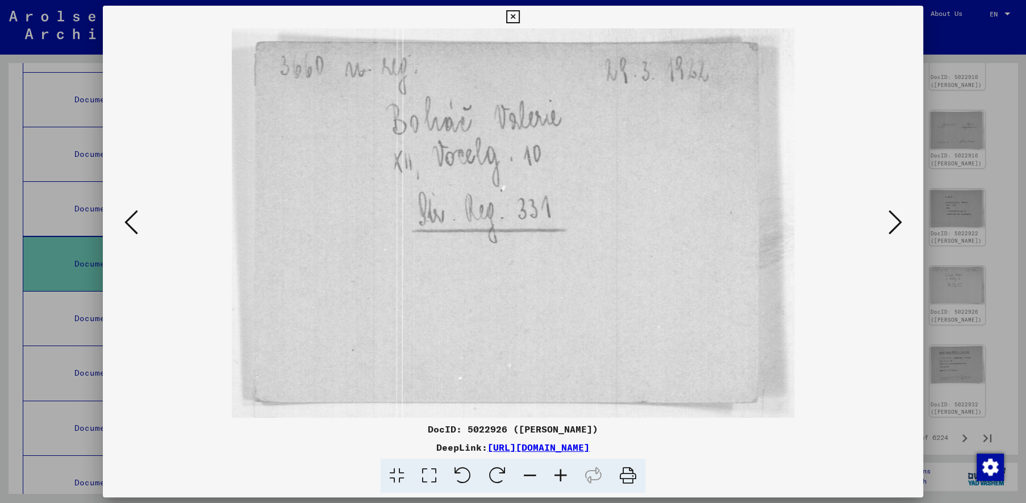
click at [893, 227] on icon at bounding box center [895, 222] width 14 height 27
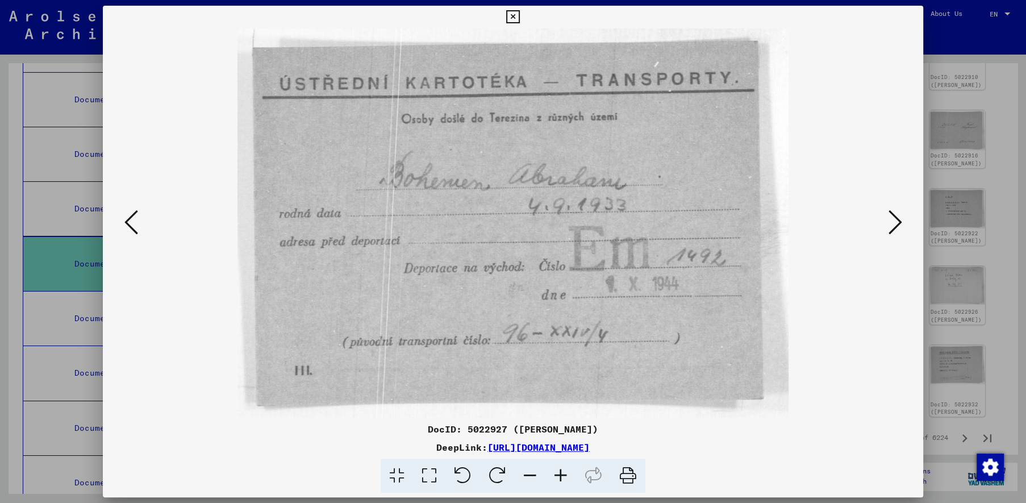
click at [893, 227] on icon at bounding box center [895, 222] width 14 height 27
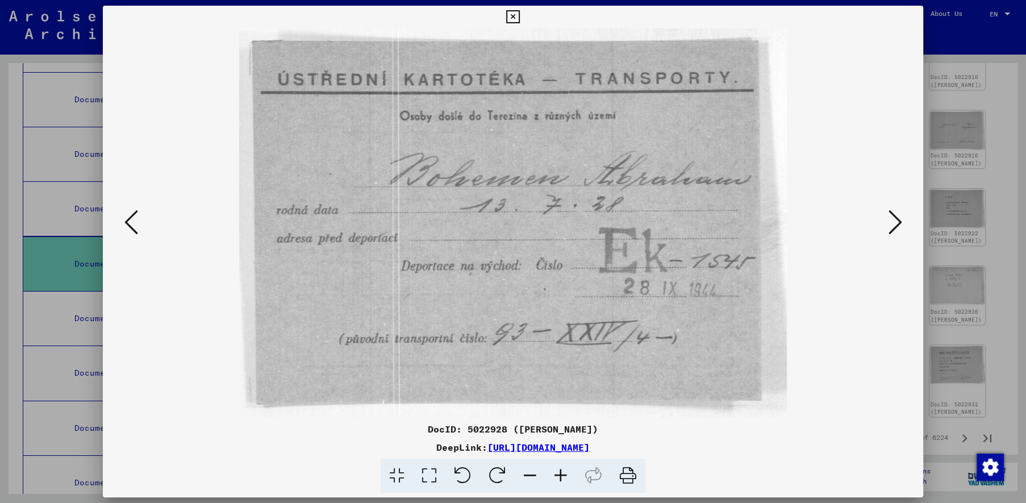
click at [893, 227] on icon at bounding box center [895, 222] width 14 height 27
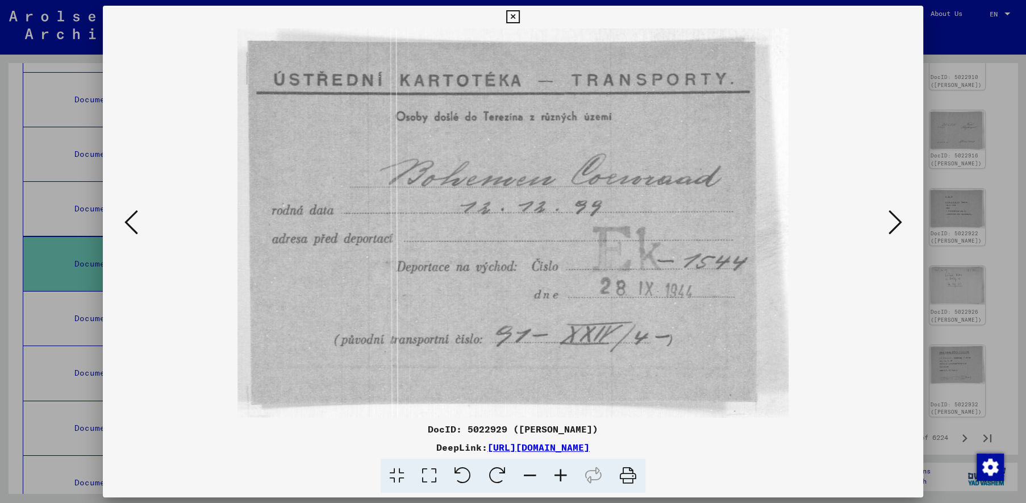
click at [893, 227] on icon at bounding box center [895, 222] width 14 height 27
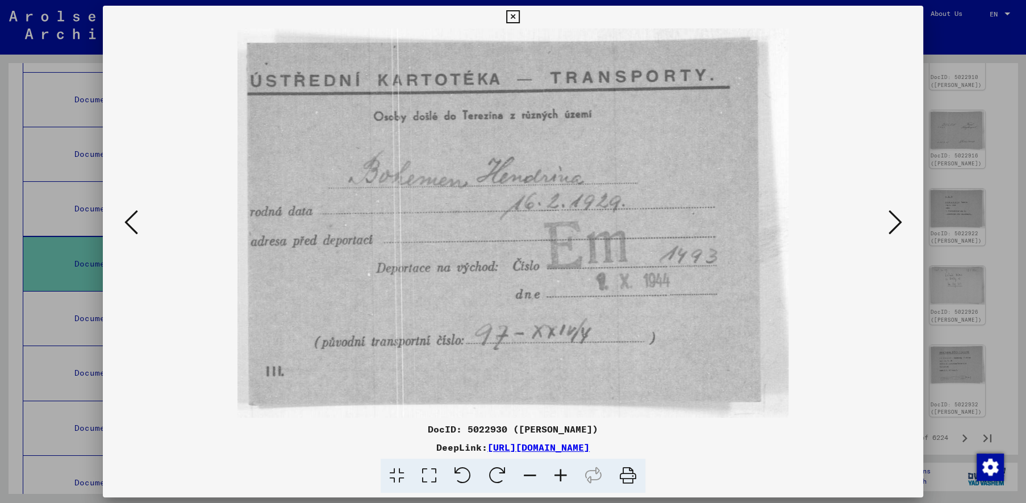
click at [901, 211] on icon at bounding box center [895, 222] width 14 height 27
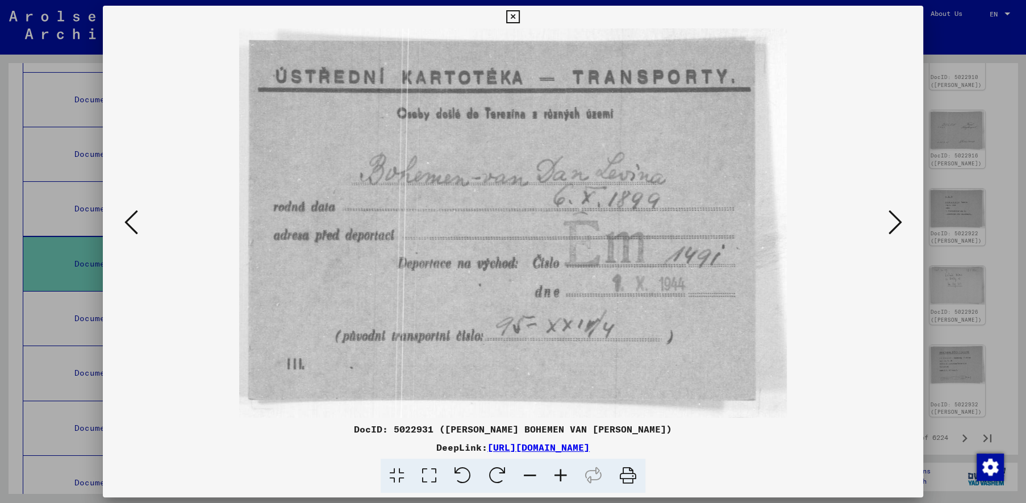
click at [901, 211] on icon at bounding box center [895, 222] width 14 height 27
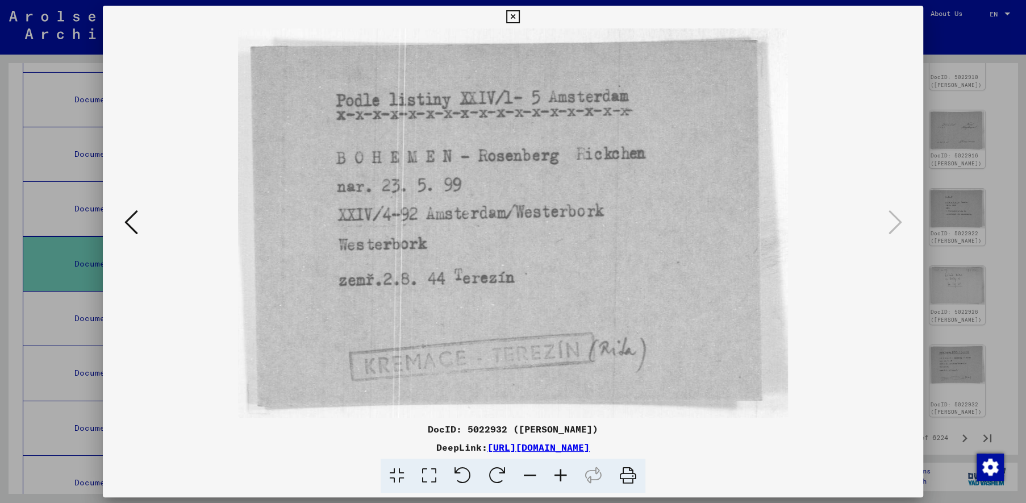
click at [926, 5] on div at bounding box center [513, 251] width 1026 height 503
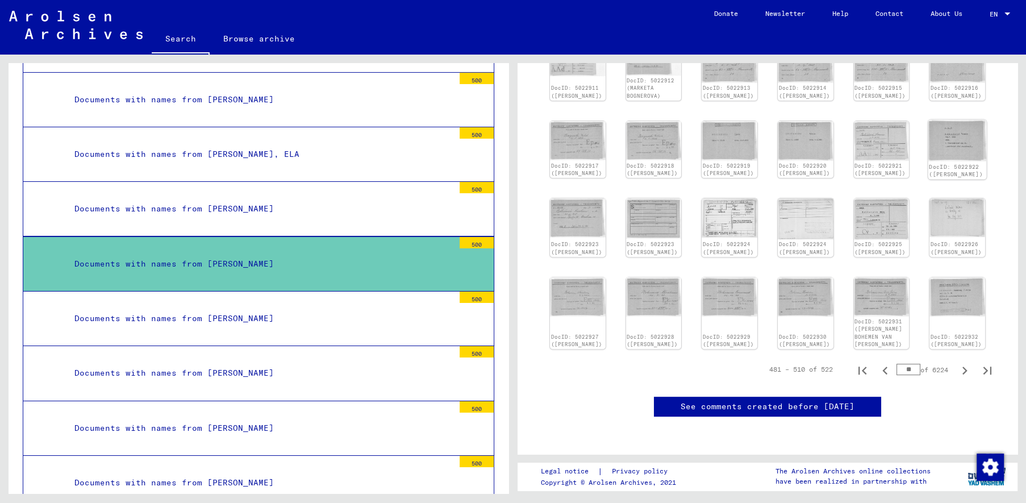
scroll to position [415, 0]
click at [967, 367] on icon "Next page" at bounding box center [965, 371] width 5 height 8
type input "**"
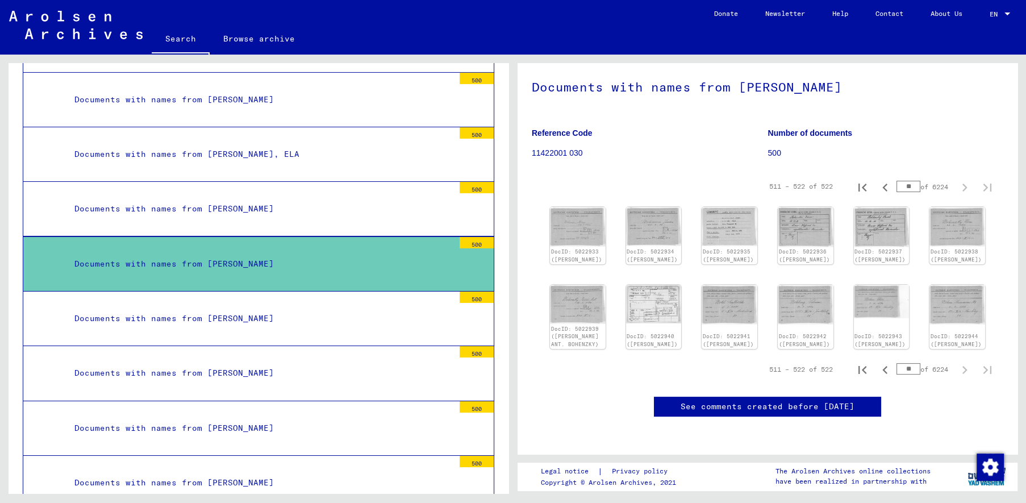
scroll to position [0, 0]
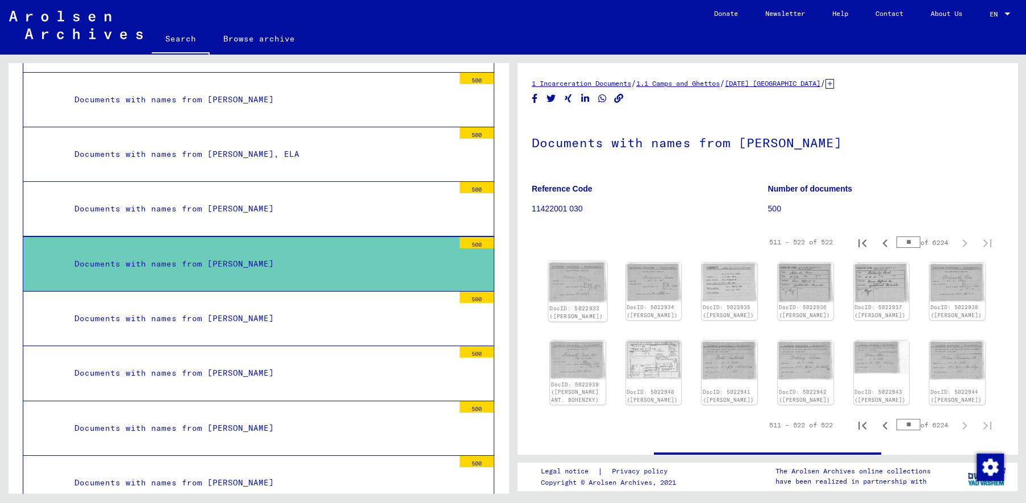
click at [578, 284] on img at bounding box center [578, 281] width 59 height 41
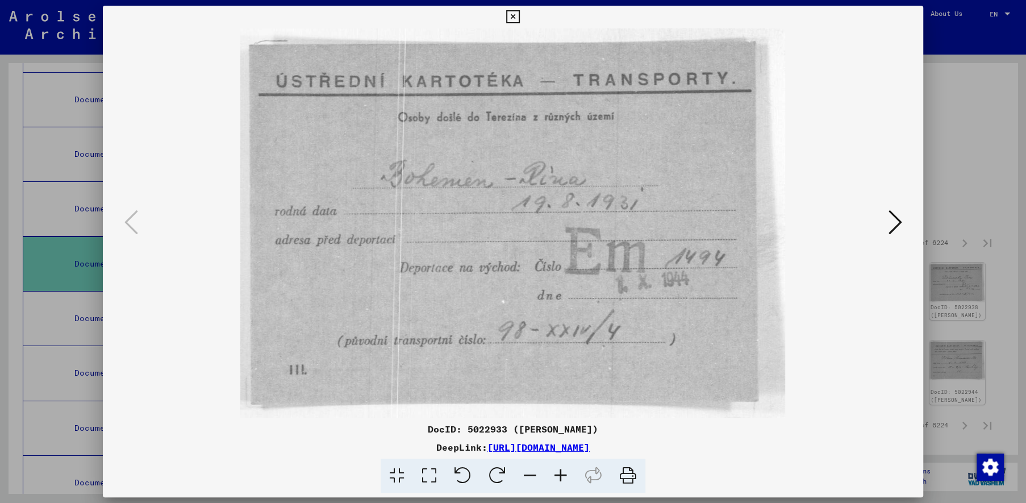
click at [894, 223] on icon at bounding box center [895, 222] width 14 height 27
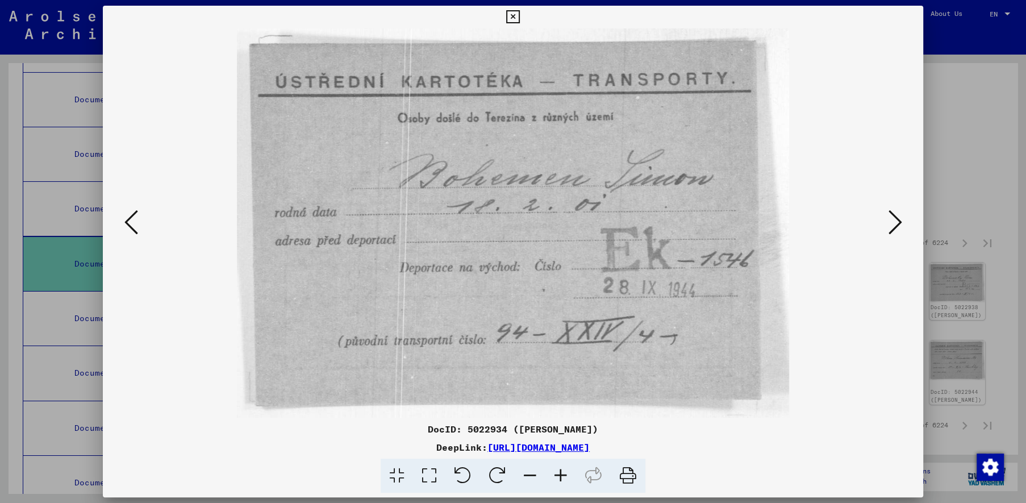
click at [894, 223] on icon at bounding box center [895, 222] width 14 height 27
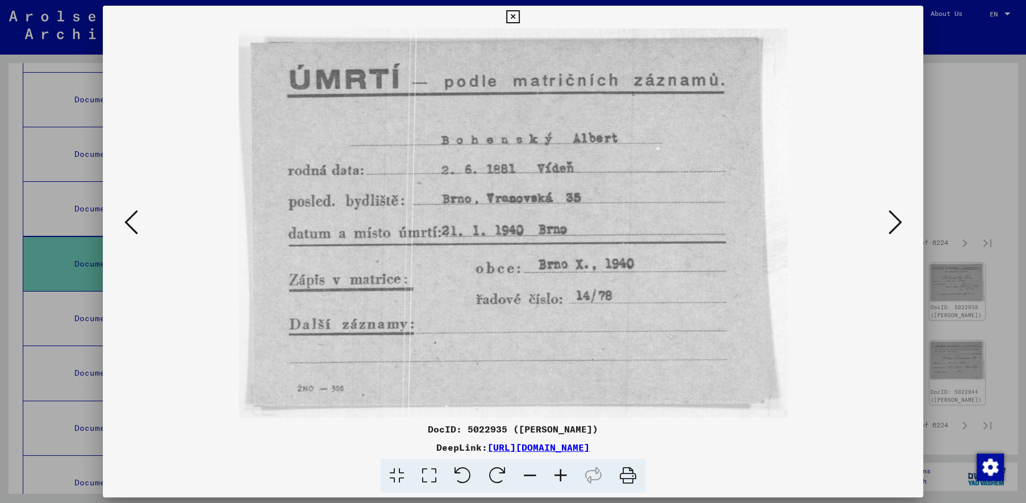
click at [894, 223] on icon at bounding box center [895, 222] width 14 height 27
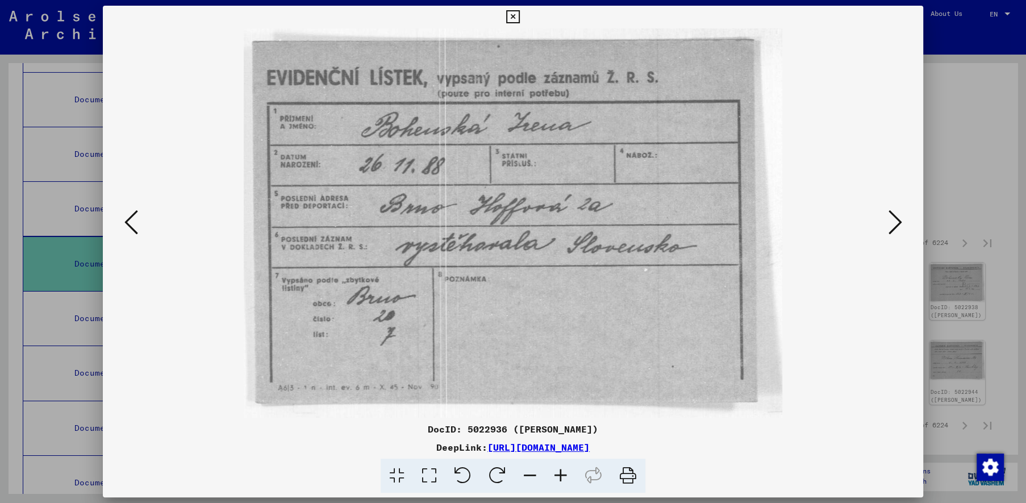
click at [894, 223] on icon at bounding box center [895, 222] width 14 height 27
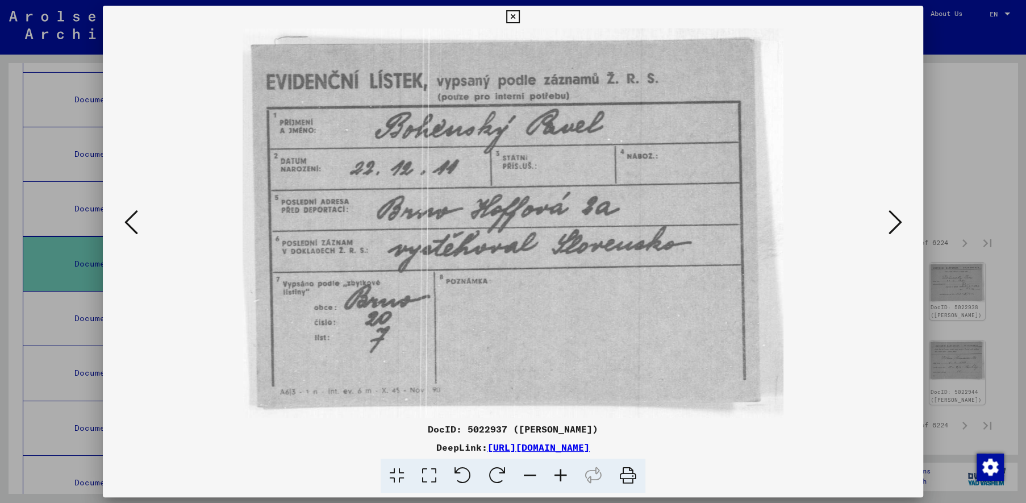
click at [894, 223] on icon at bounding box center [895, 222] width 14 height 27
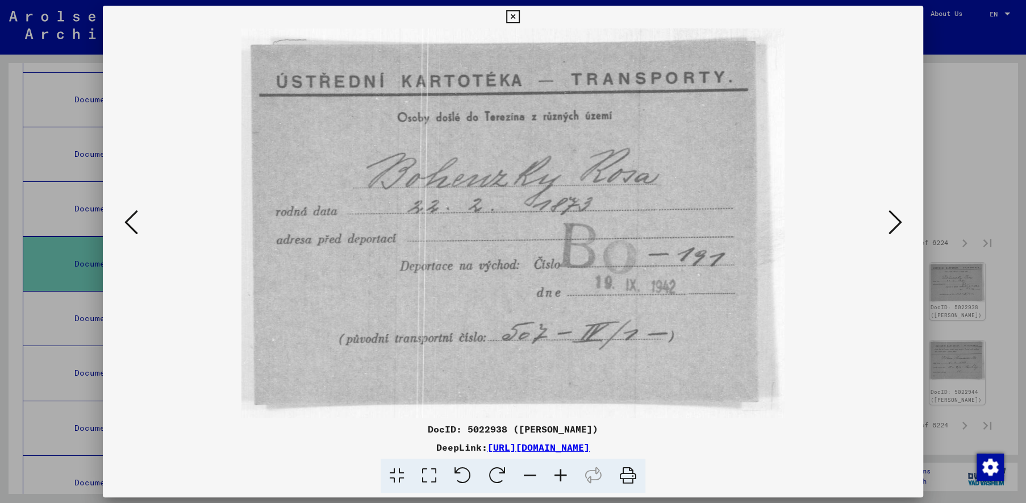
click at [519, 21] on icon at bounding box center [512, 17] width 13 height 14
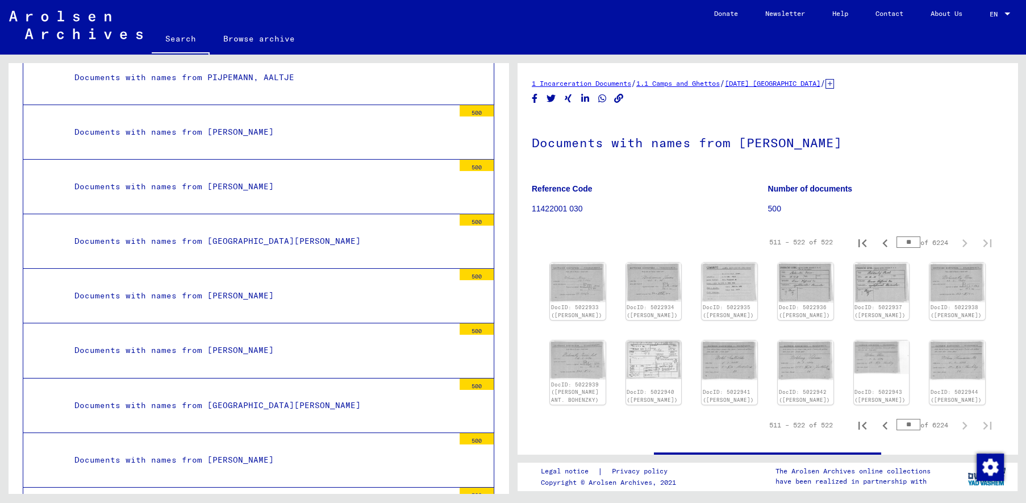
scroll to position [14949, 0]
click at [253, 176] on div "Documents with names from [PERSON_NAME]" at bounding box center [260, 187] width 388 height 22
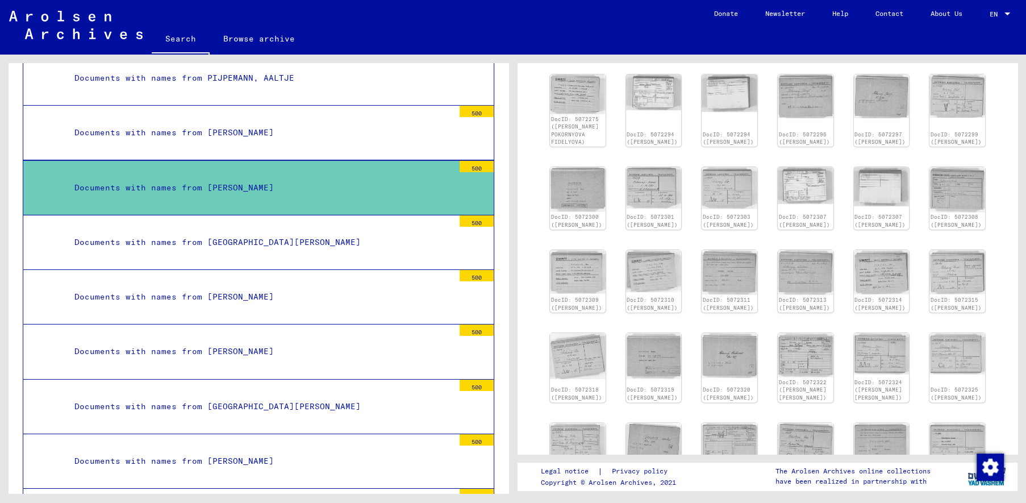
scroll to position [297, 0]
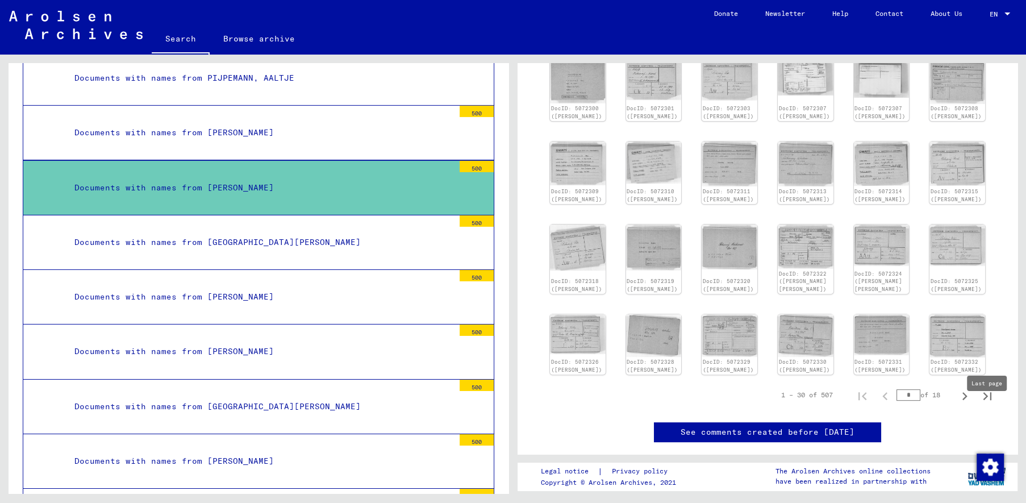
click at [986, 404] on icon "Last page" at bounding box center [988, 396] width 16 height 16
type input "**"
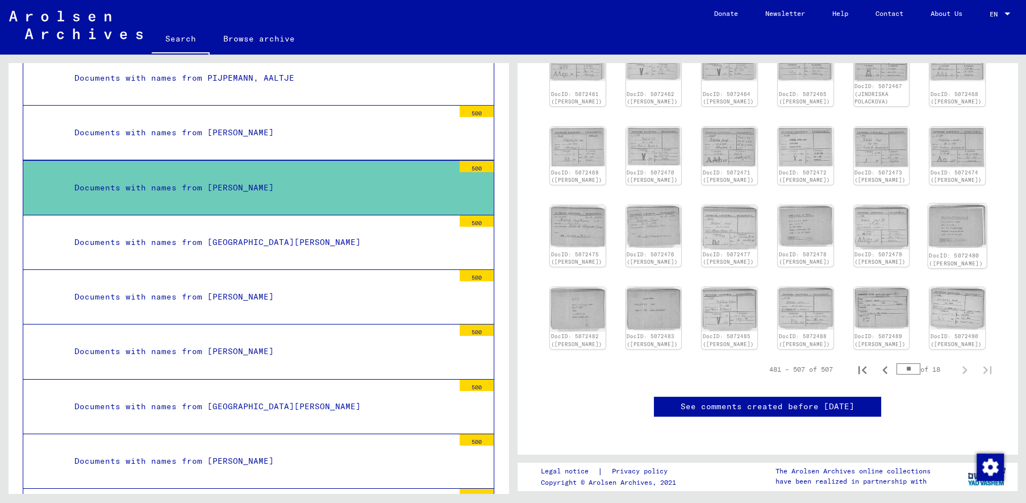
scroll to position [380, 0]
click at [273, 231] on div "Documents with names from [GEOGRAPHIC_DATA][PERSON_NAME]" at bounding box center [260, 242] width 388 height 22
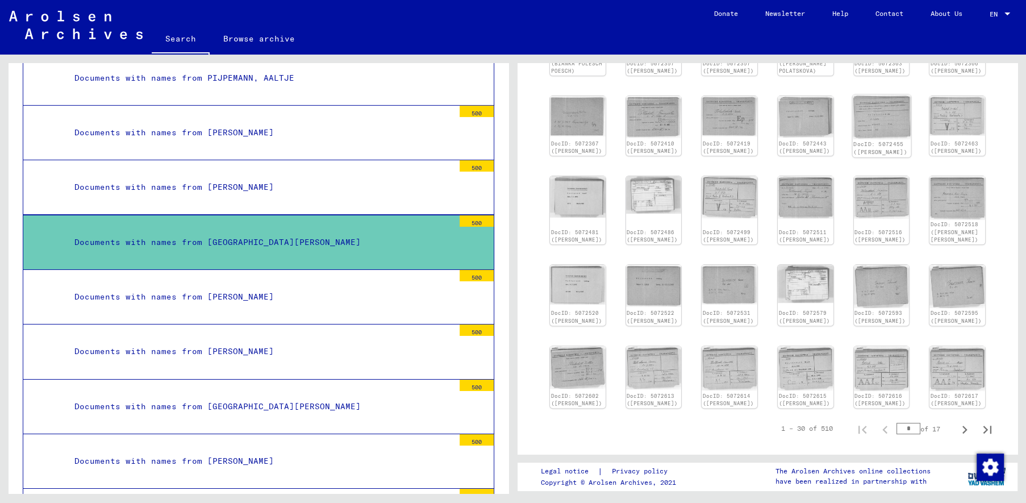
scroll to position [297, 0]
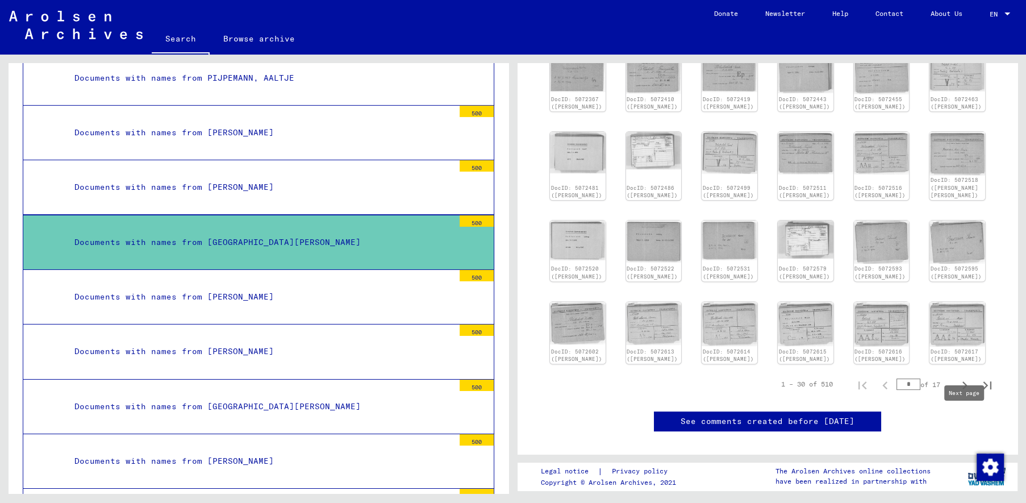
click at [964, 389] on icon "Next page" at bounding box center [965, 385] width 5 height 8
type input "*"
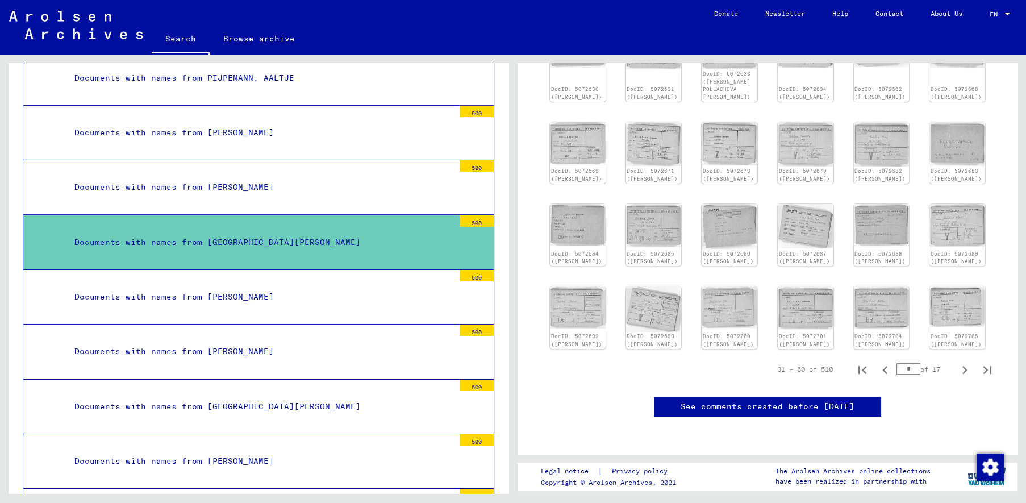
scroll to position [436, 0]
click at [964, 362] on icon "Next page" at bounding box center [965, 370] width 16 height 16
type input "*"
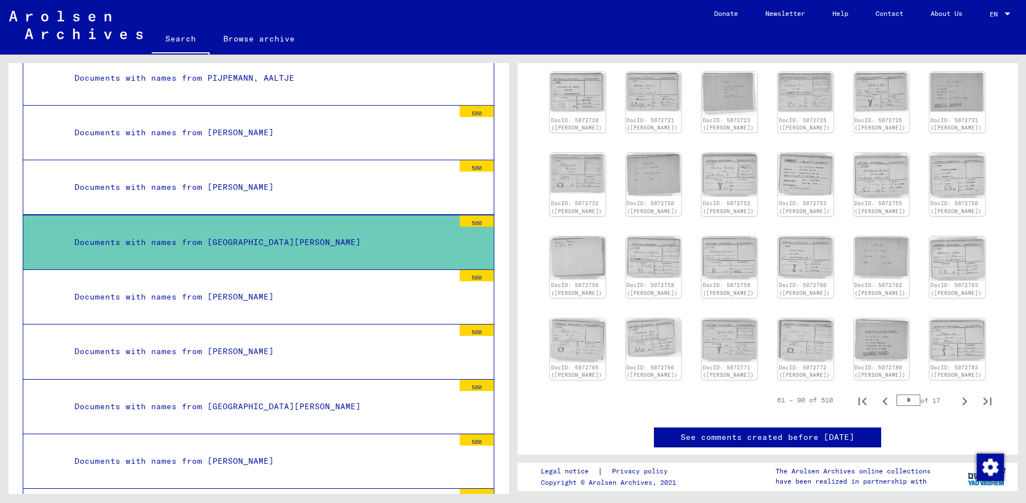
scroll to position [280, 0]
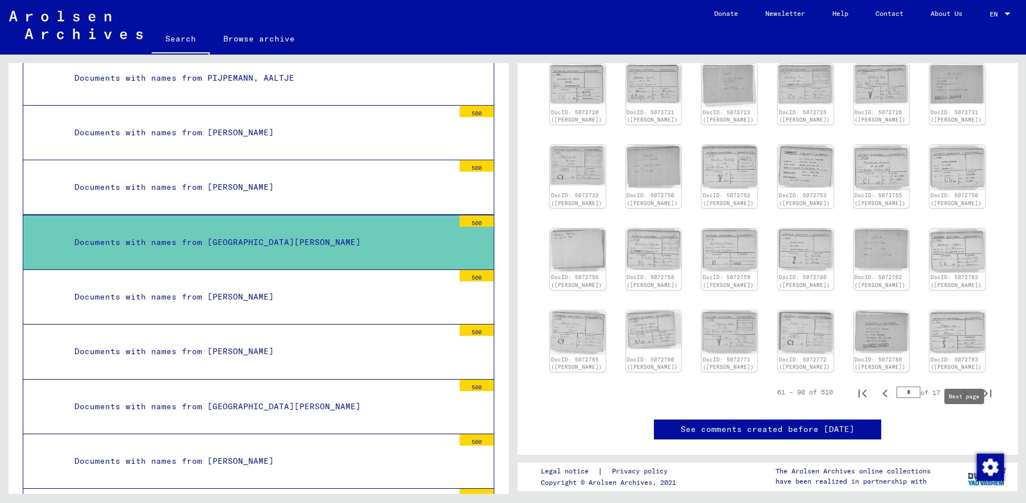
click at [963, 401] on icon "Next page" at bounding box center [965, 393] width 16 height 16
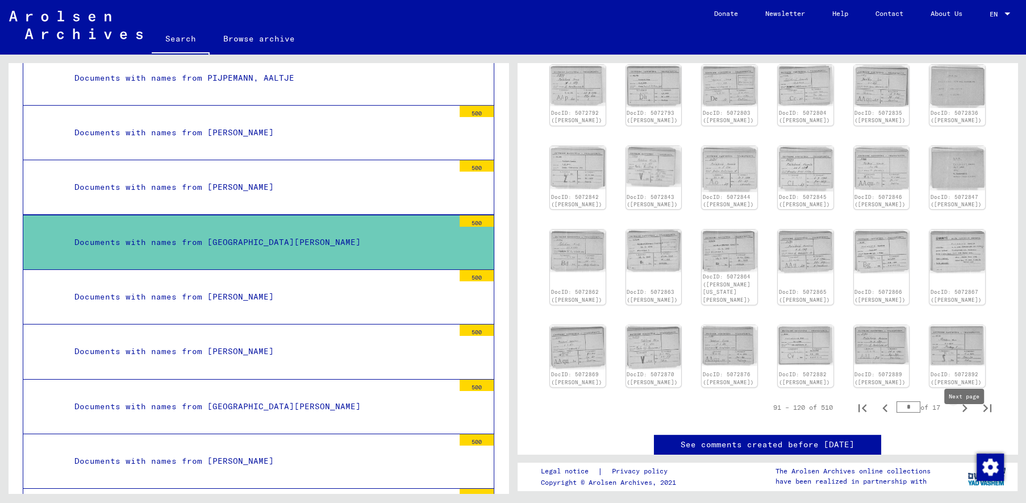
type input "*"
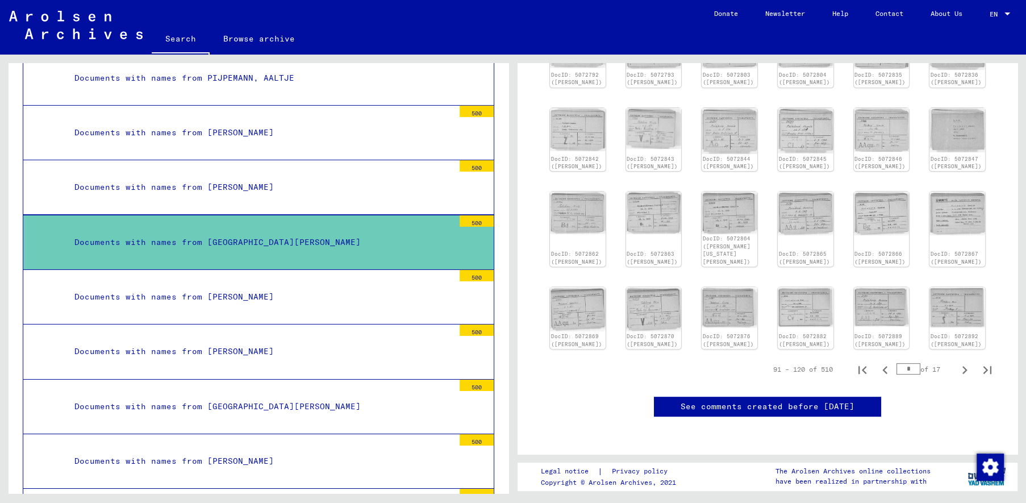
scroll to position [366, 0]
click at [965, 295] on yv-its-full-details-images "91 – 120 of 510 * of 17 DocID: 5072785 ([PERSON_NAME]) DocID: 5072786 ([PERSON_…" at bounding box center [768, 146] width 472 height 477
click at [964, 362] on icon "Next page" at bounding box center [965, 370] width 16 height 16
type input "*"
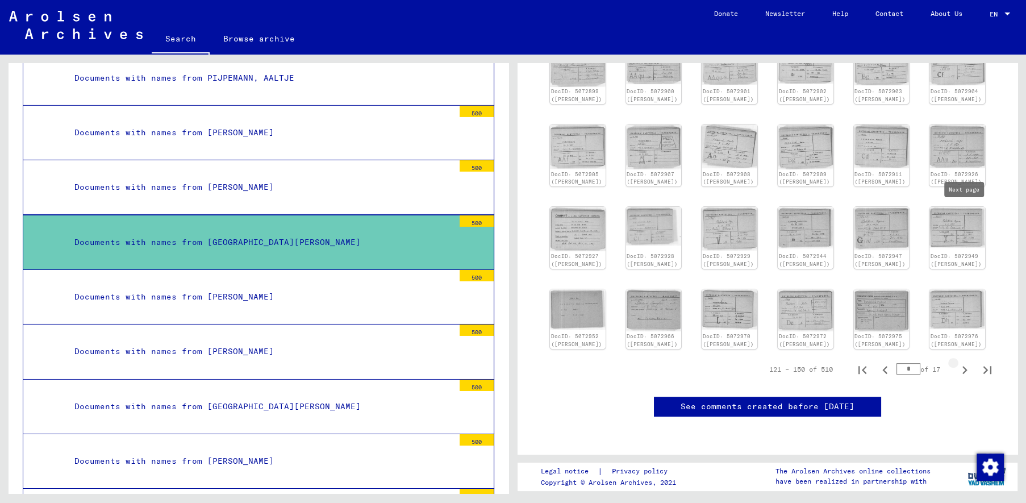
click at [963, 362] on icon "Next page" at bounding box center [965, 370] width 16 height 16
type input "*"
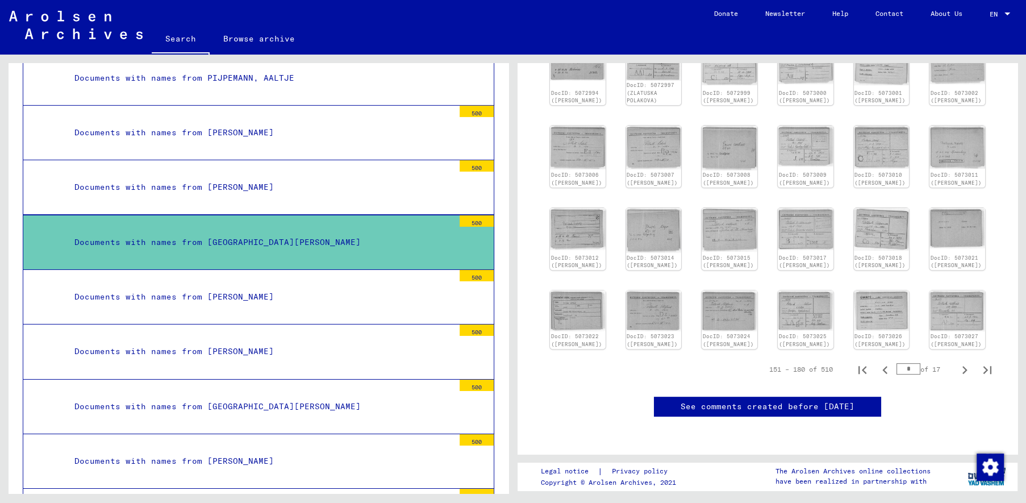
scroll to position [360, 0]
click at [964, 362] on icon "Next page" at bounding box center [965, 370] width 16 height 16
type input "*"
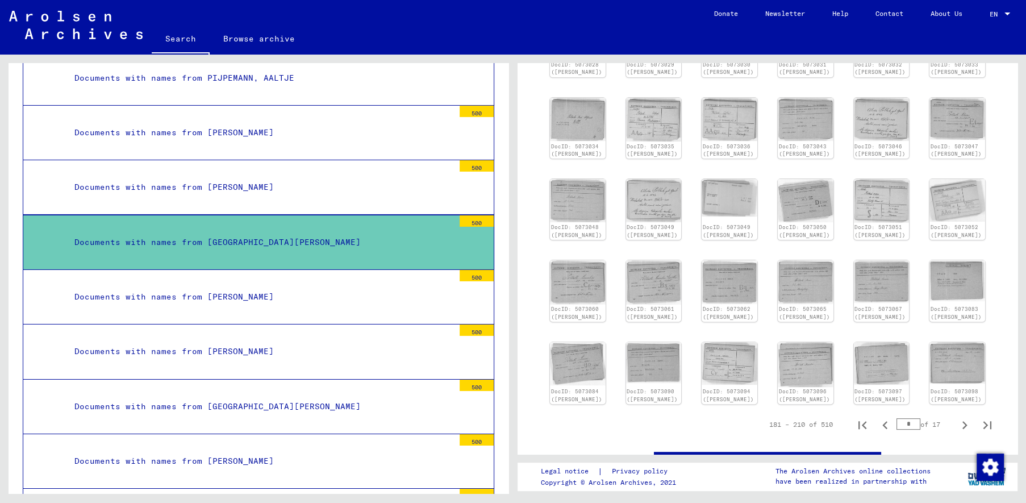
scroll to position [210, 0]
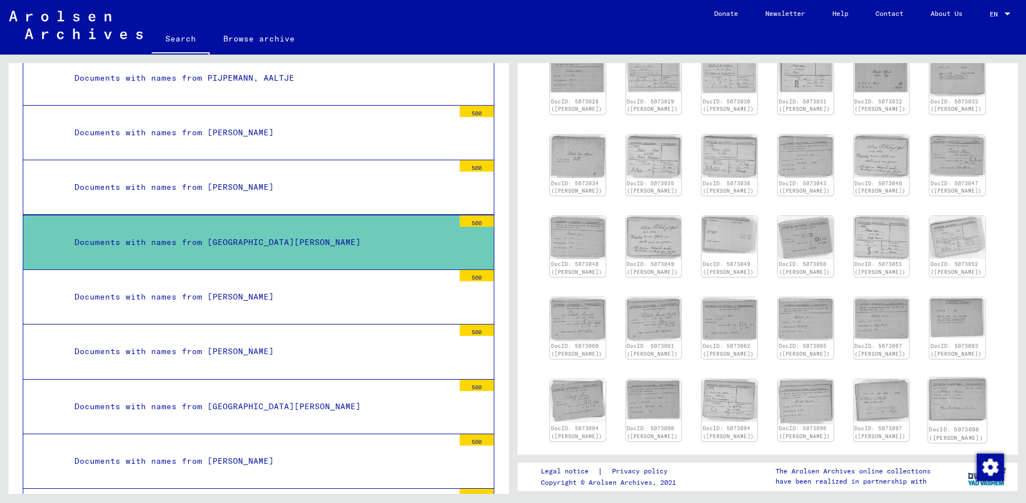
click at [967, 422] on div "DocID: 5073098 ([PERSON_NAME])" at bounding box center [957, 409] width 59 height 65
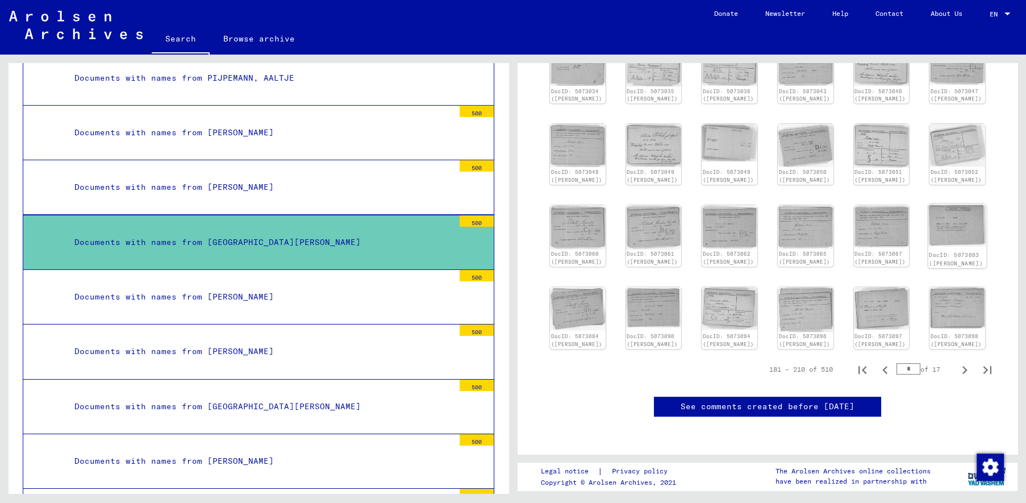
scroll to position [447, 0]
click at [964, 362] on icon "Next page" at bounding box center [965, 370] width 16 height 16
type input "*"
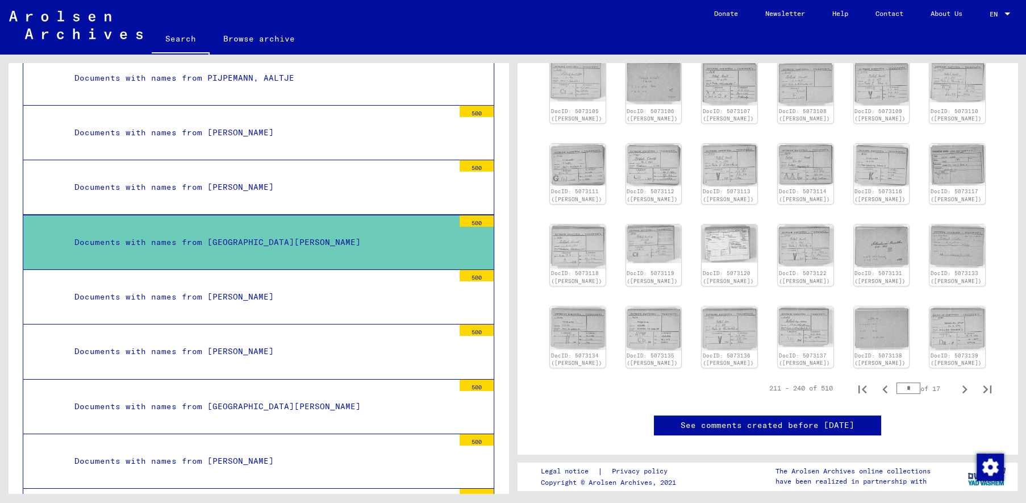
scroll to position [293, 0]
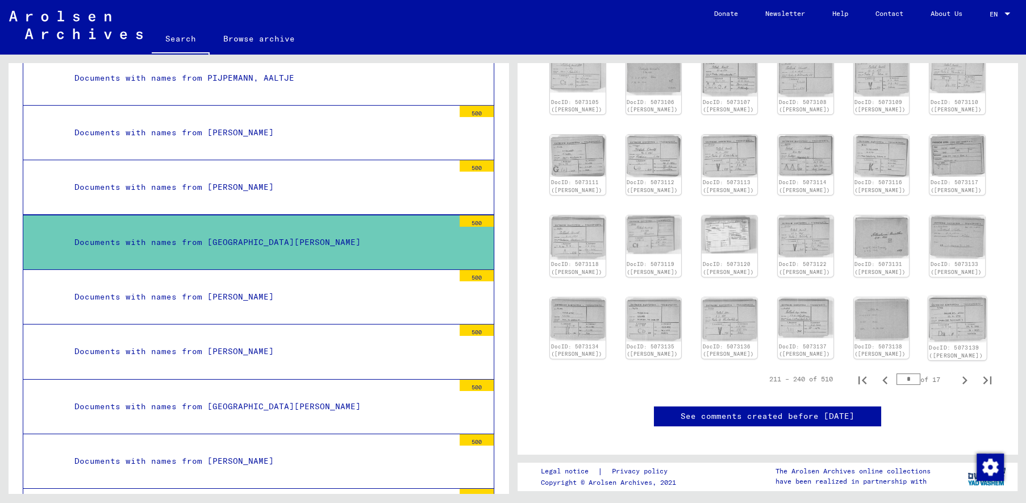
click at [965, 342] on div "DocID: 5073139 ([PERSON_NAME])" at bounding box center [957, 351] width 59 height 18
click at [962, 388] on icon "Next page" at bounding box center [965, 380] width 16 height 16
type input "*"
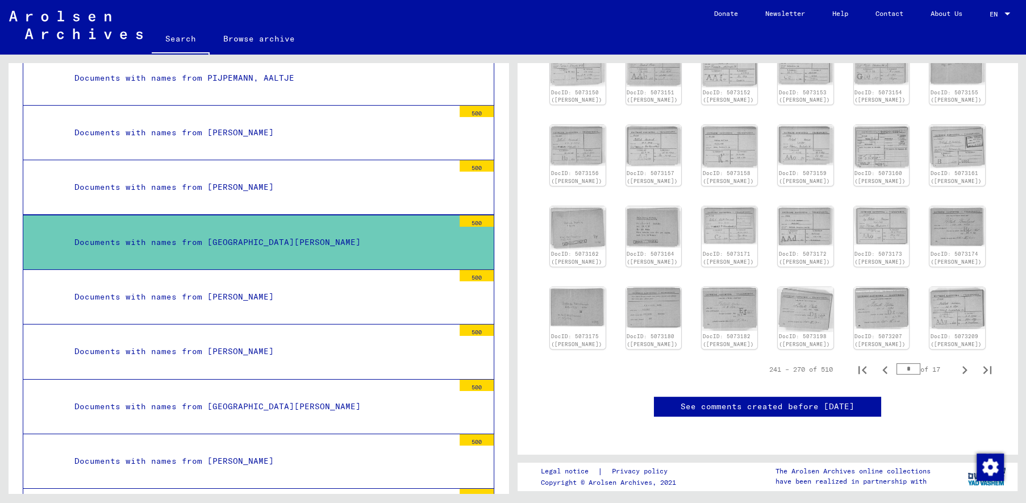
scroll to position [263, 0]
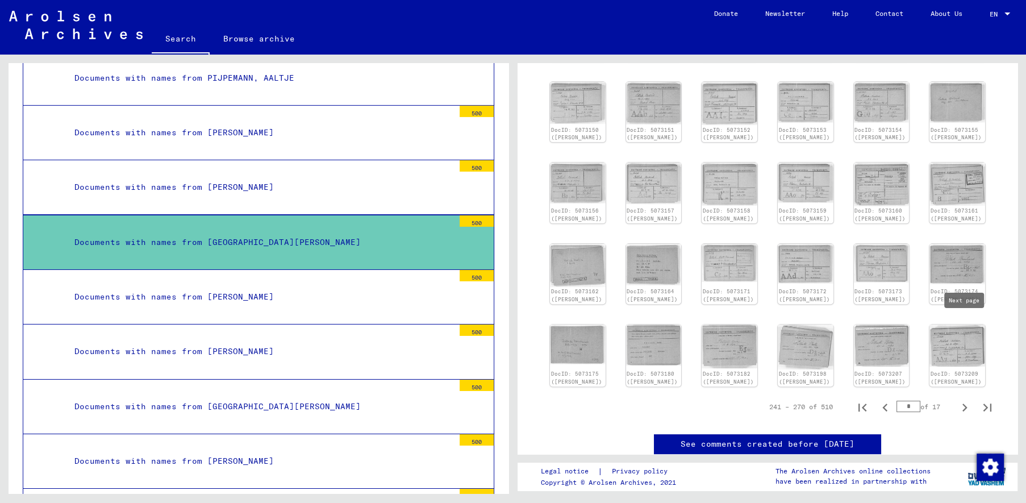
click at [964, 330] on yv-its-full-details-images "241 – 270 of 510 * of 17 DocID: 5073140 ([PERSON_NAME]) DocID: 5073144 ([PERSON…" at bounding box center [768, 193] width 472 height 460
click at [965, 411] on icon "Next page" at bounding box center [965, 407] width 5 height 8
type input "**"
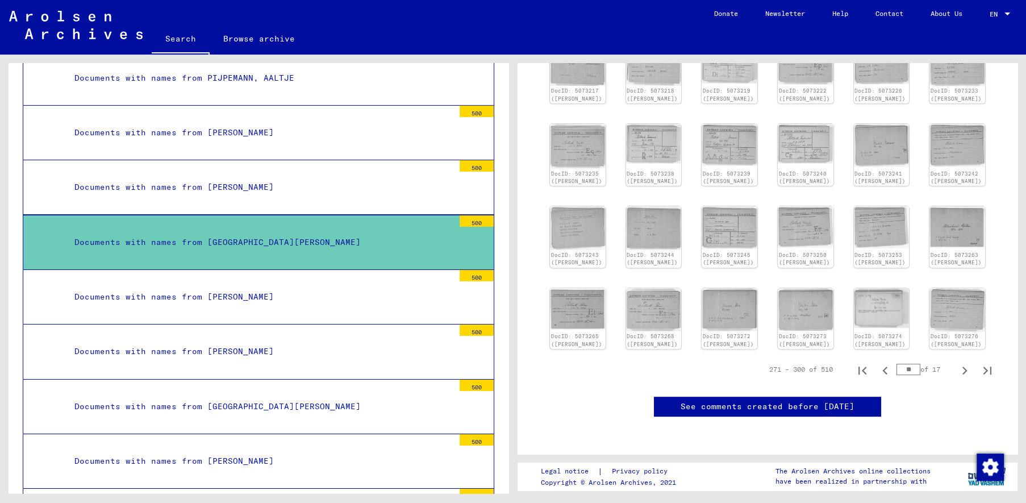
scroll to position [347, 0]
click at [964, 286] on img at bounding box center [957, 309] width 59 height 46
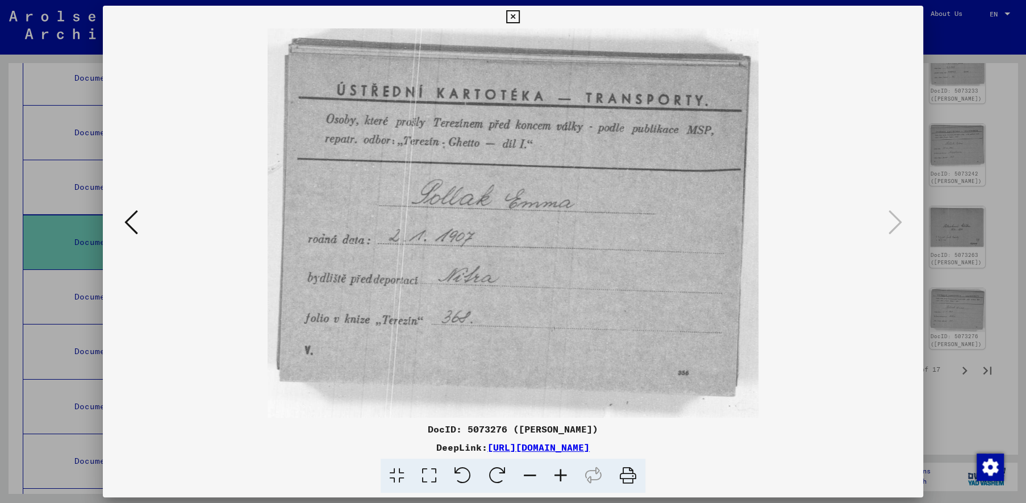
click at [865, 159] on img at bounding box center [513, 222] width 744 height 389
click at [994, 75] on div at bounding box center [513, 251] width 1026 height 503
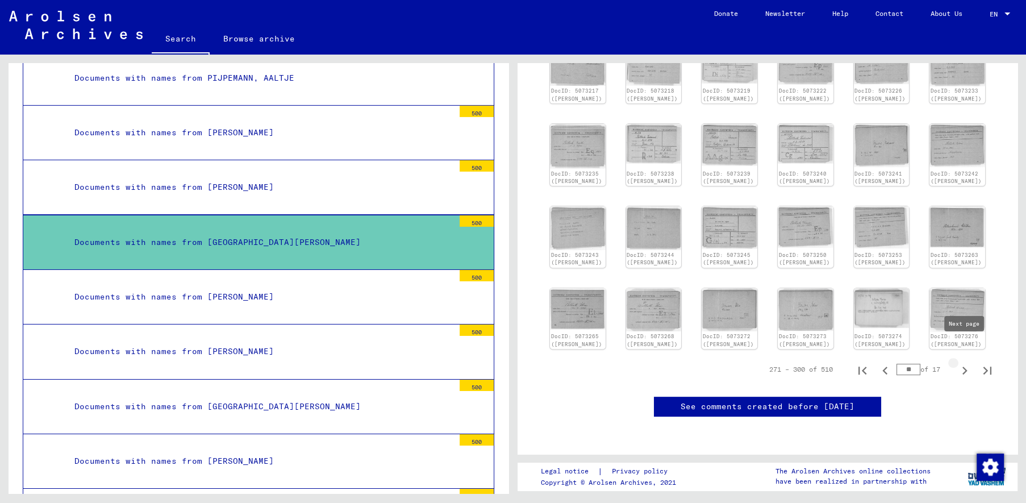
click at [964, 363] on icon "Next page" at bounding box center [965, 371] width 16 height 16
type input "**"
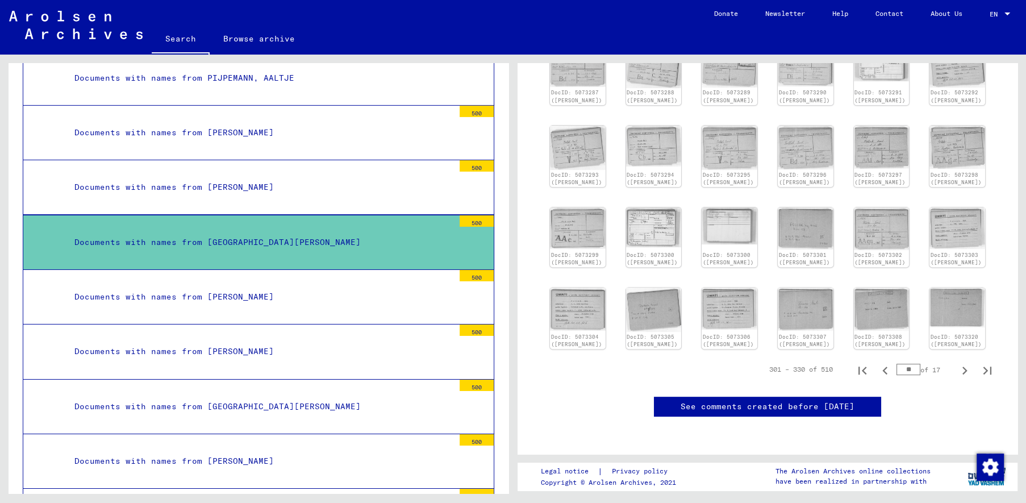
scroll to position [318, 0]
click at [964, 286] on div "DocID: 5073320 ([PERSON_NAME])" at bounding box center [957, 318] width 59 height 64
click at [964, 363] on icon "Next page" at bounding box center [965, 371] width 16 height 16
type input "**"
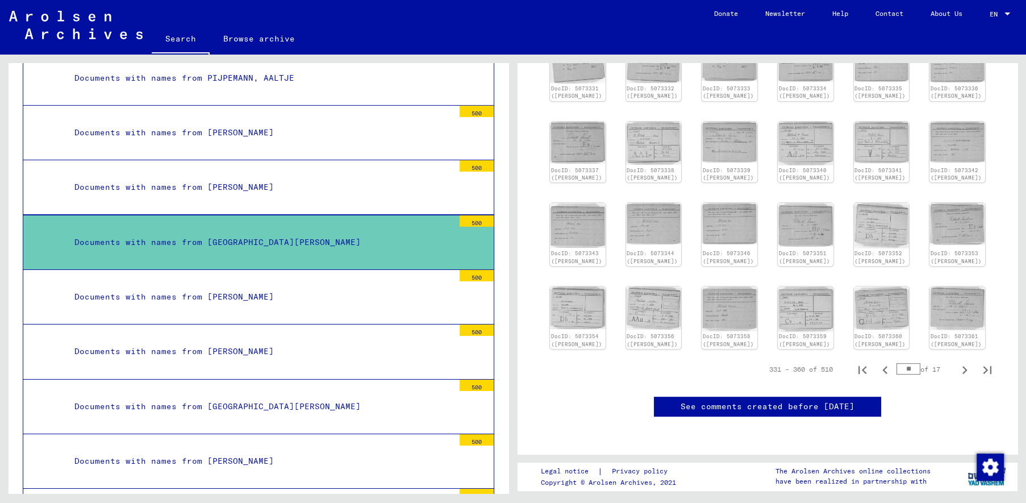
scroll to position [409, 0]
click at [964, 366] on icon "Next page" at bounding box center [965, 370] width 5 height 8
type input "**"
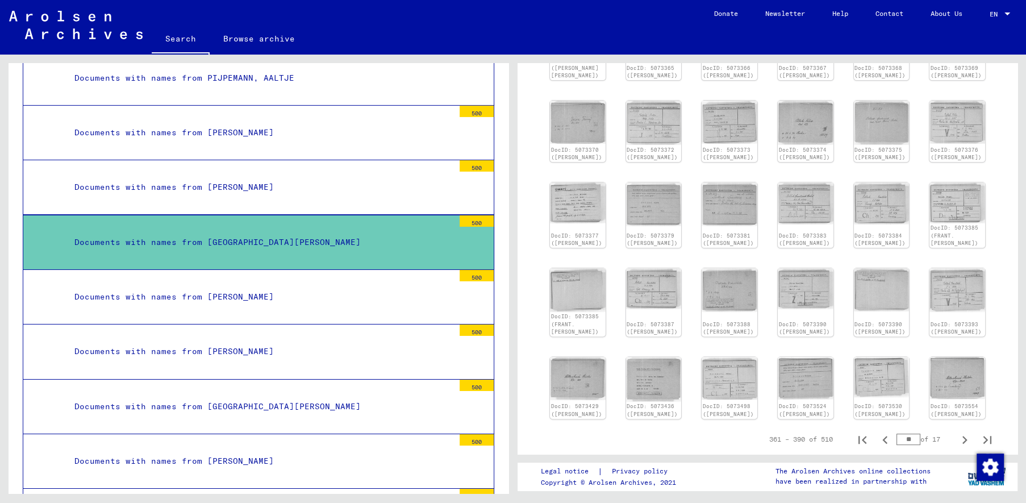
scroll to position [351, 0]
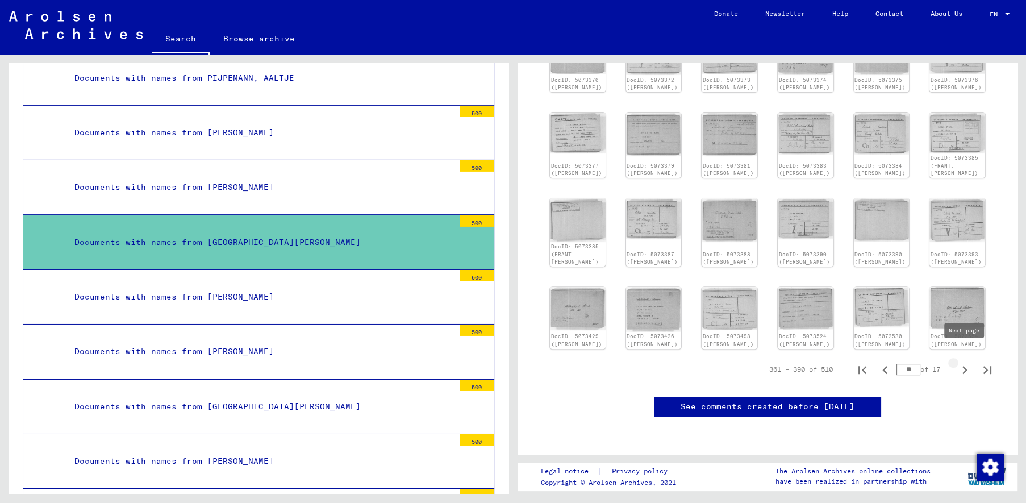
click at [966, 362] on icon "Next page" at bounding box center [965, 370] width 16 height 16
type input "**"
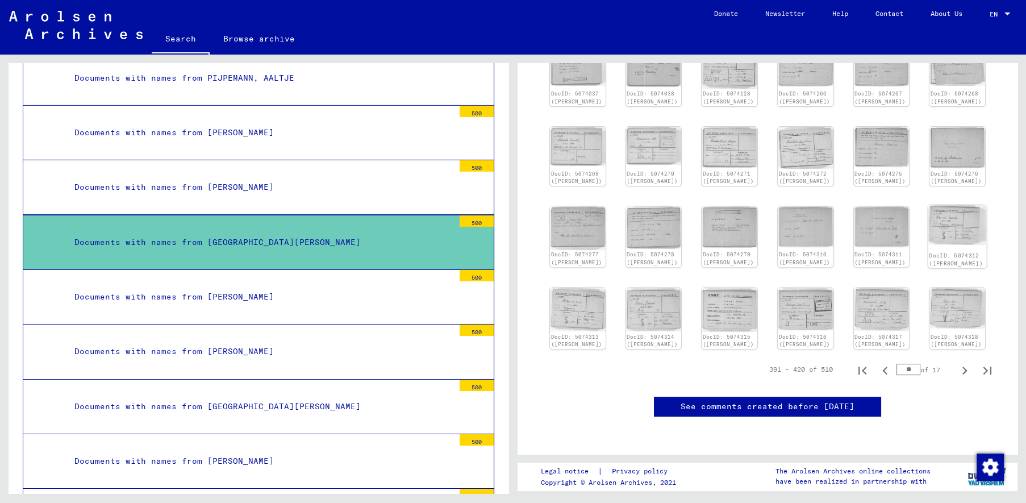
scroll to position [436, 0]
click at [964, 367] on icon "Next page" at bounding box center [965, 371] width 5 height 8
type input "**"
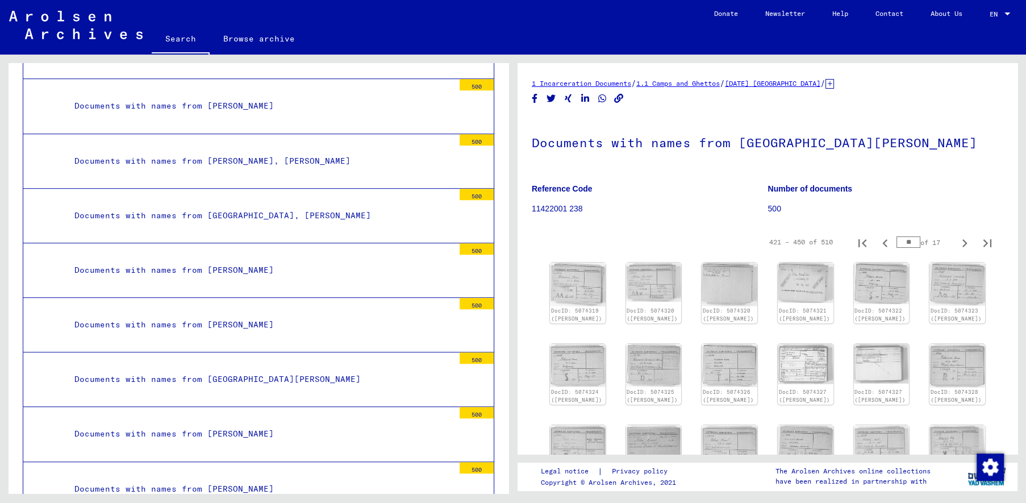
scroll to position [12220, 0]
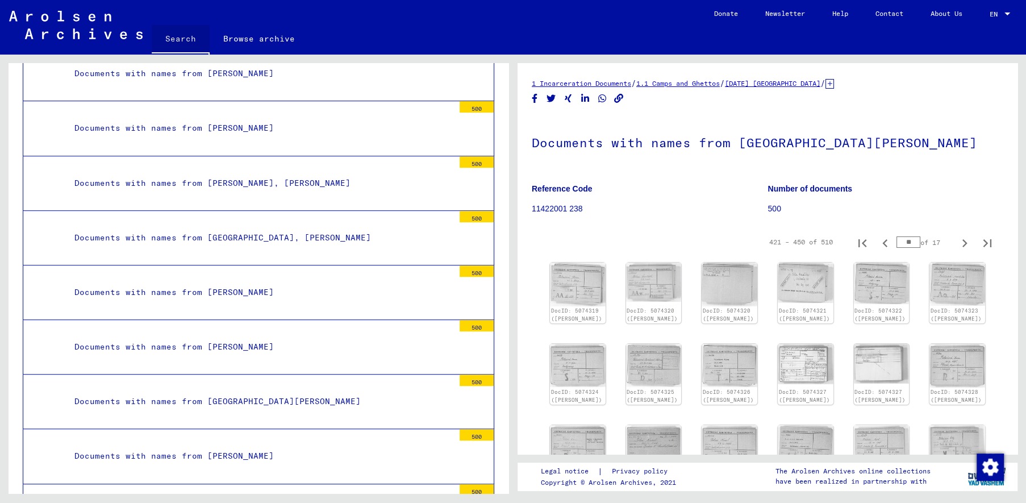
click at [189, 40] on link "Search" at bounding box center [181, 40] width 58 height 30
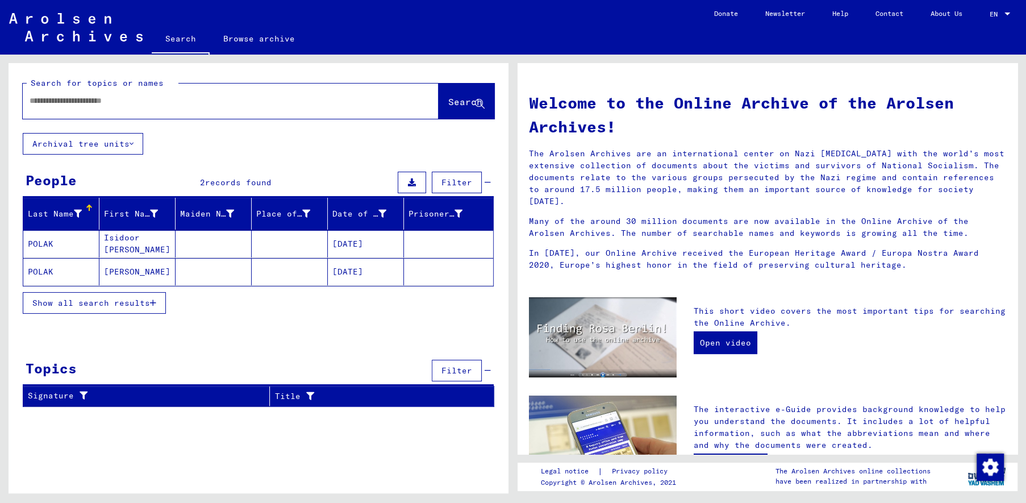
click at [151, 301] on icon "button" at bounding box center [153, 303] width 6 height 8
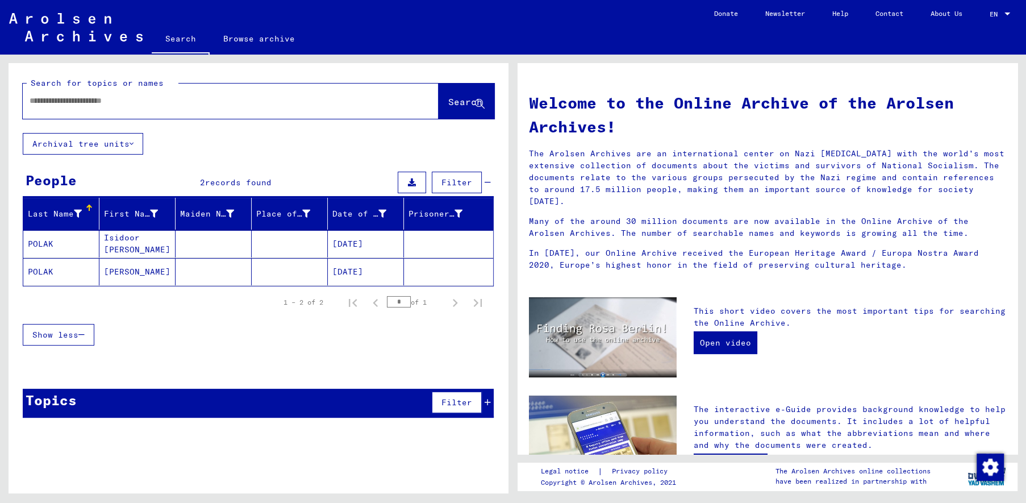
click at [148, 101] on input "text" at bounding box center [217, 101] width 375 height 12
type input "**********"
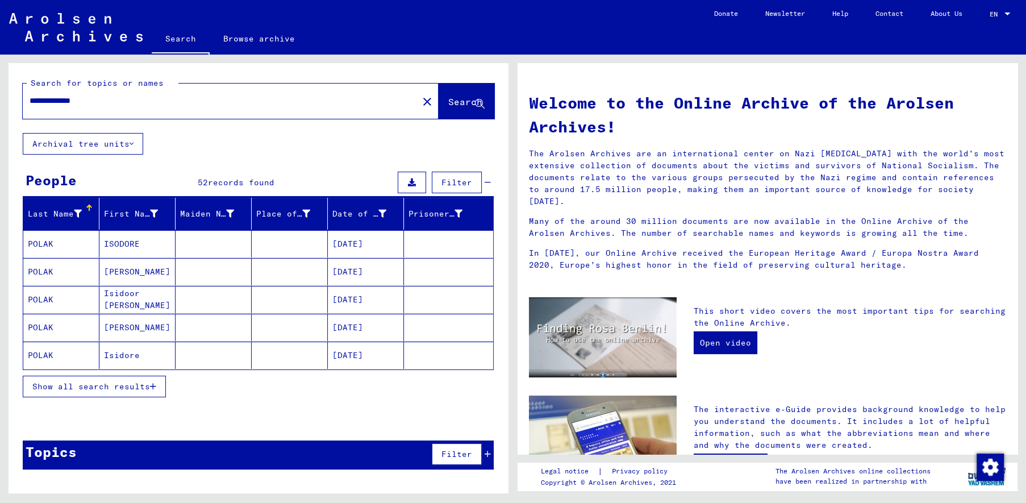
click at [123, 272] on mat-cell "[PERSON_NAME]" at bounding box center [137, 271] width 76 height 27
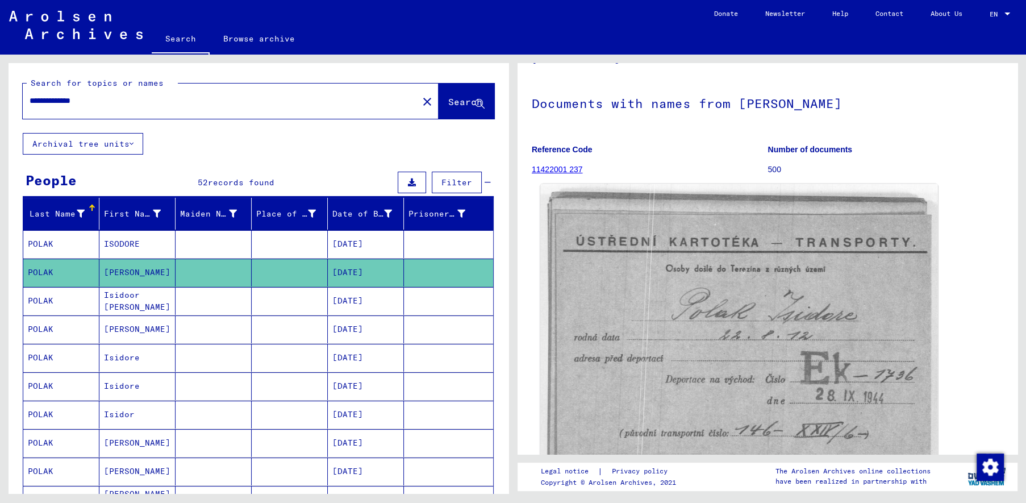
scroll to position [118, 0]
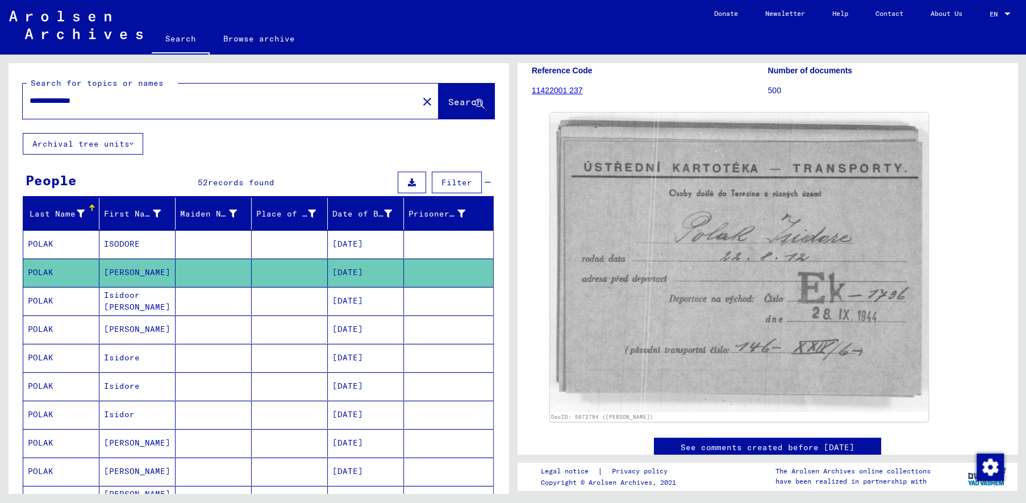
click at [151, 298] on mat-cell "Isidoor [PERSON_NAME]" at bounding box center [137, 301] width 76 height 28
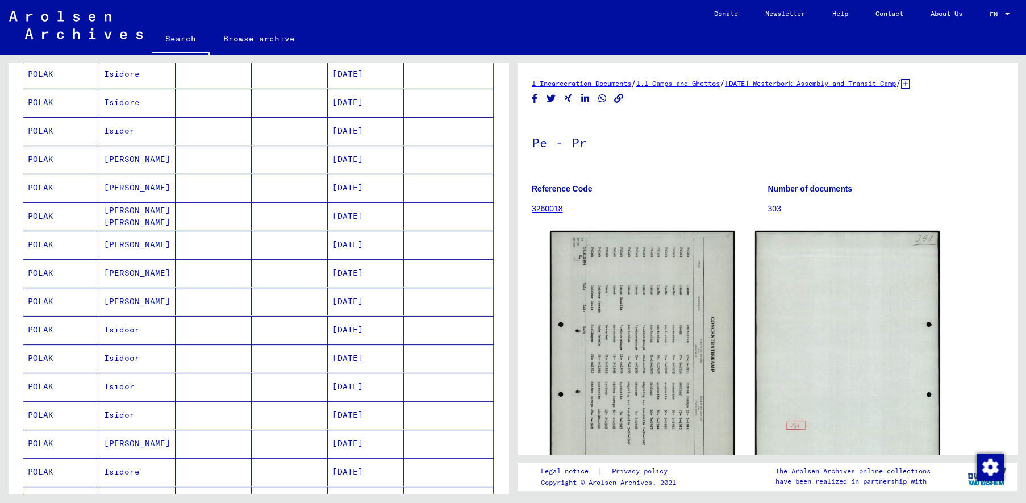
scroll to position [297, 0]
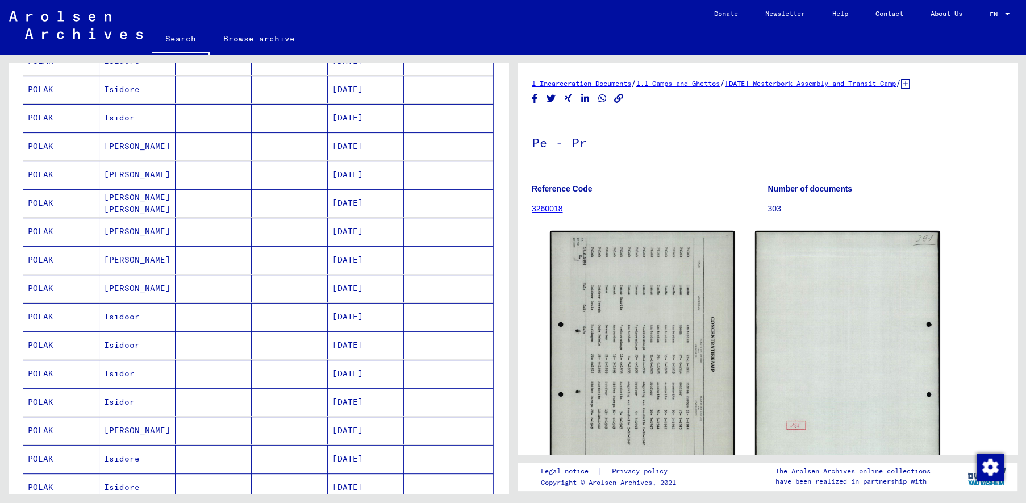
click at [160, 263] on mat-cell "[PERSON_NAME]" at bounding box center [137, 260] width 76 height 28
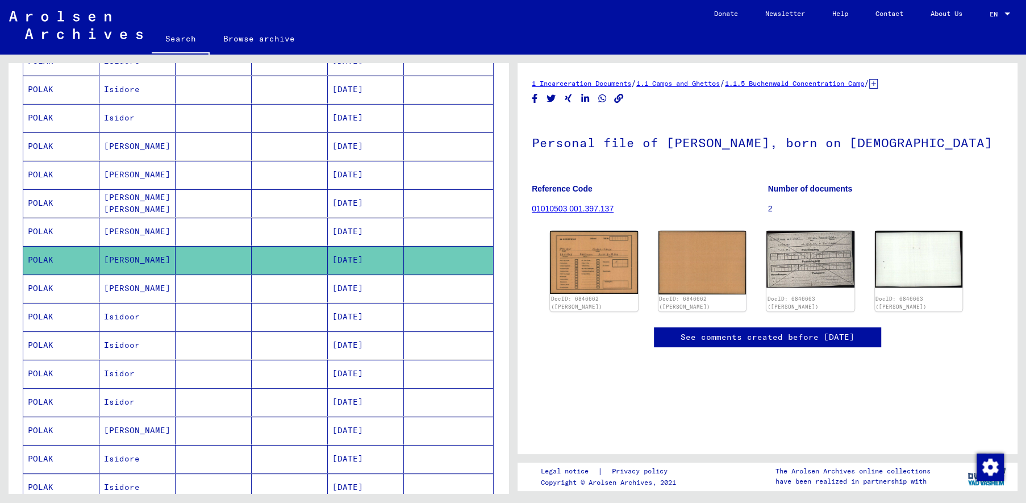
click at [145, 313] on mat-cell "Isidoor" at bounding box center [137, 317] width 76 height 28
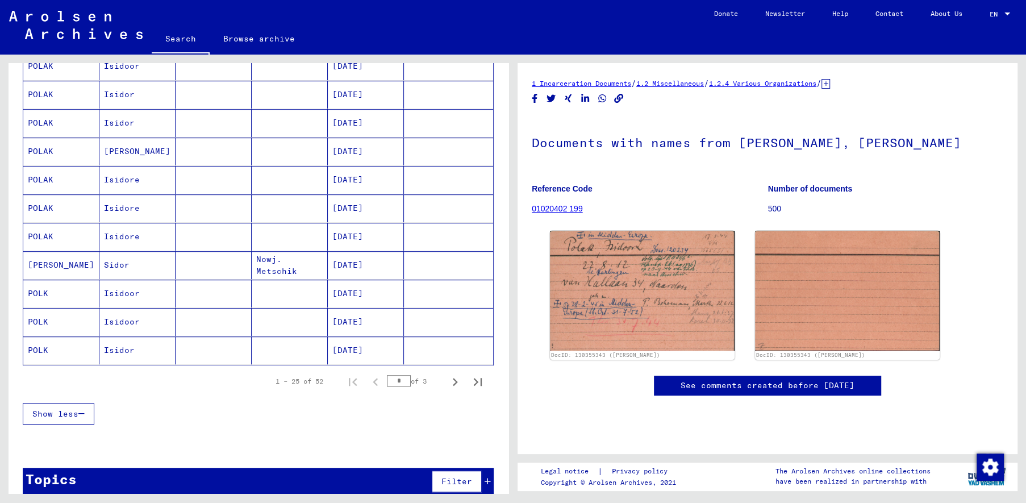
scroll to position [590, 0]
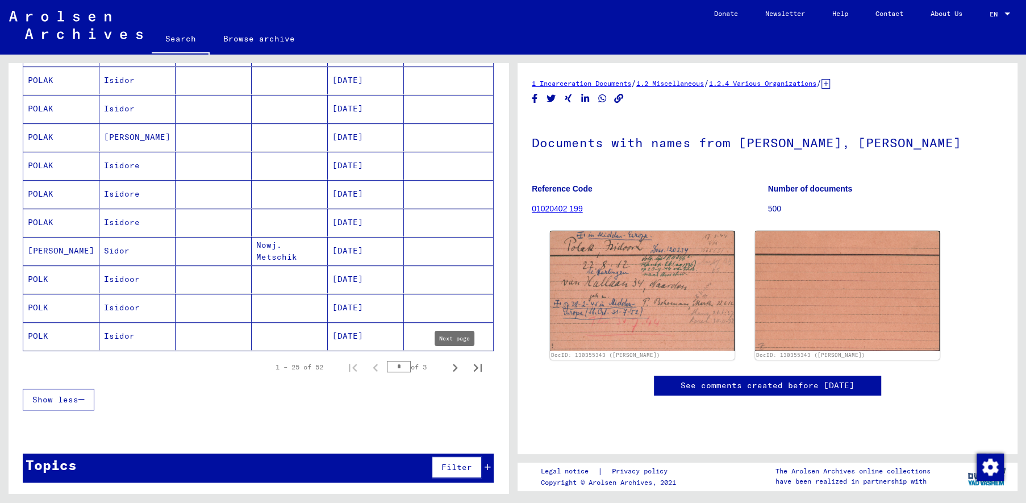
click at [457, 363] on icon "Next page" at bounding box center [455, 368] width 16 height 16
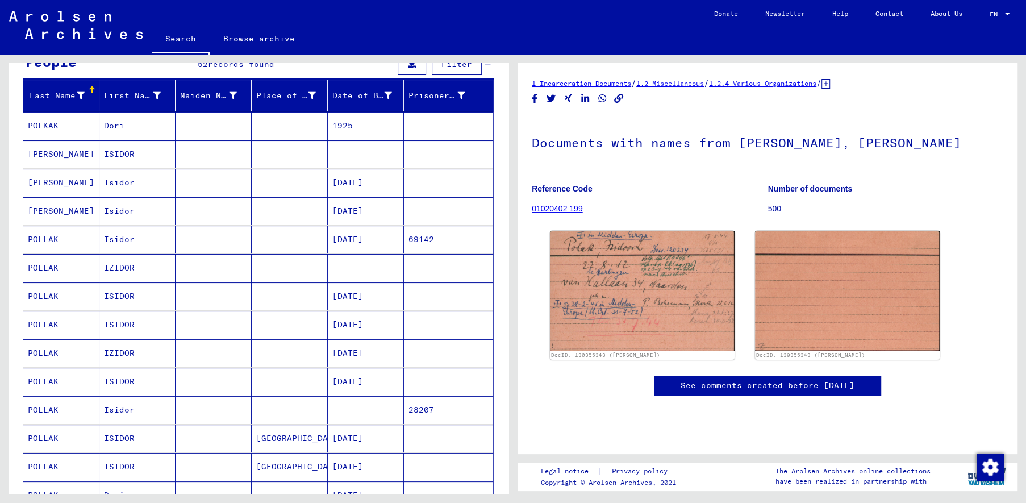
scroll to position [178, 0]
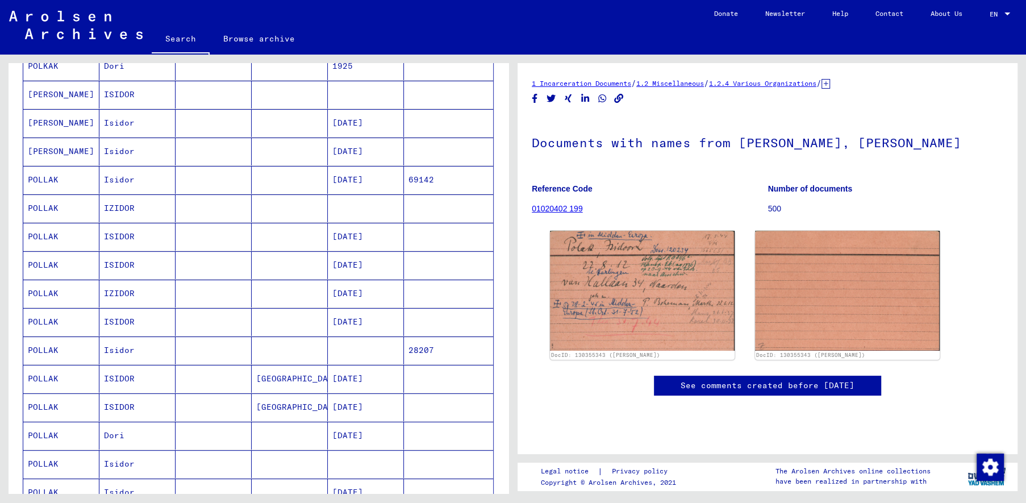
click at [125, 351] on mat-cell "Isidor" at bounding box center [137, 350] width 76 height 28
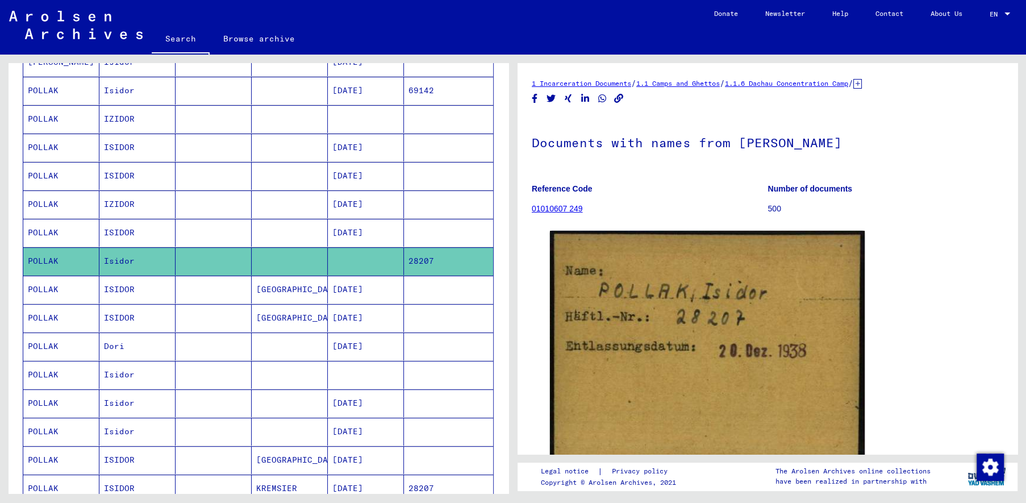
scroll to position [356, 0]
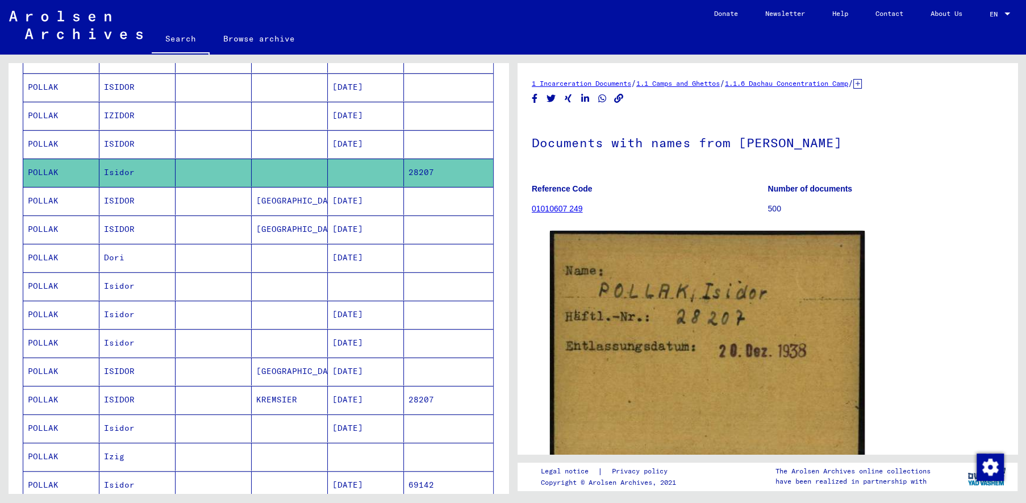
click at [126, 288] on mat-cell "Isidor" at bounding box center [137, 286] width 76 height 28
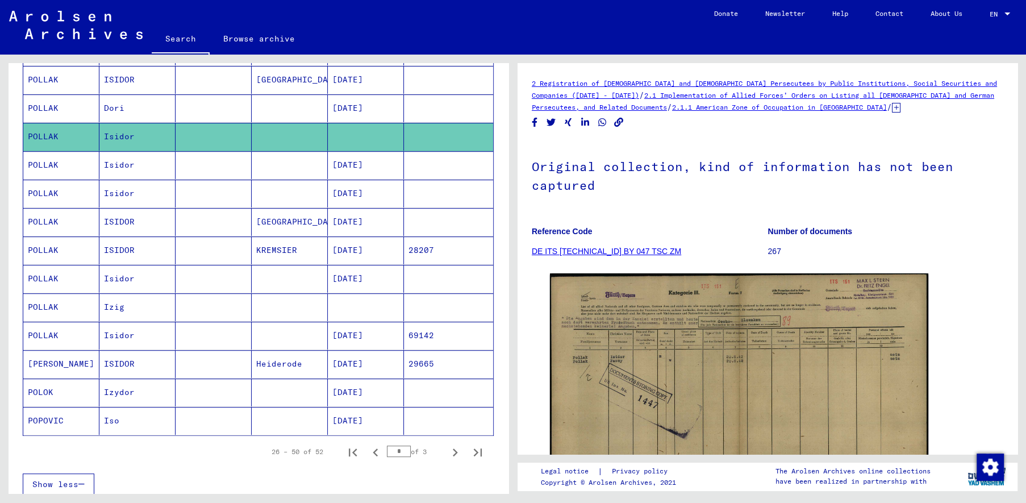
scroll to position [534, 0]
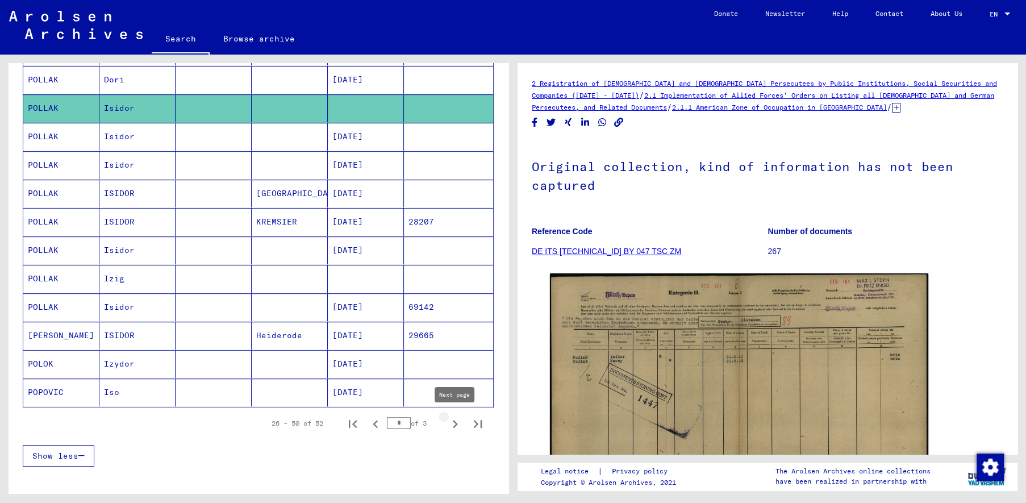
click at [459, 420] on icon "Next page" at bounding box center [455, 424] width 16 height 16
type input "*"
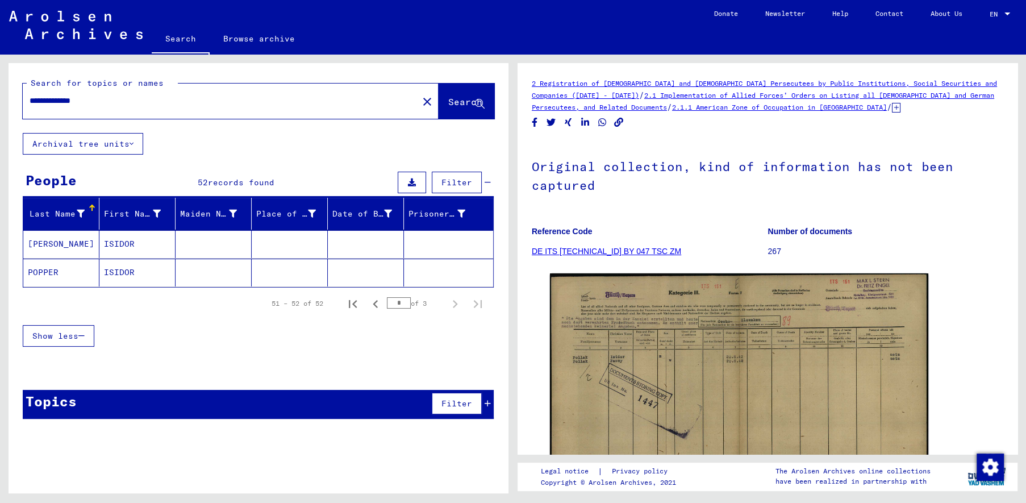
scroll to position [0, 0]
